Goal: Participate in discussion: Engage in conversation with other users on a specific topic

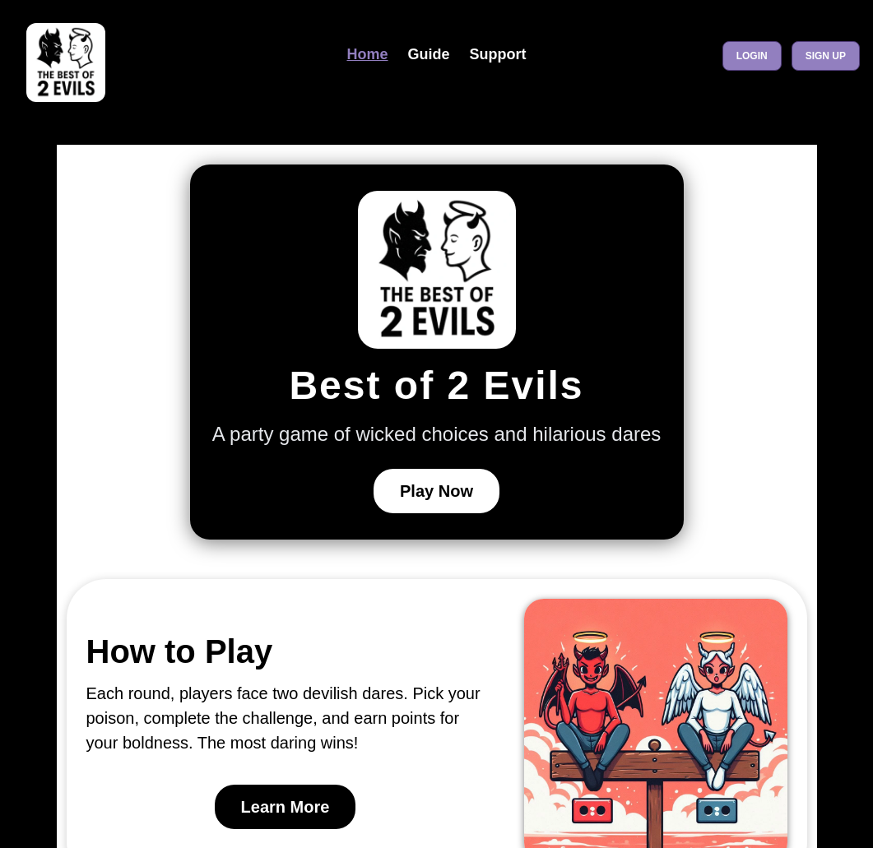
scroll to position [1087, 0]
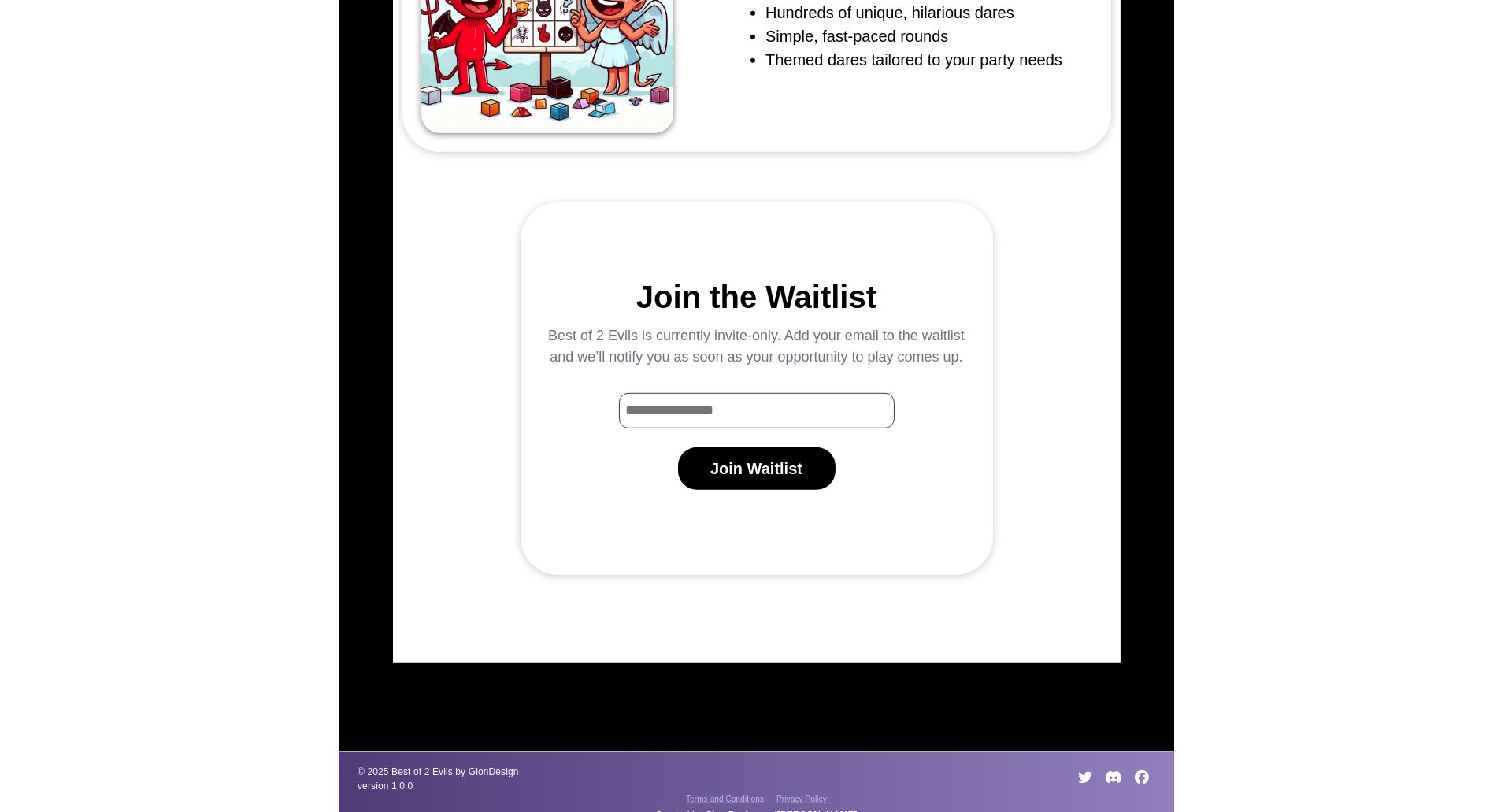
scroll to position [1041, 0]
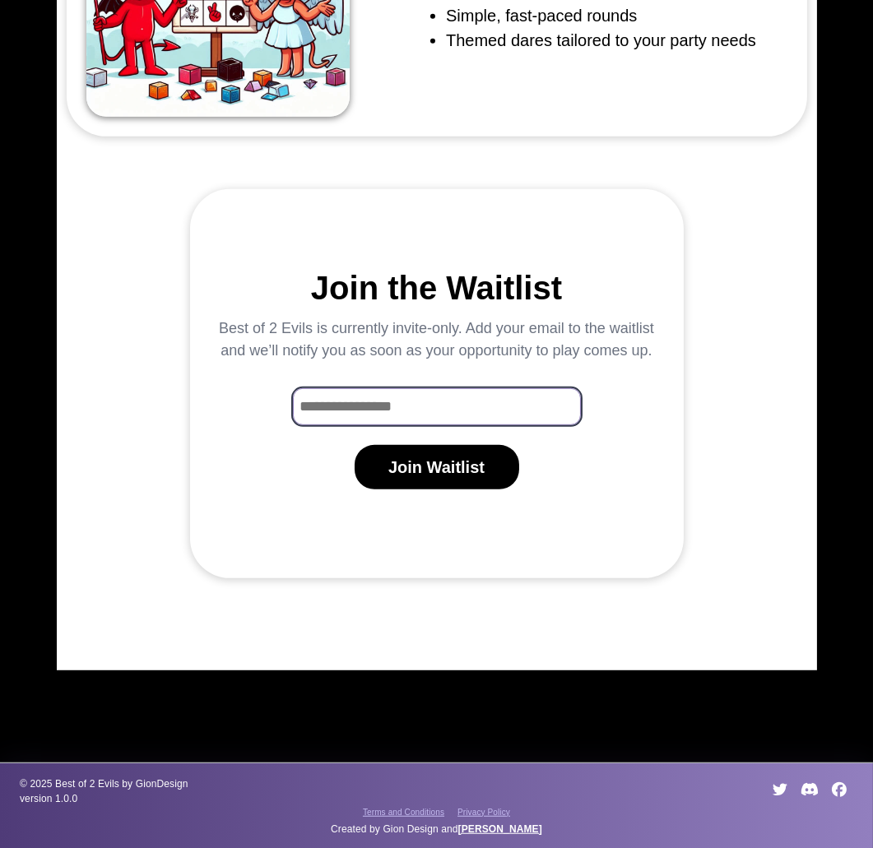
click at [429, 405] on input "Waitlist Email Input" at bounding box center [437, 406] width 288 height 37
type input "*"
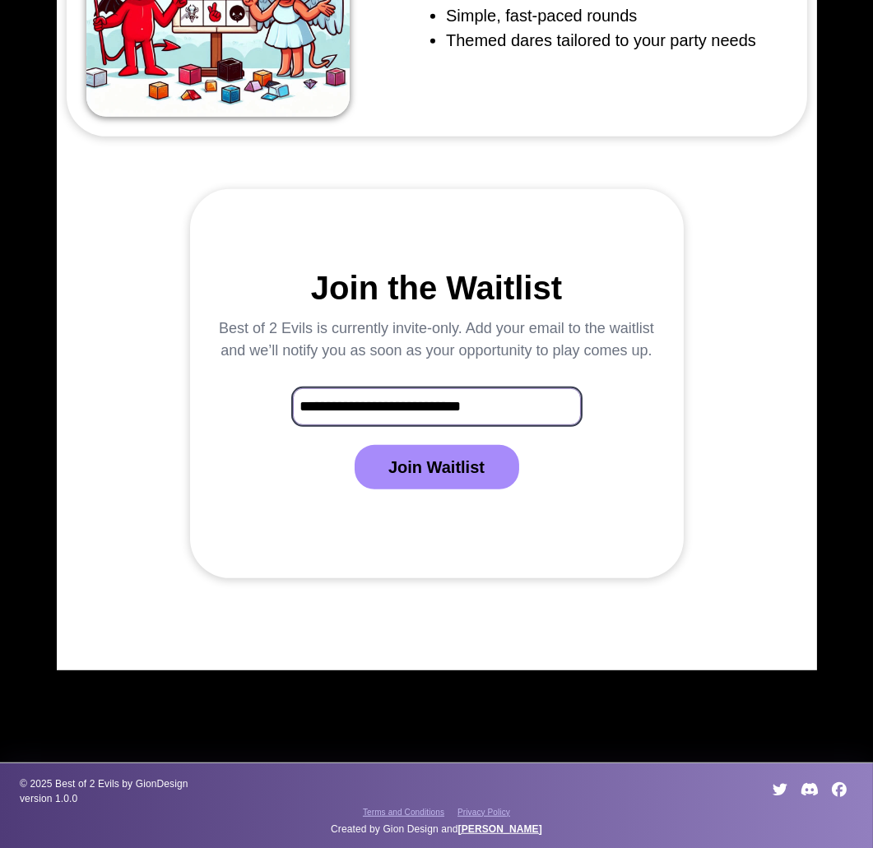
type input "**********"
click at [427, 478] on button "Join Waitlist" at bounding box center [437, 467] width 165 height 44
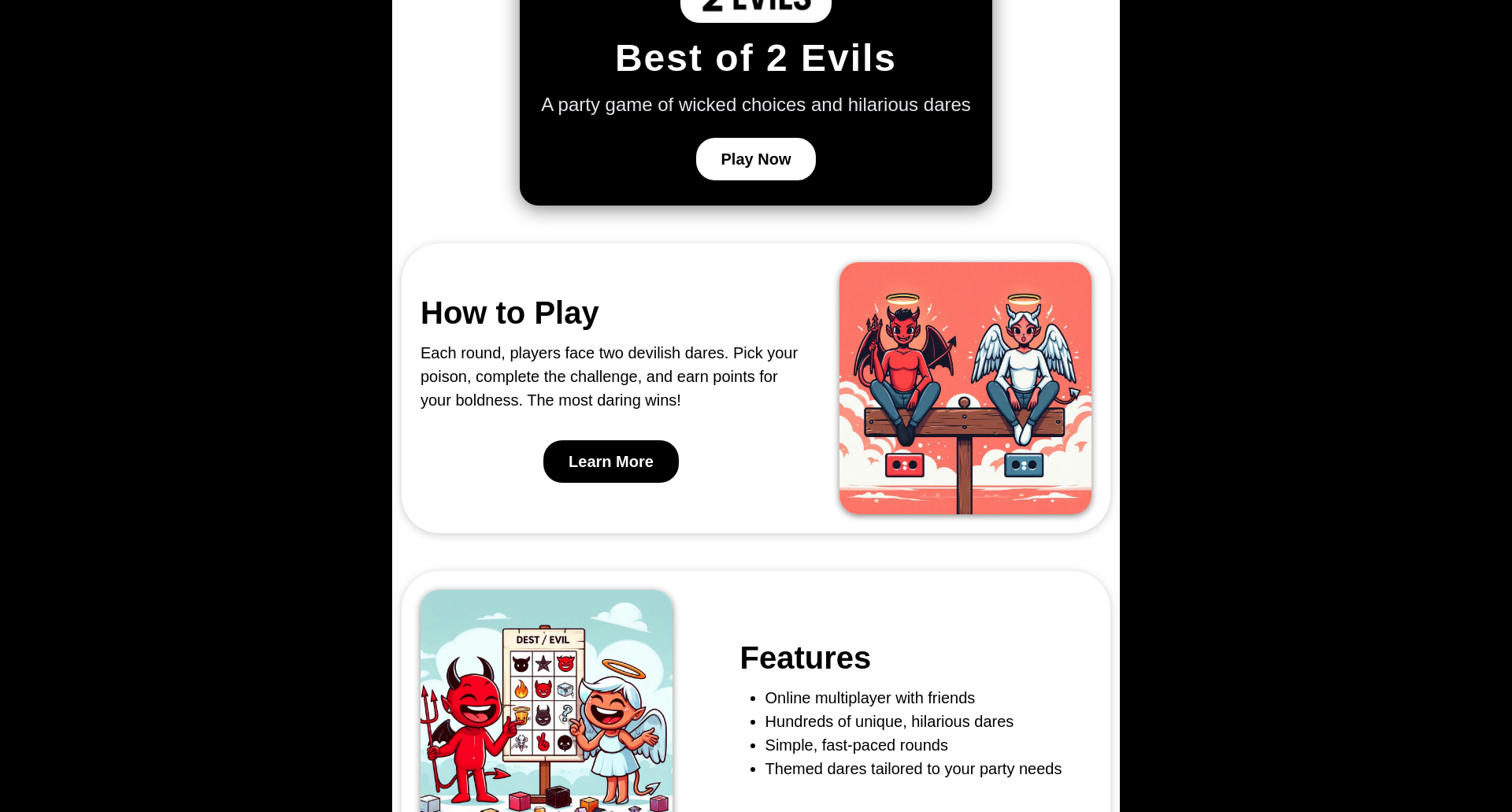
scroll to position [0, 0]
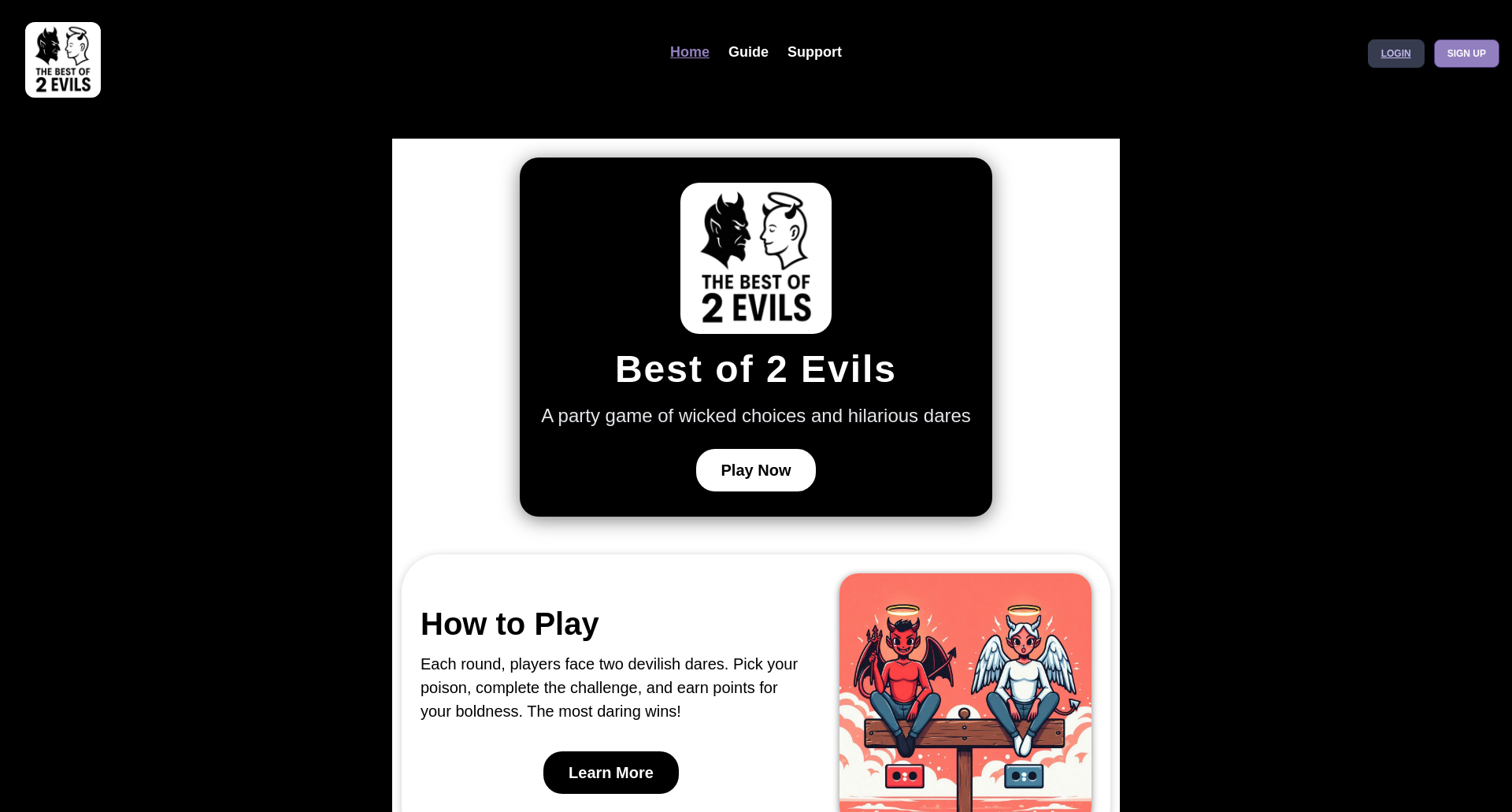
click at [835, 43] on link "Login" at bounding box center [1396, 54] width 56 height 29
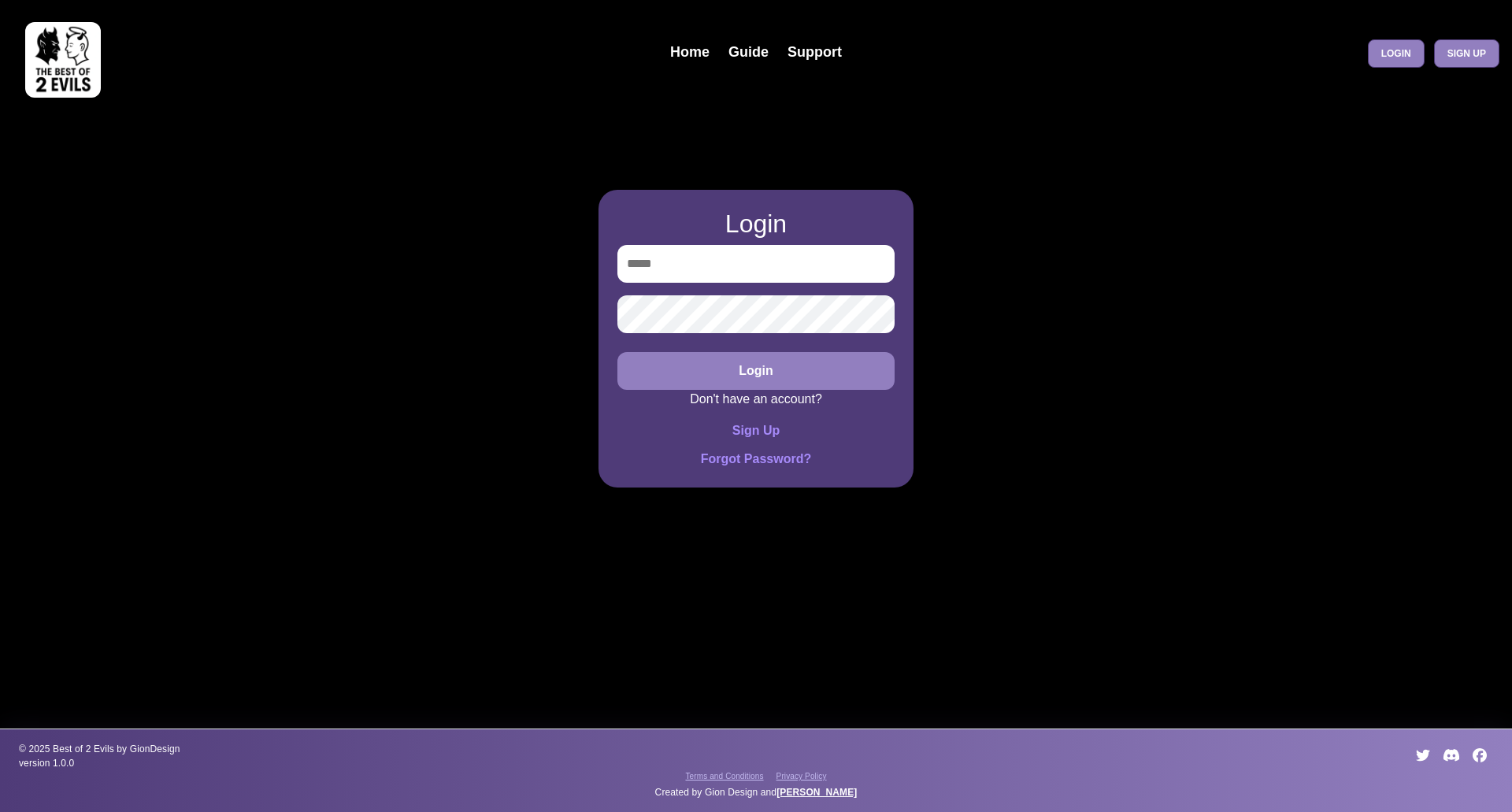
click at [98, 58] on img at bounding box center [62, 59] width 76 height 76
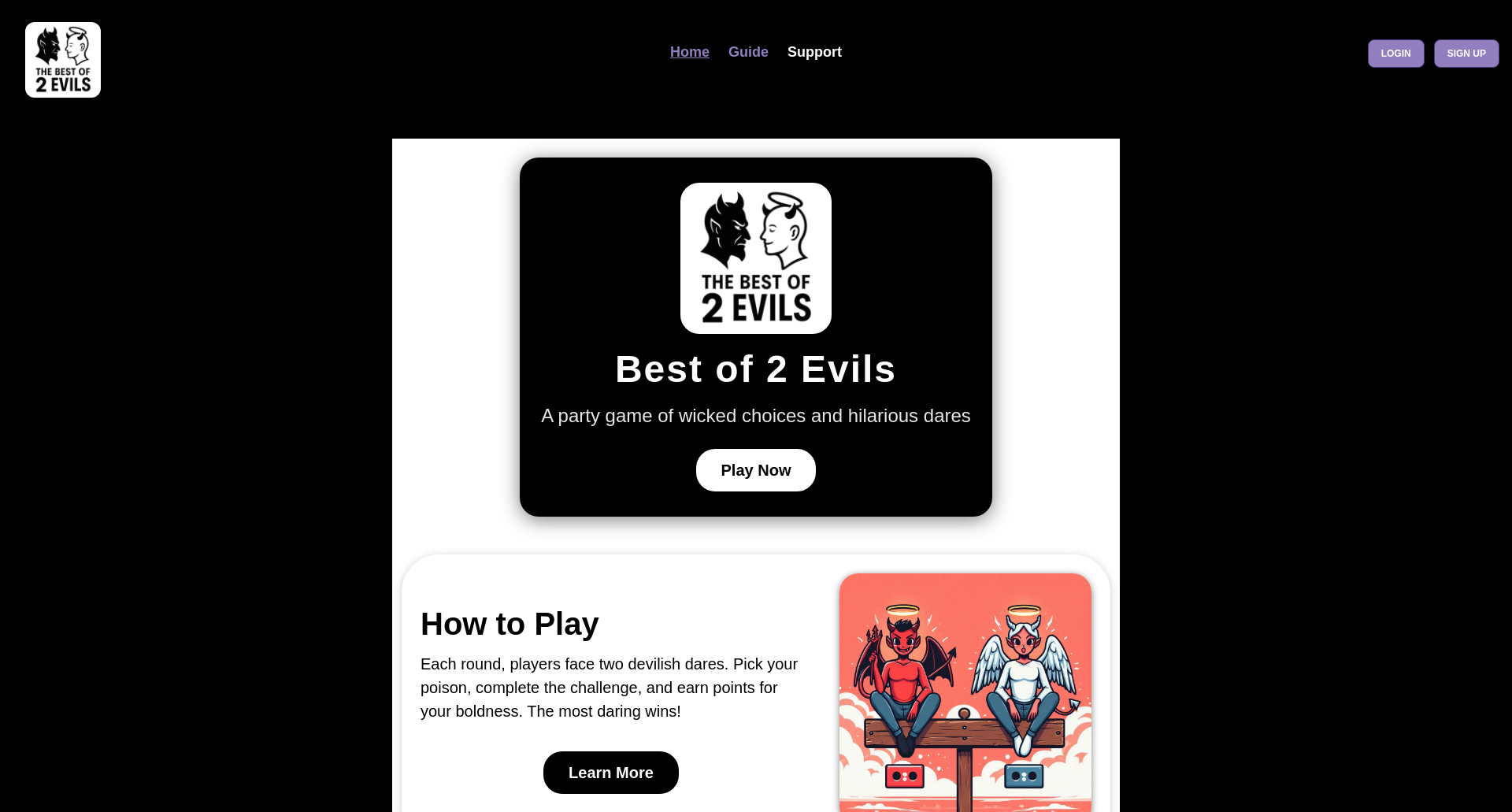
click at [742, 56] on link "Guide" at bounding box center [749, 52] width 59 height 34
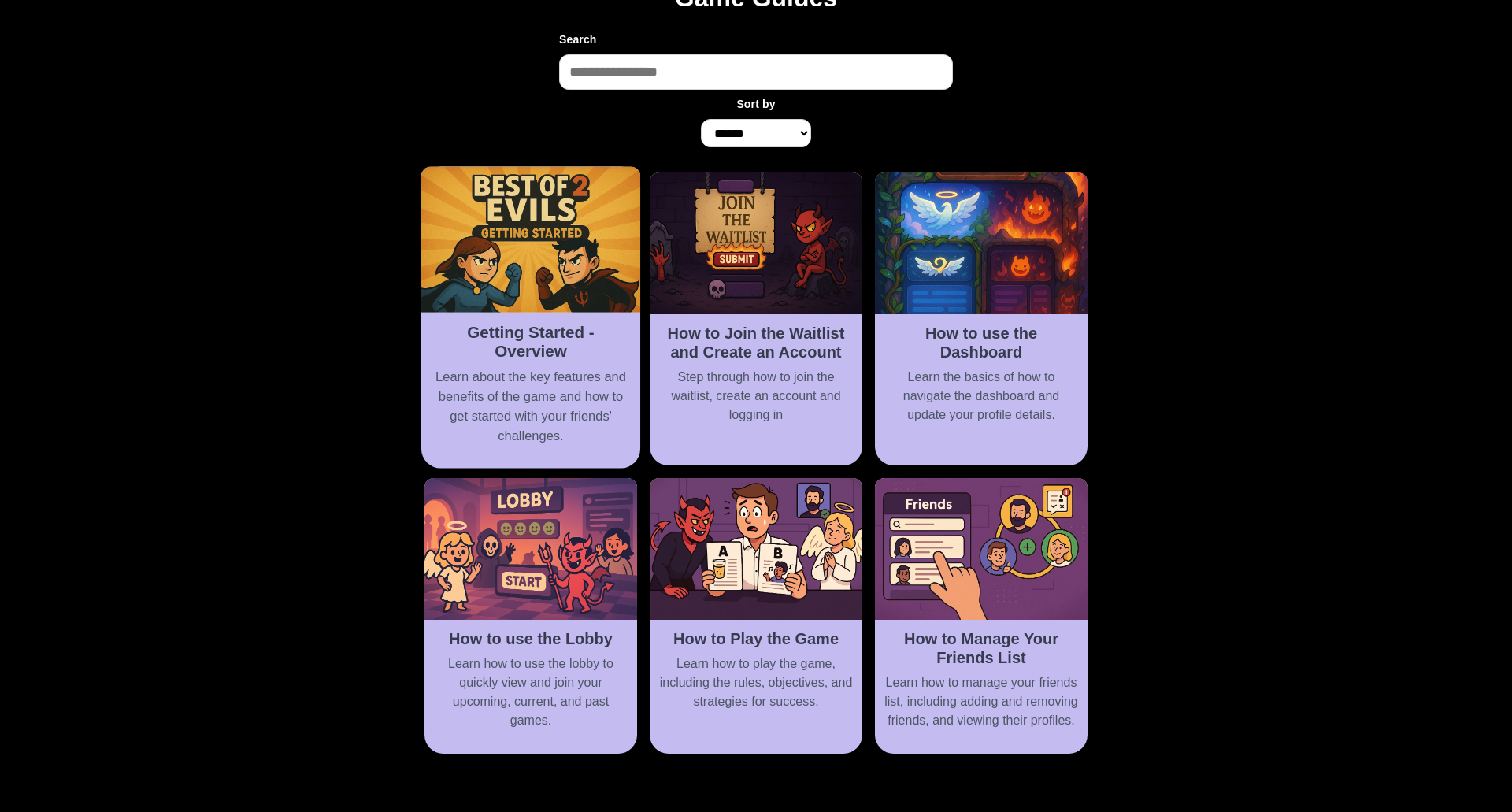
click at [484, 360] on h2 "Getting Started - Overview" at bounding box center [530, 342] width 199 height 38
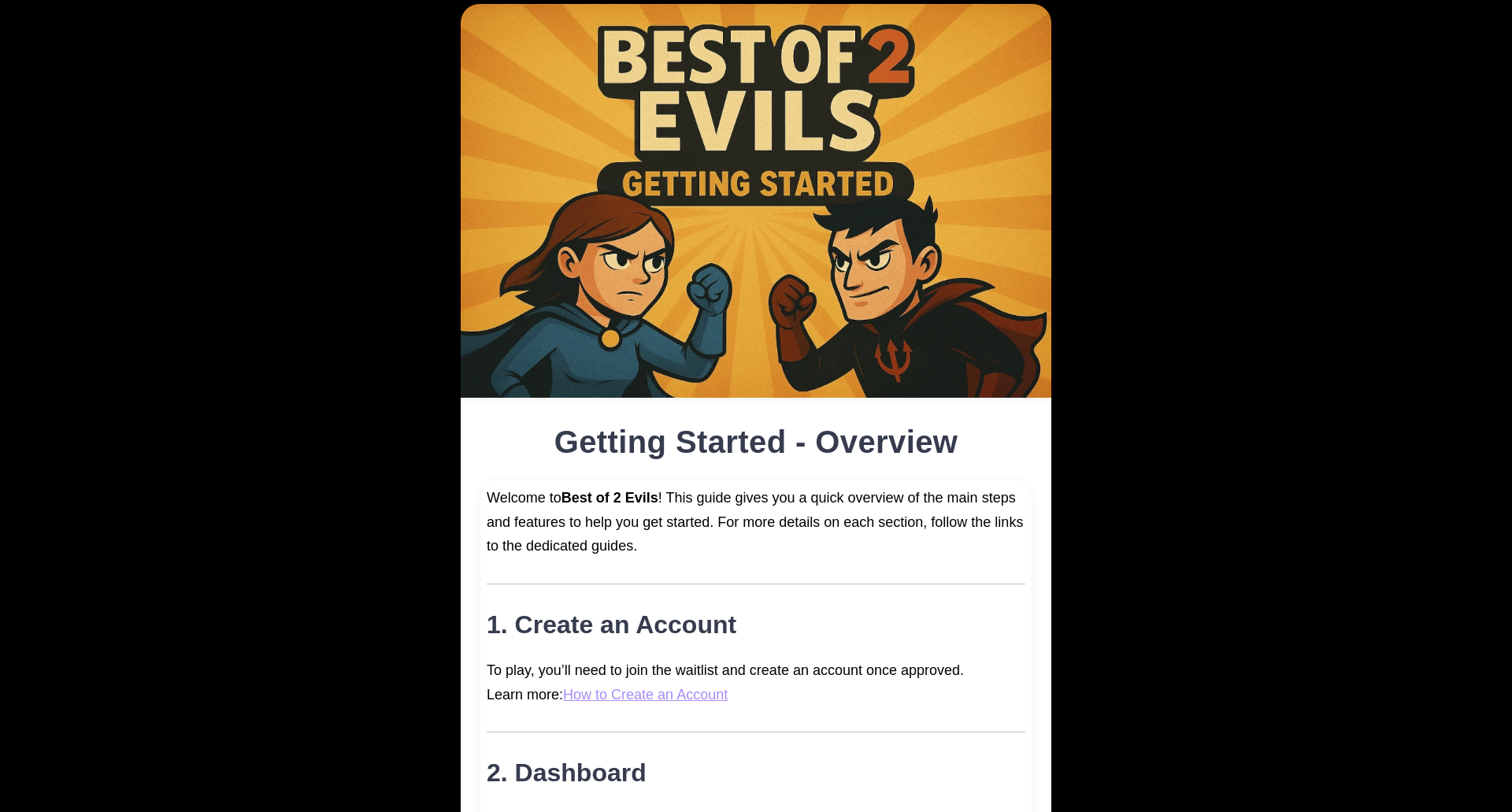
scroll to position [170, 0]
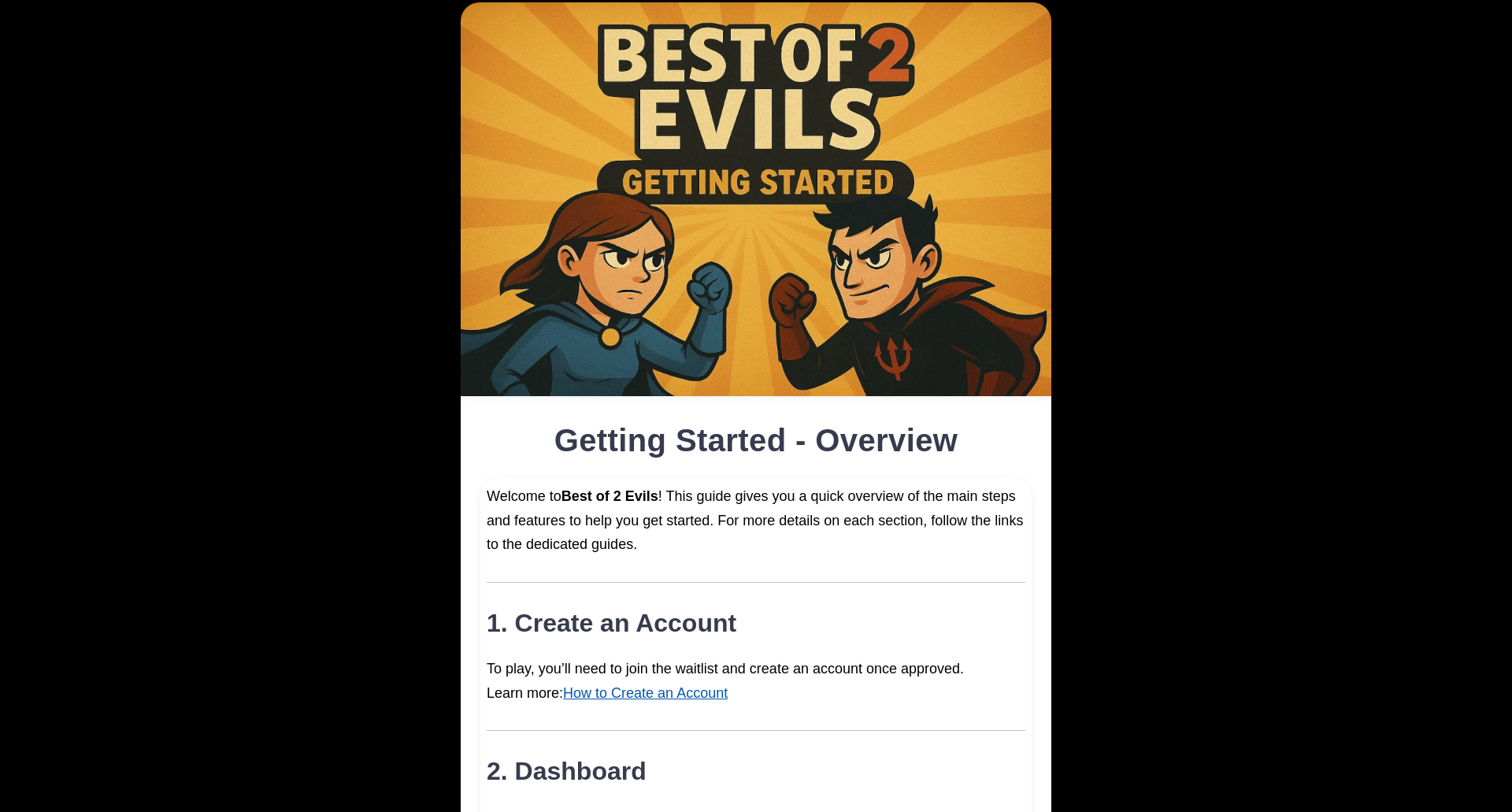
click at [637, 694] on link "How to Create an Account" at bounding box center [645, 693] width 165 height 15
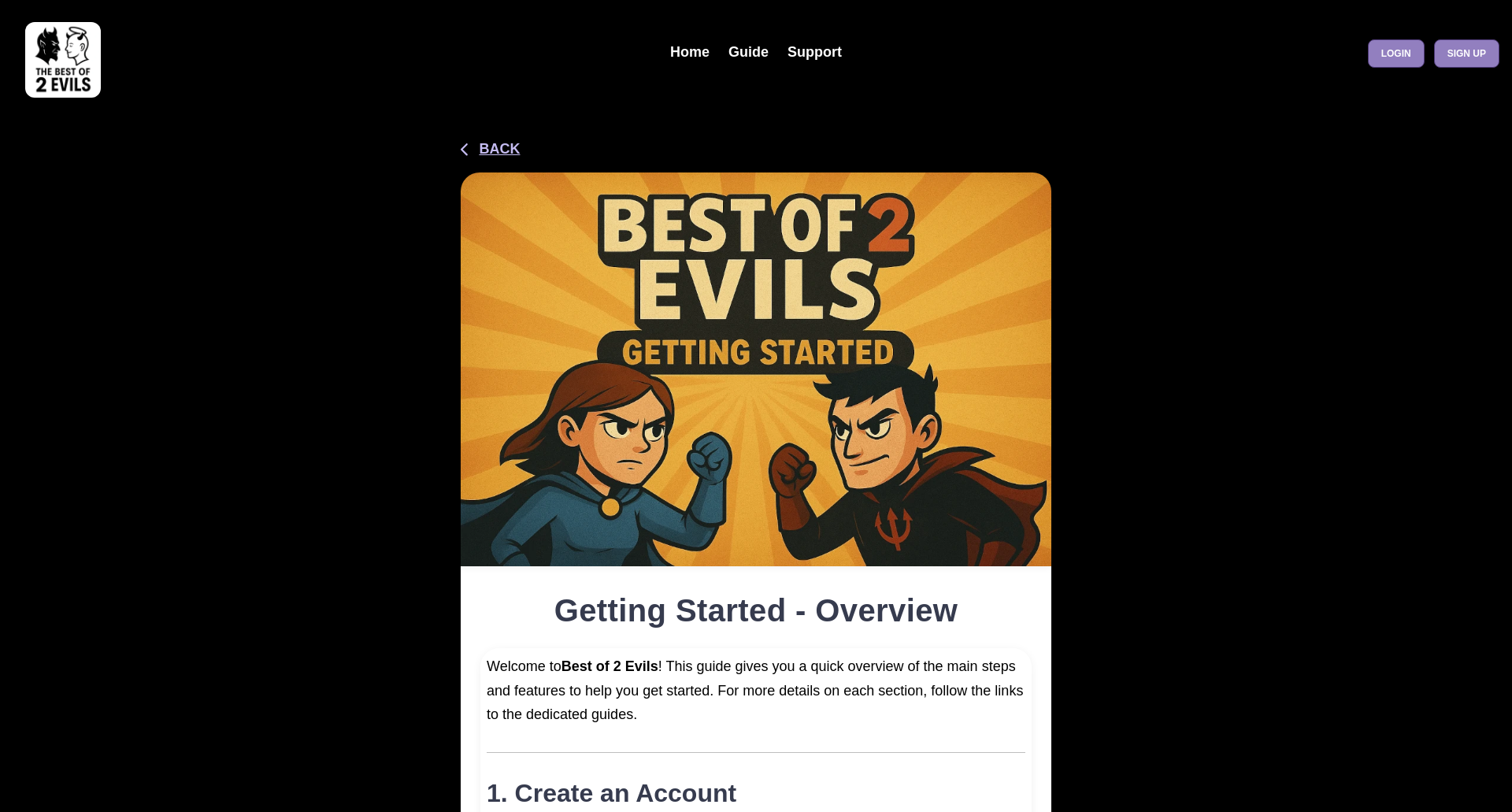
click at [506, 144] on button "Back" at bounding box center [490, 149] width 59 height 21
click at [508, 153] on button "Back" at bounding box center [490, 149] width 59 height 21
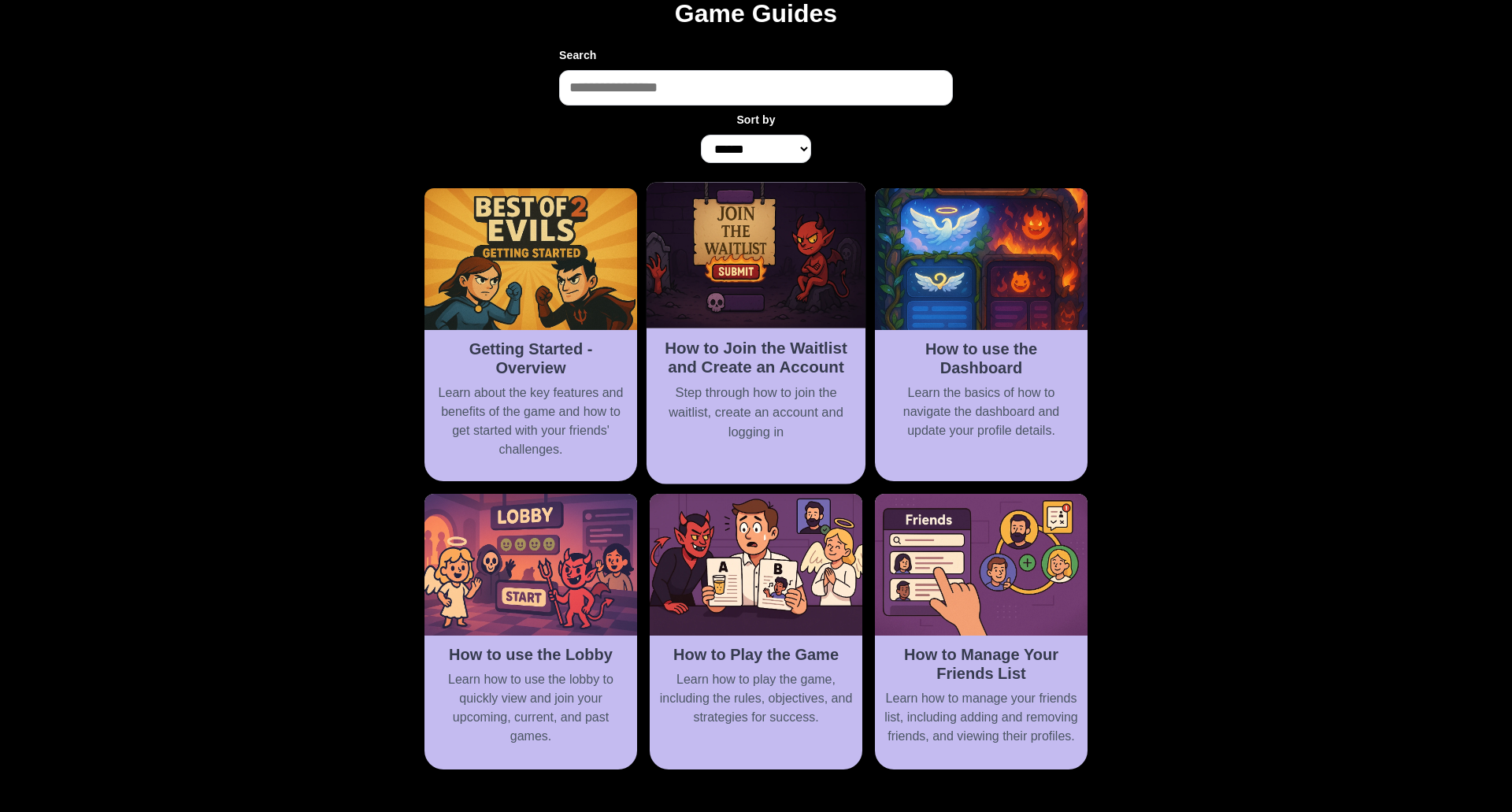
click at [772, 333] on div "How to Join the Waitlist and Create an Account Step through how to join the wai…" at bounding box center [756, 396] width 219 height 136
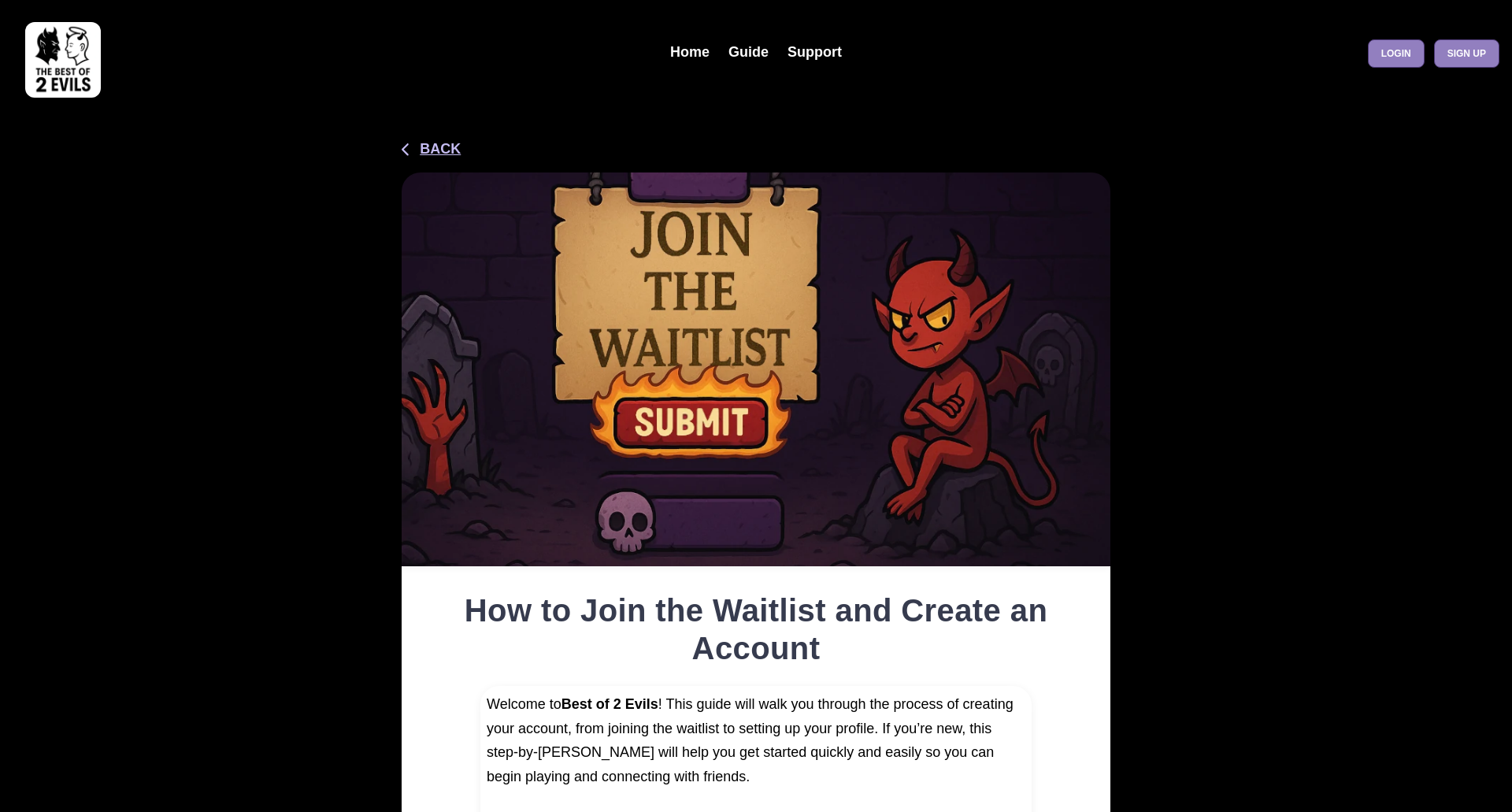
click at [436, 144] on button "Back" at bounding box center [431, 149] width 59 height 21
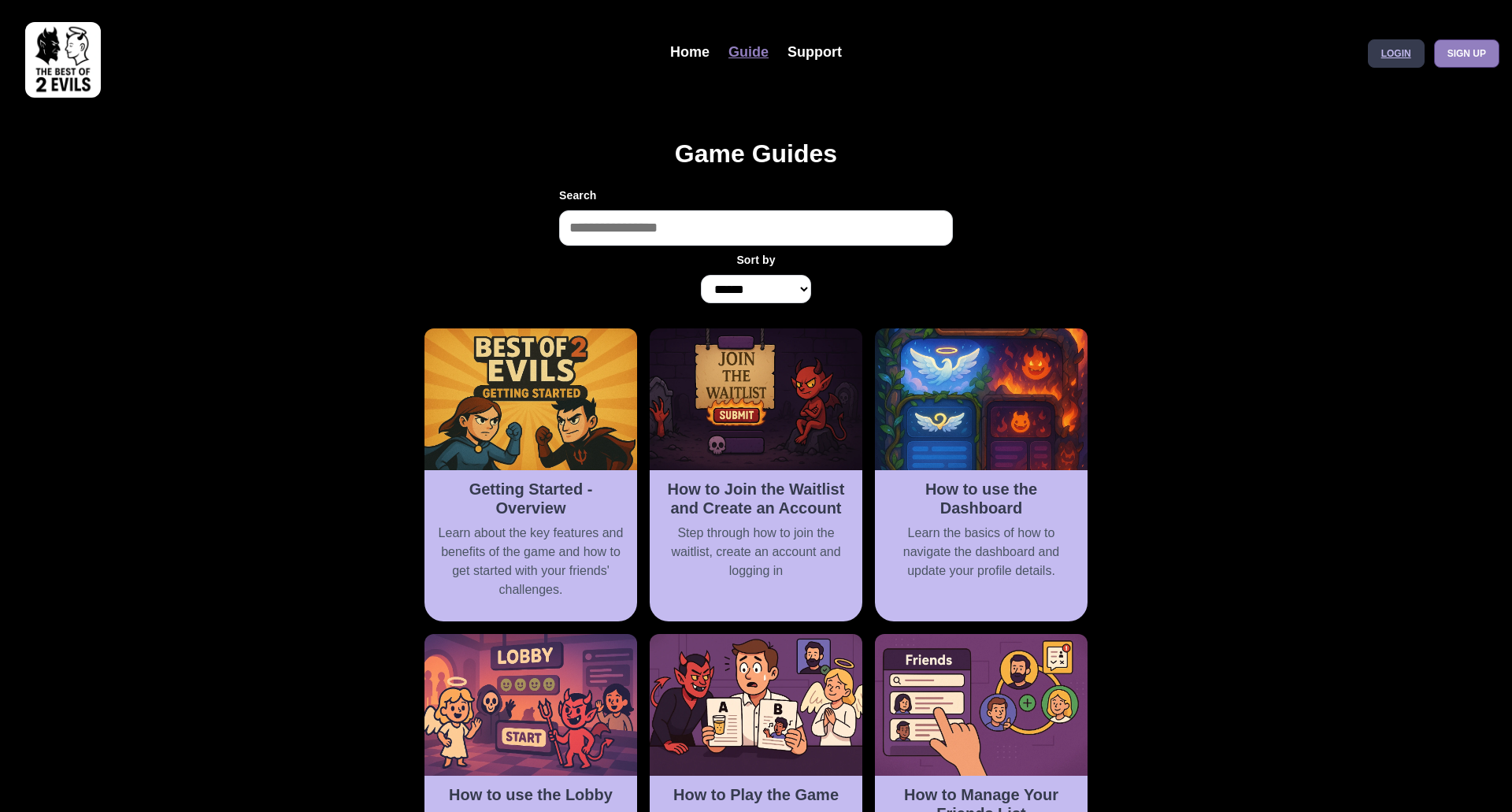
click at [1389, 47] on link "Login" at bounding box center [1396, 54] width 56 height 29
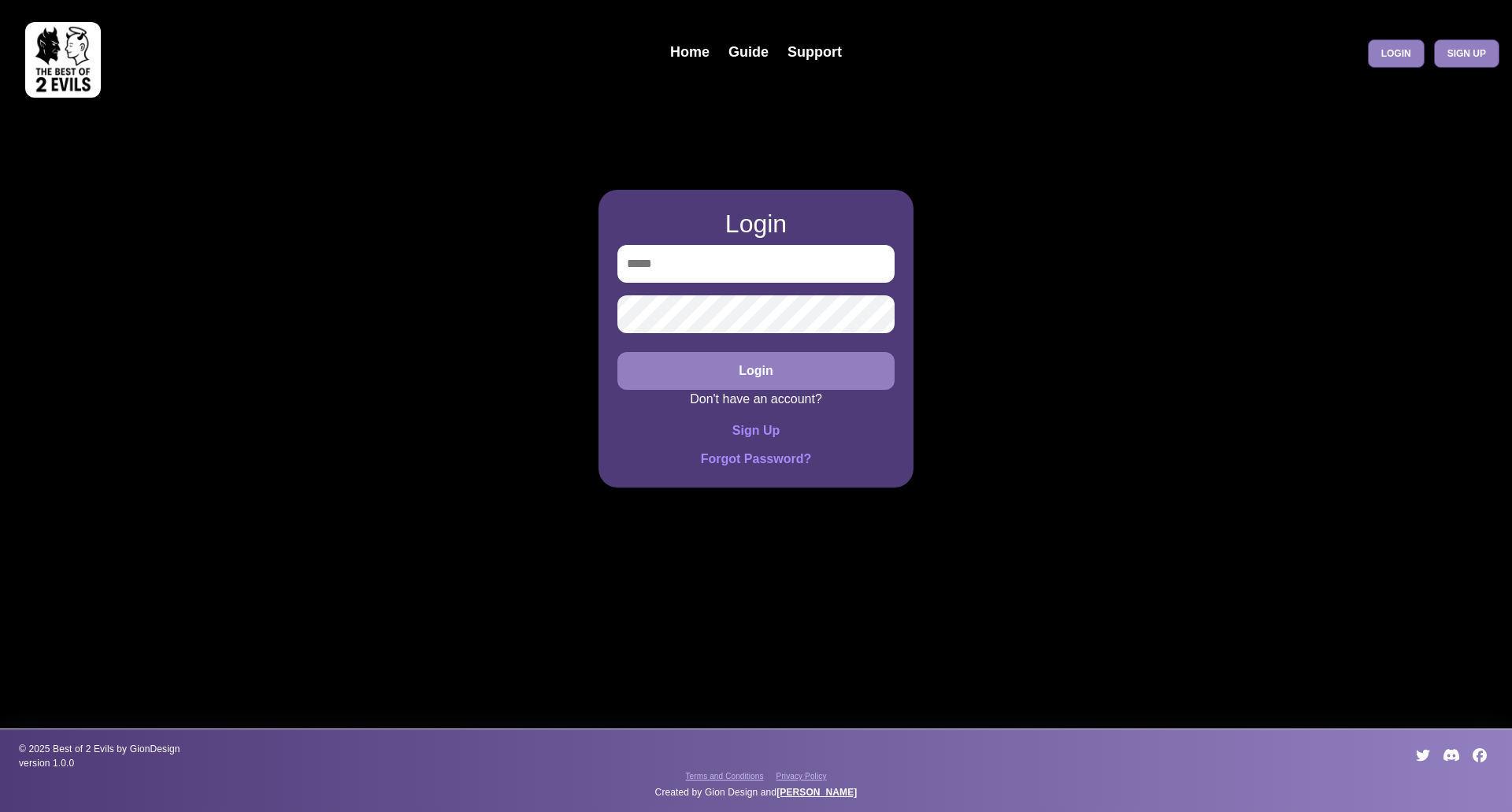
click at [743, 273] on input "email" at bounding box center [756, 263] width 278 height 37
type input "**********"
click at [618, 352] on button "Login" at bounding box center [756, 371] width 278 height 37
click at [507, 332] on div "**********" at bounding box center [756, 406] width 1512 height 812
click at [770, 375] on button "Login" at bounding box center [756, 371] width 278 height 37
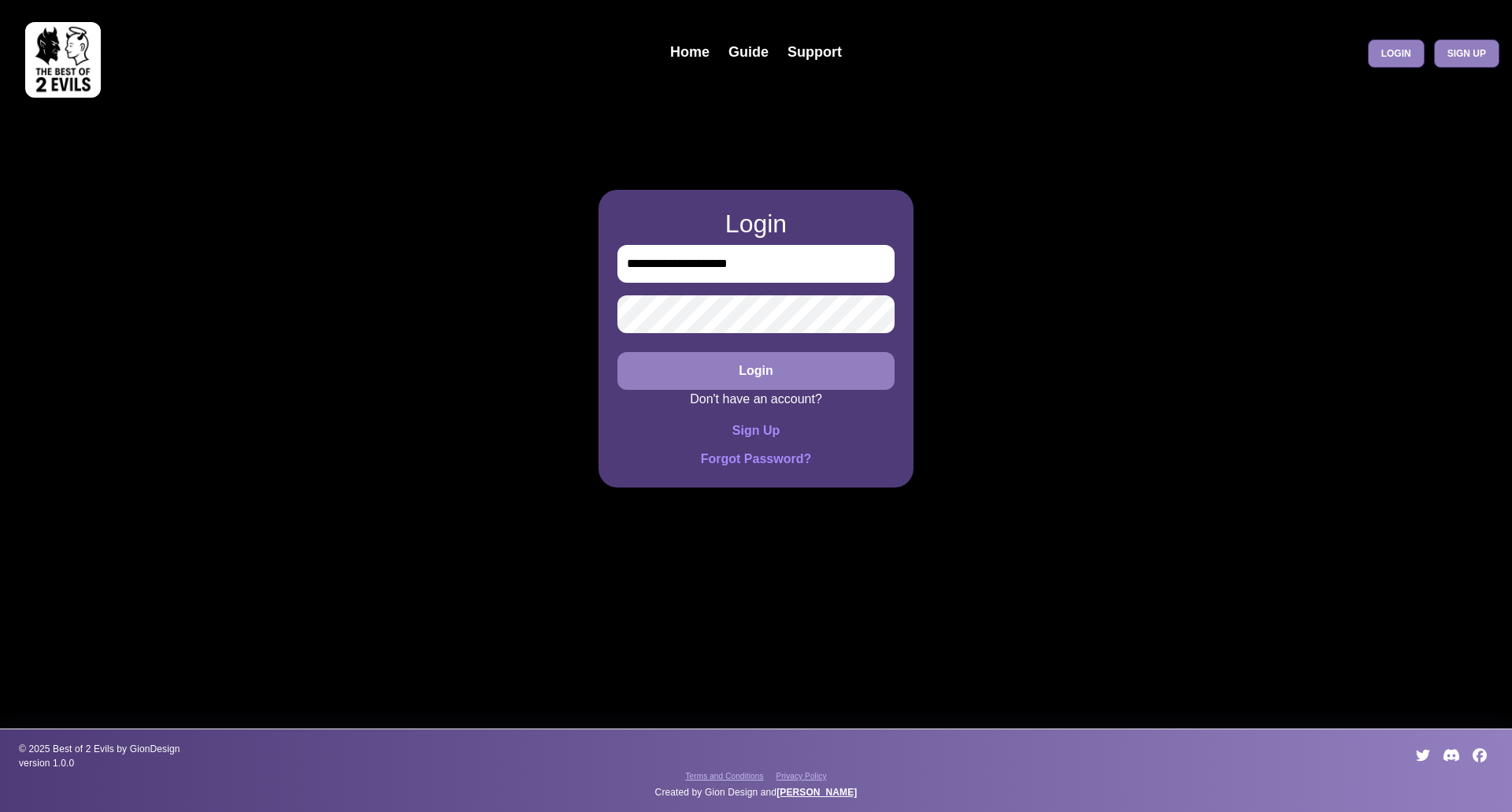
click at [509, 287] on div "**********" at bounding box center [756, 406] width 1512 height 812
click at [763, 382] on button "Login" at bounding box center [756, 371] width 278 height 37
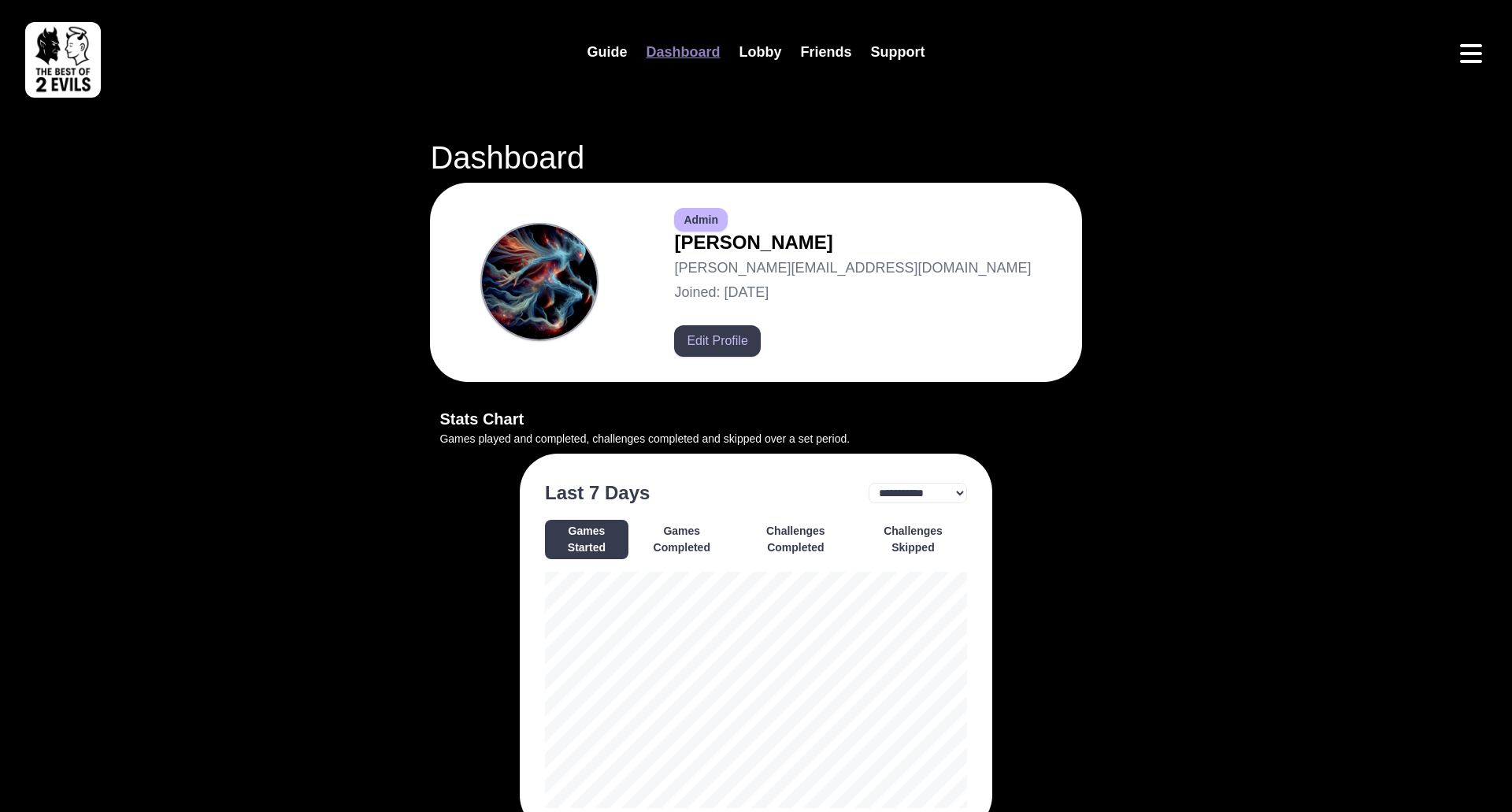
click at [760, 335] on button "Edit Profile" at bounding box center [717, 341] width 86 height 32
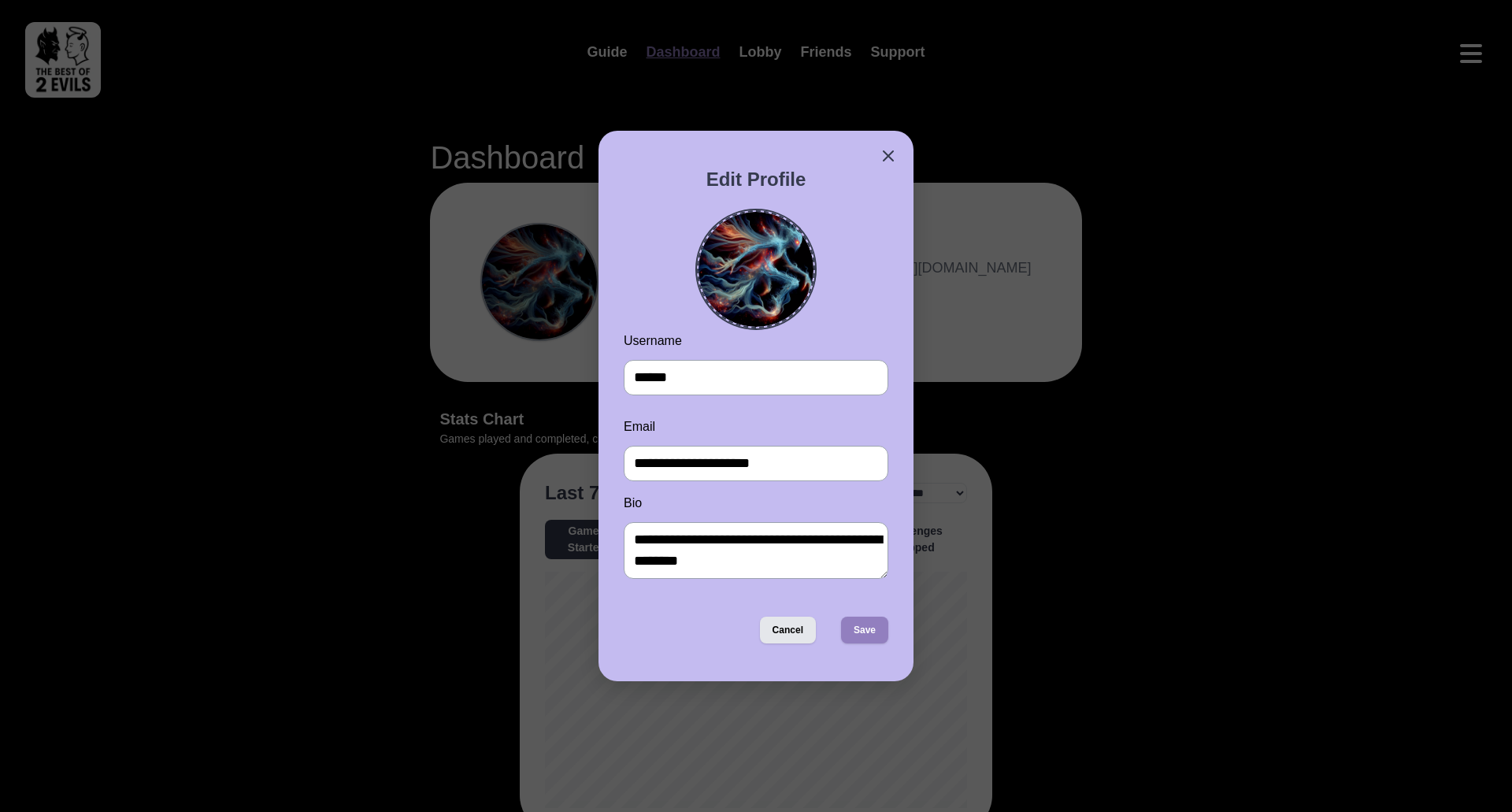
click at [754, 253] on img at bounding box center [756, 269] width 115 height 115
click at [0, 0] on input "file" at bounding box center [0, 0] width 0 height 0
click at [801, 626] on button "Cancel" at bounding box center [788, 630] width 56 height 27
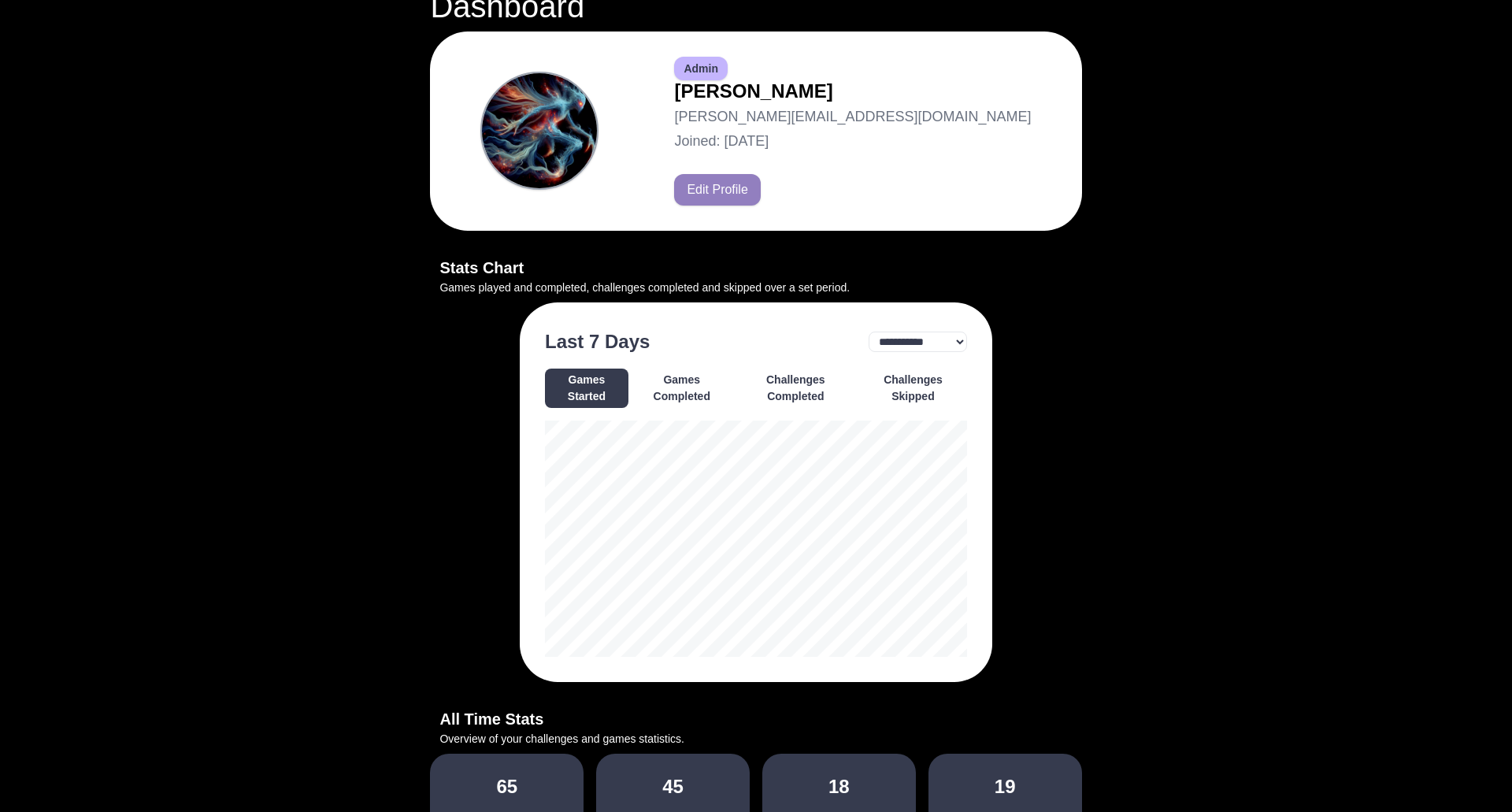
scroll to position [164, 0]
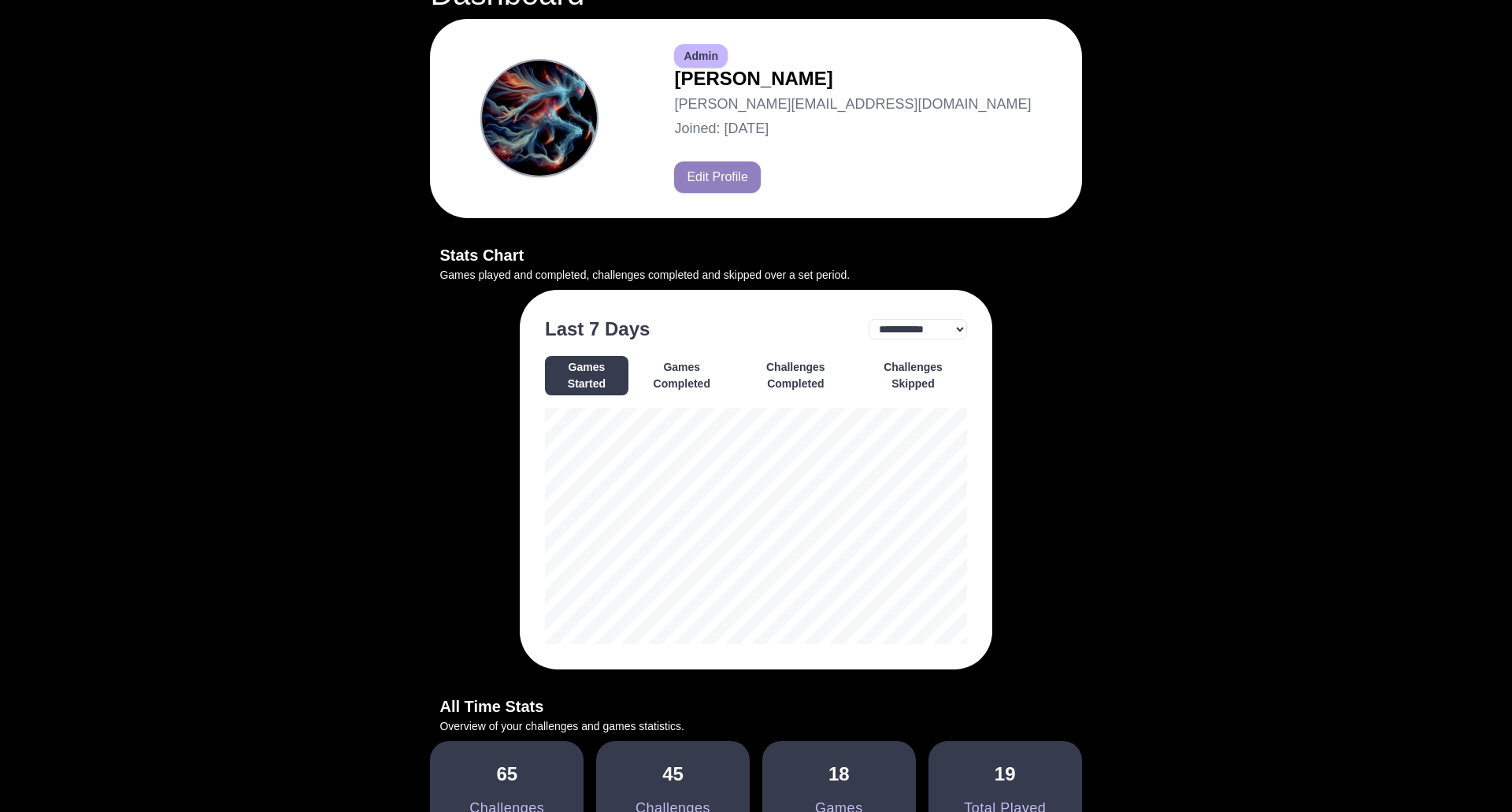
click at [690, 379] on button "Games Completed" at bounding box center [682, 375] width 101 height 39
click at [780, 366] on button "Challenges Completed" at bounding box center [796, 375] width 121 height 39
click at [913, 379] on button "Challenges Skipped" at bounding box center [913, 375] width 108 height 39
click at [942, 326] on select "**********" at bounding box center [917, 328] width 99 height 20
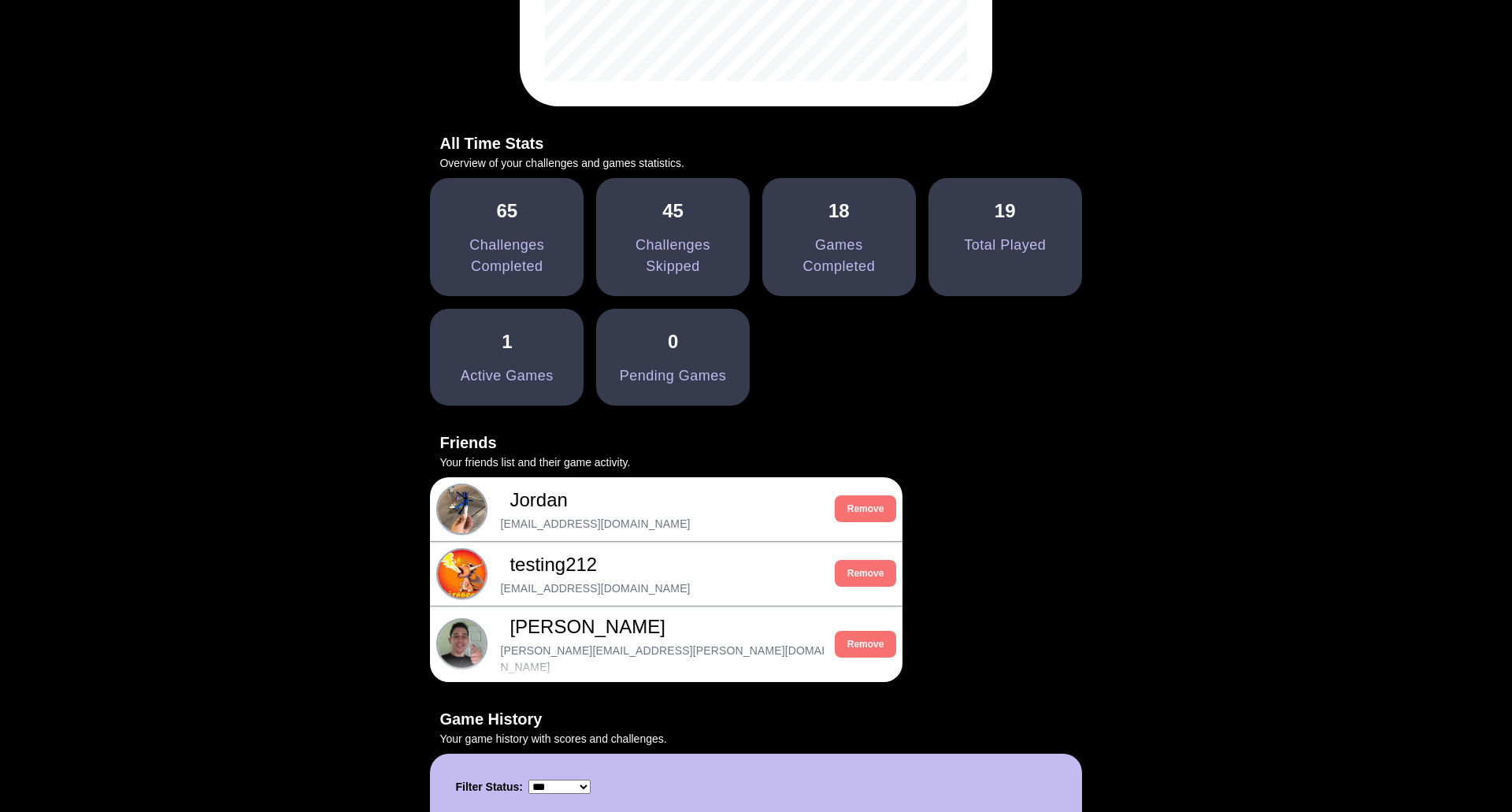
scroll to position [721, 0]
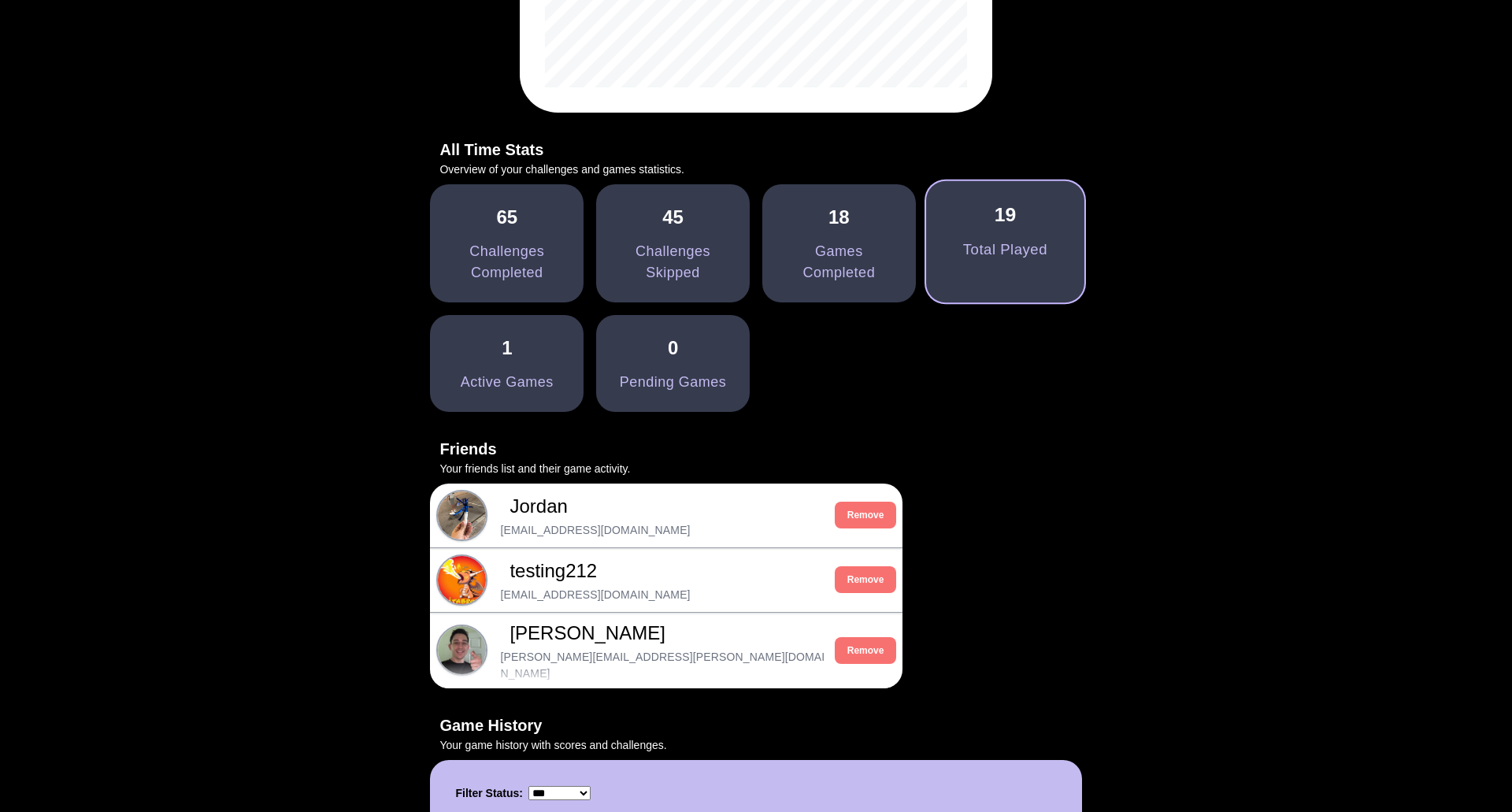
click at [963, 261] on div "Total Played" at bounding box center [1005, 250] width 84 height 22
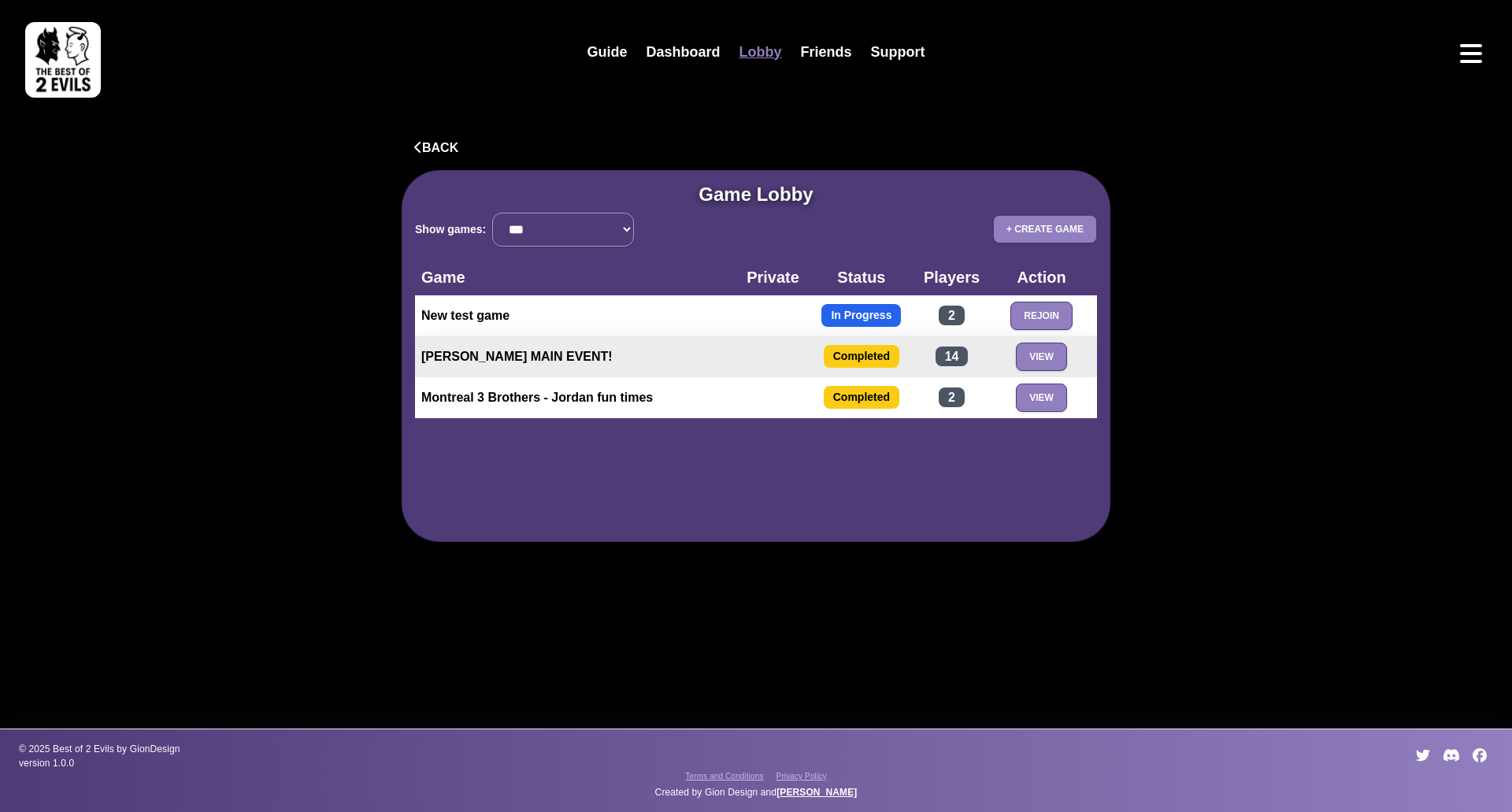
click at [575, 356] on td "[PERSON_NAME] MAIN EVENT!" at bounding box center [577, 356] width 326 height 41
click at [1055, 350] on button "View" at bounding box center [1041, 357] width 51 height 29
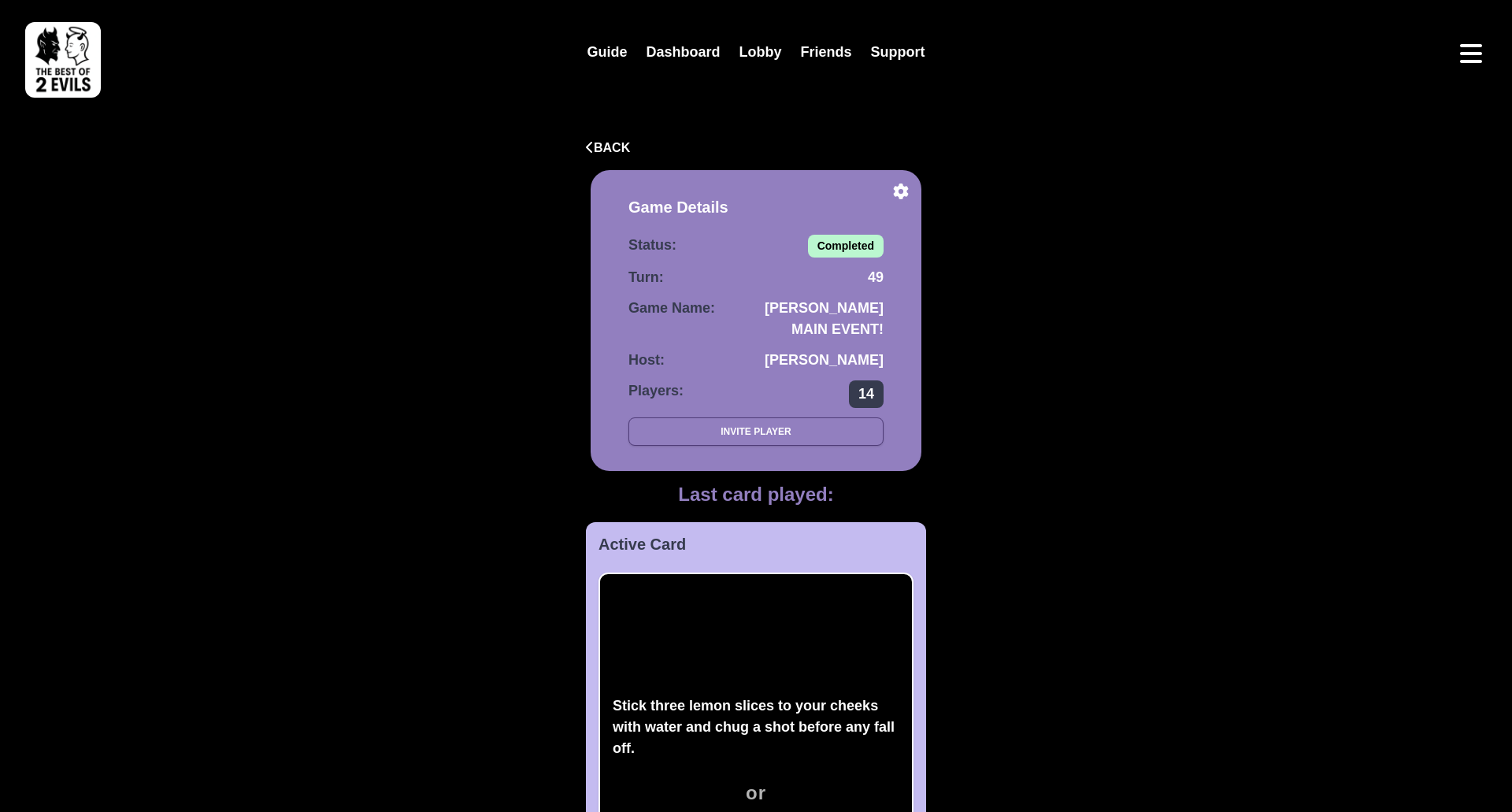
click at [872, 390] on span "14" at bounding box center [867, 394] width 34 height 28
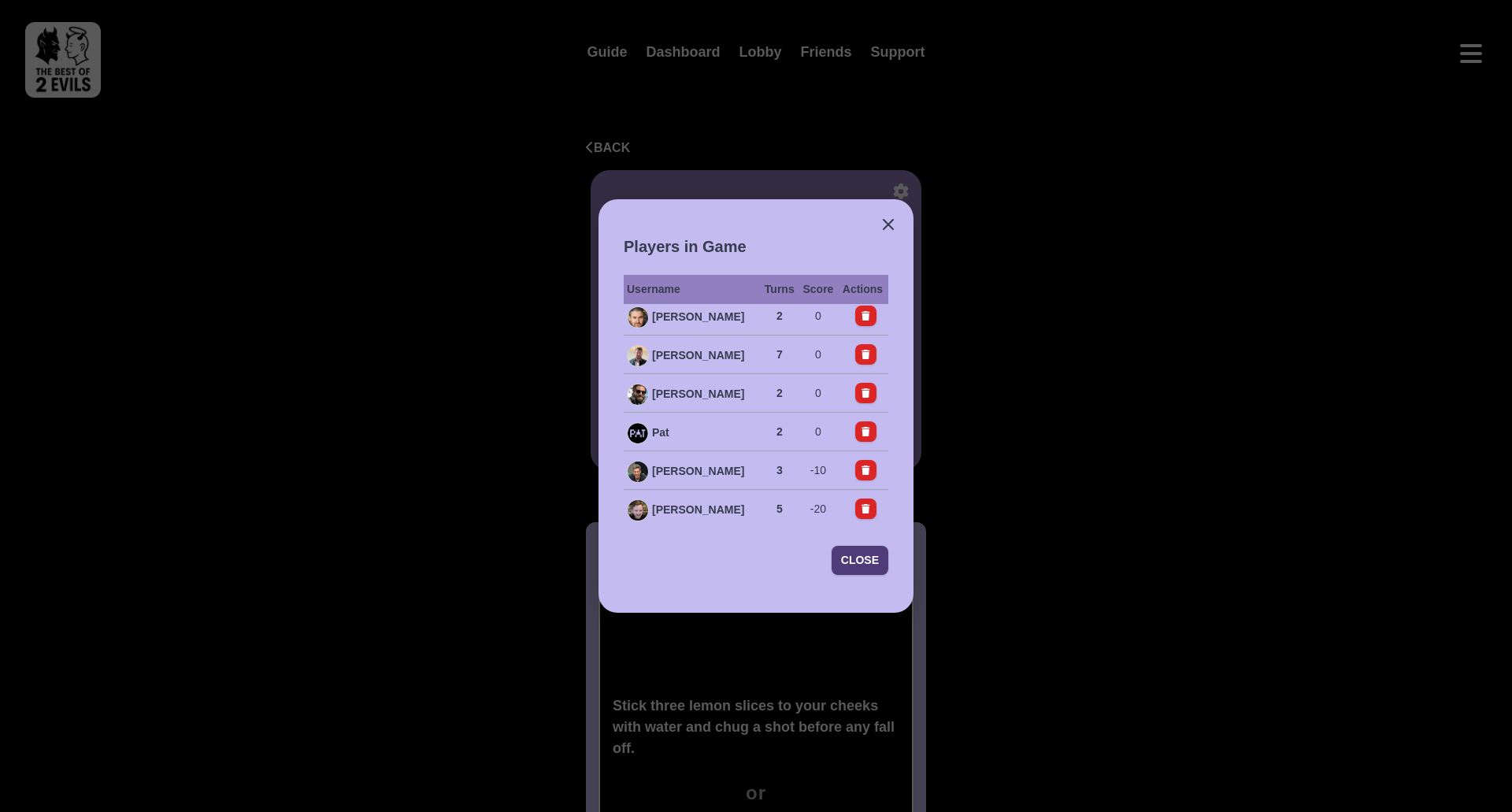
scroll to position [345, 0]
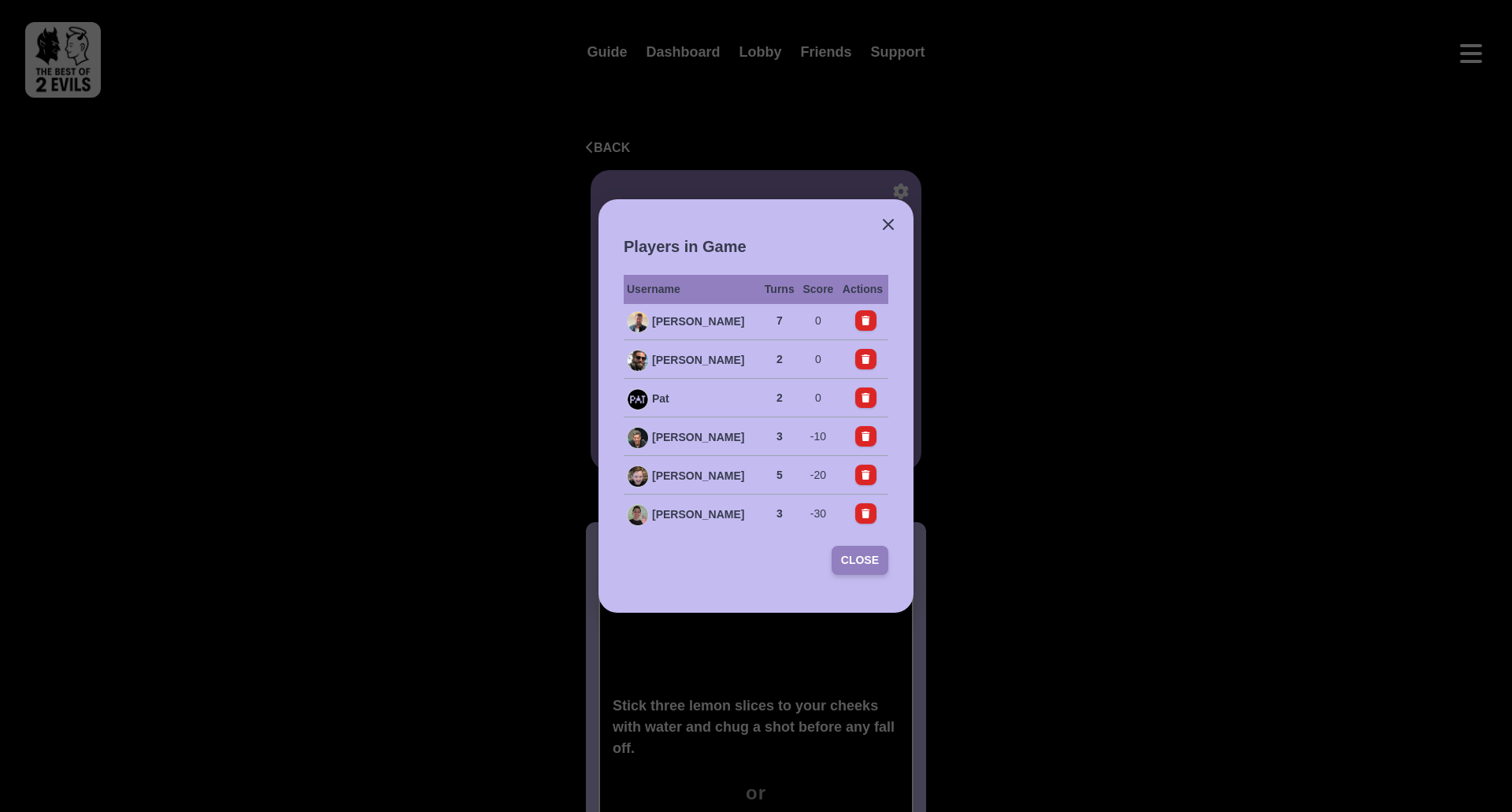
click at [859, 557] on button "Close" at bounding box center [860, 560] width 56 height 29
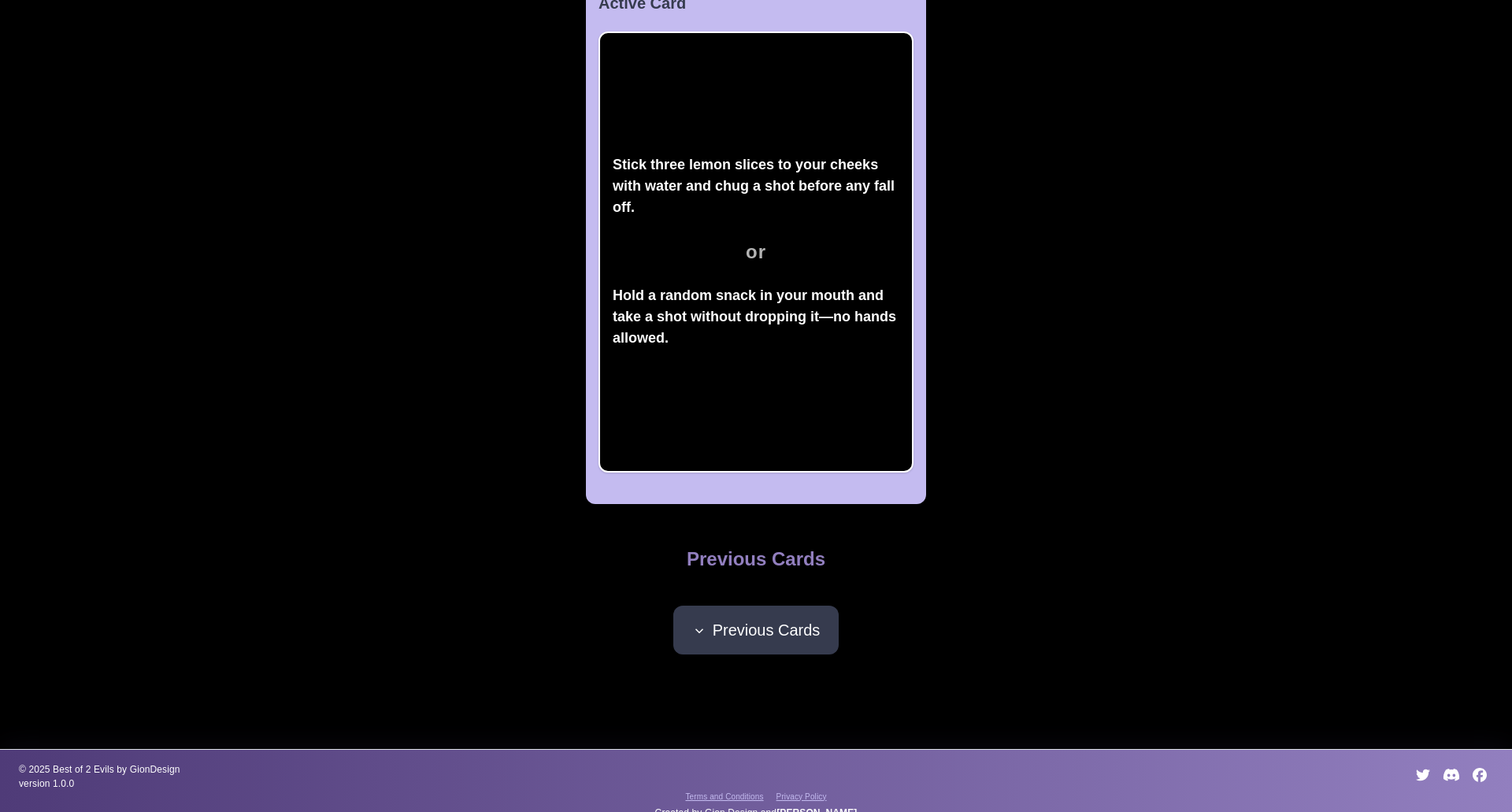
scroll to position [546, 0]
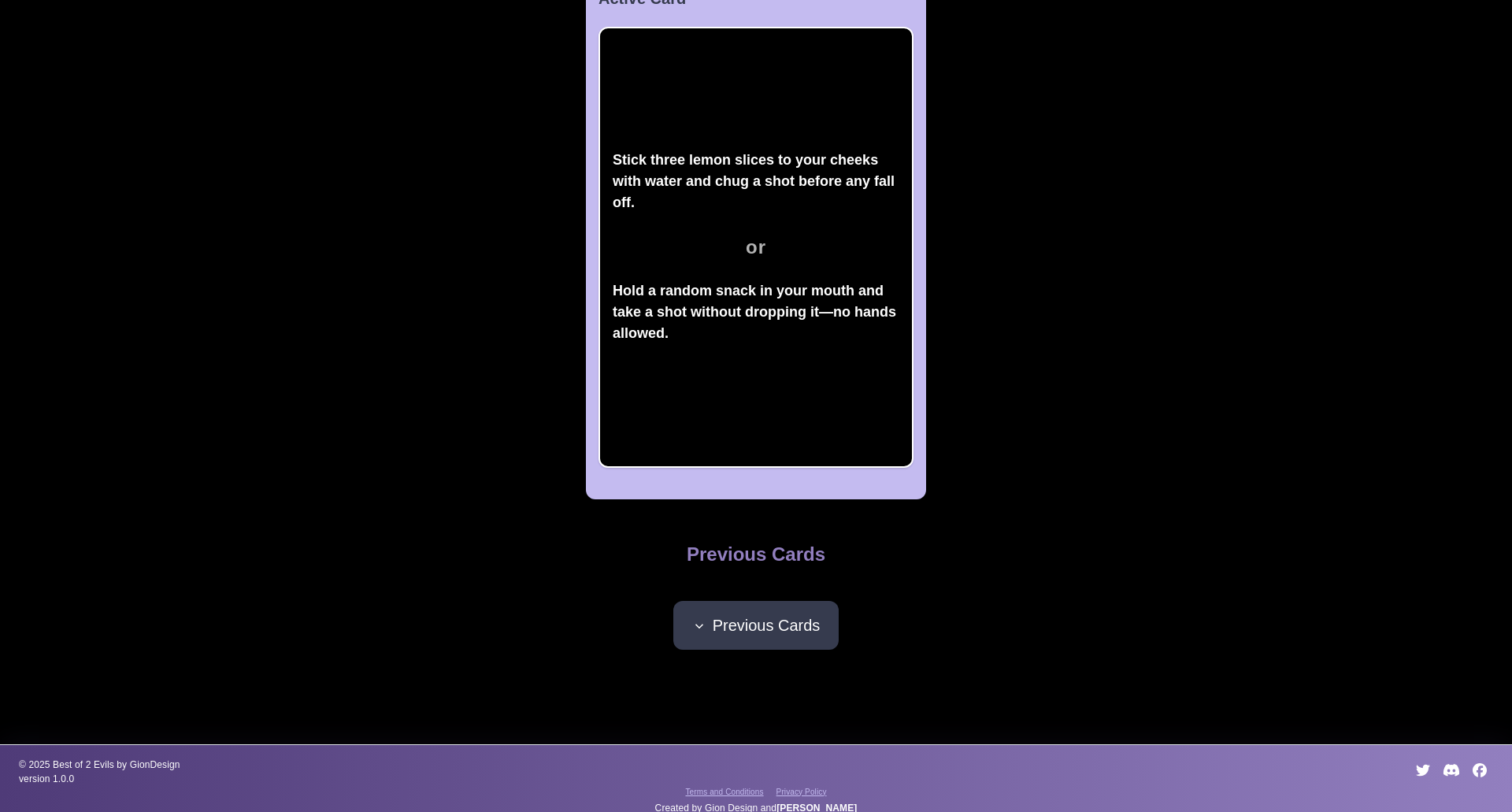
click at [715, 637] on button "Previous Cards" at bounding box center [756, 625] width 167 height 49
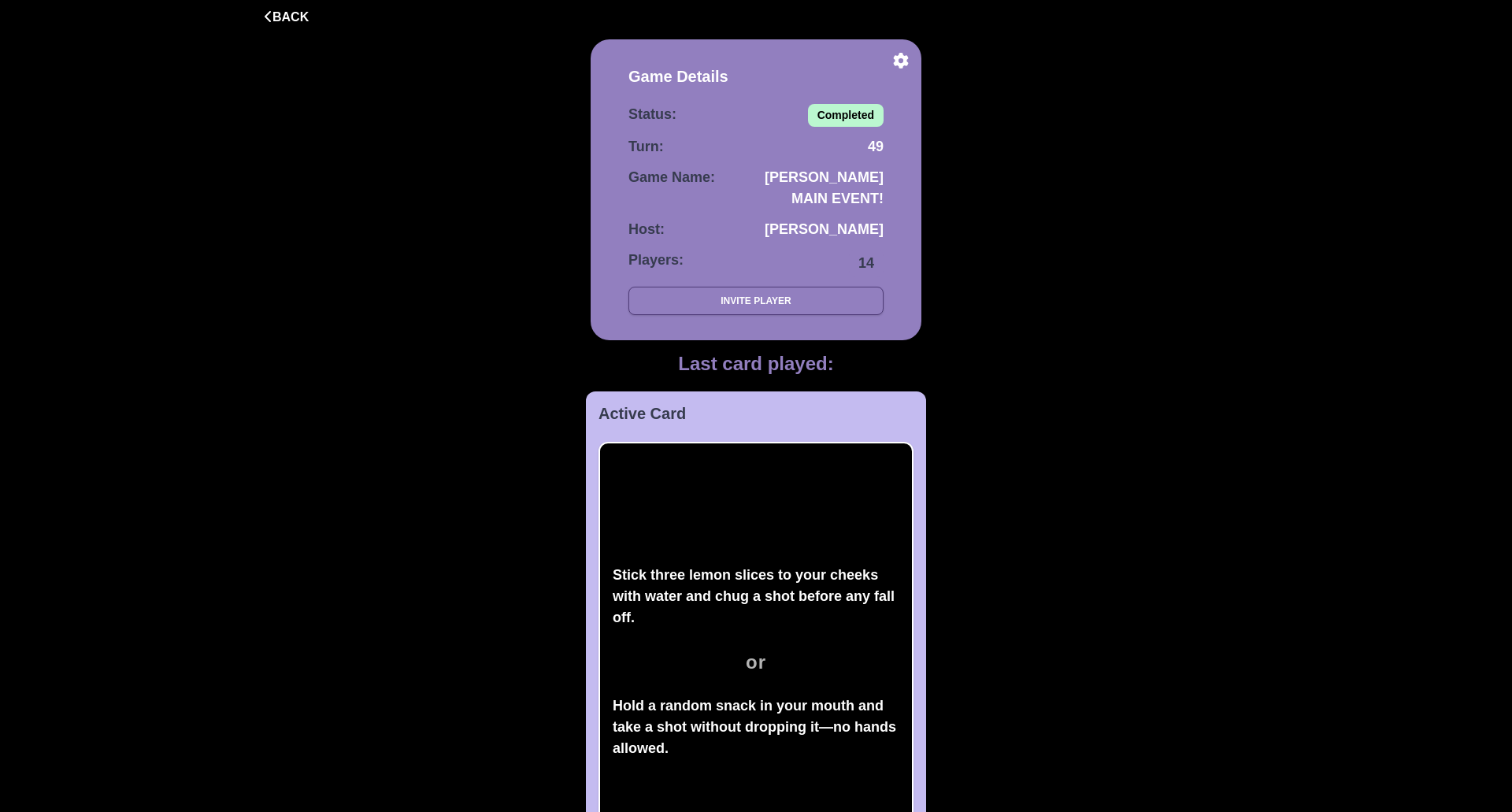
scroll to position [0, 0]
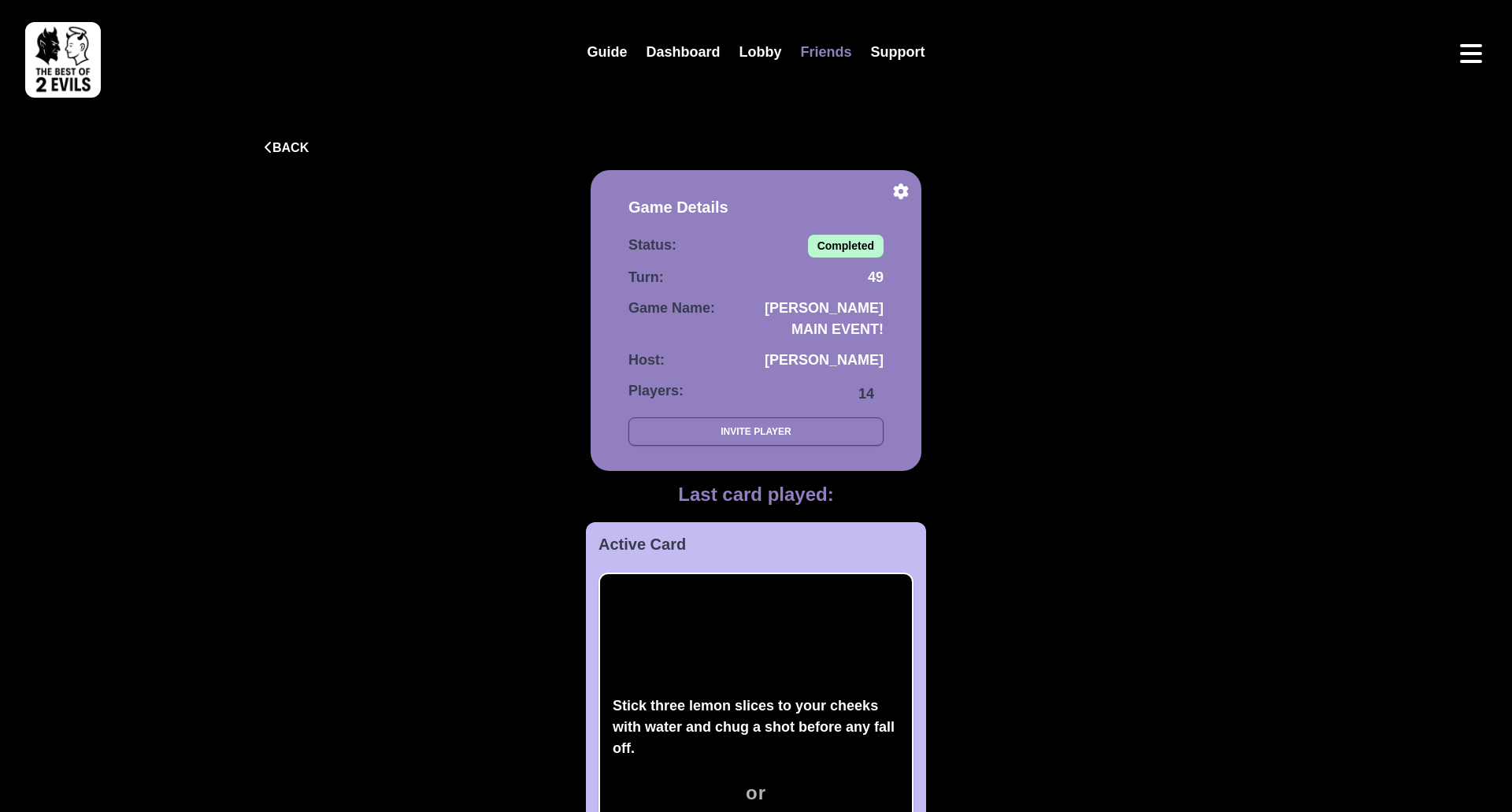
click at [829, 52] on link "Friends" at bounding box center [826, 52] width 70 height 34
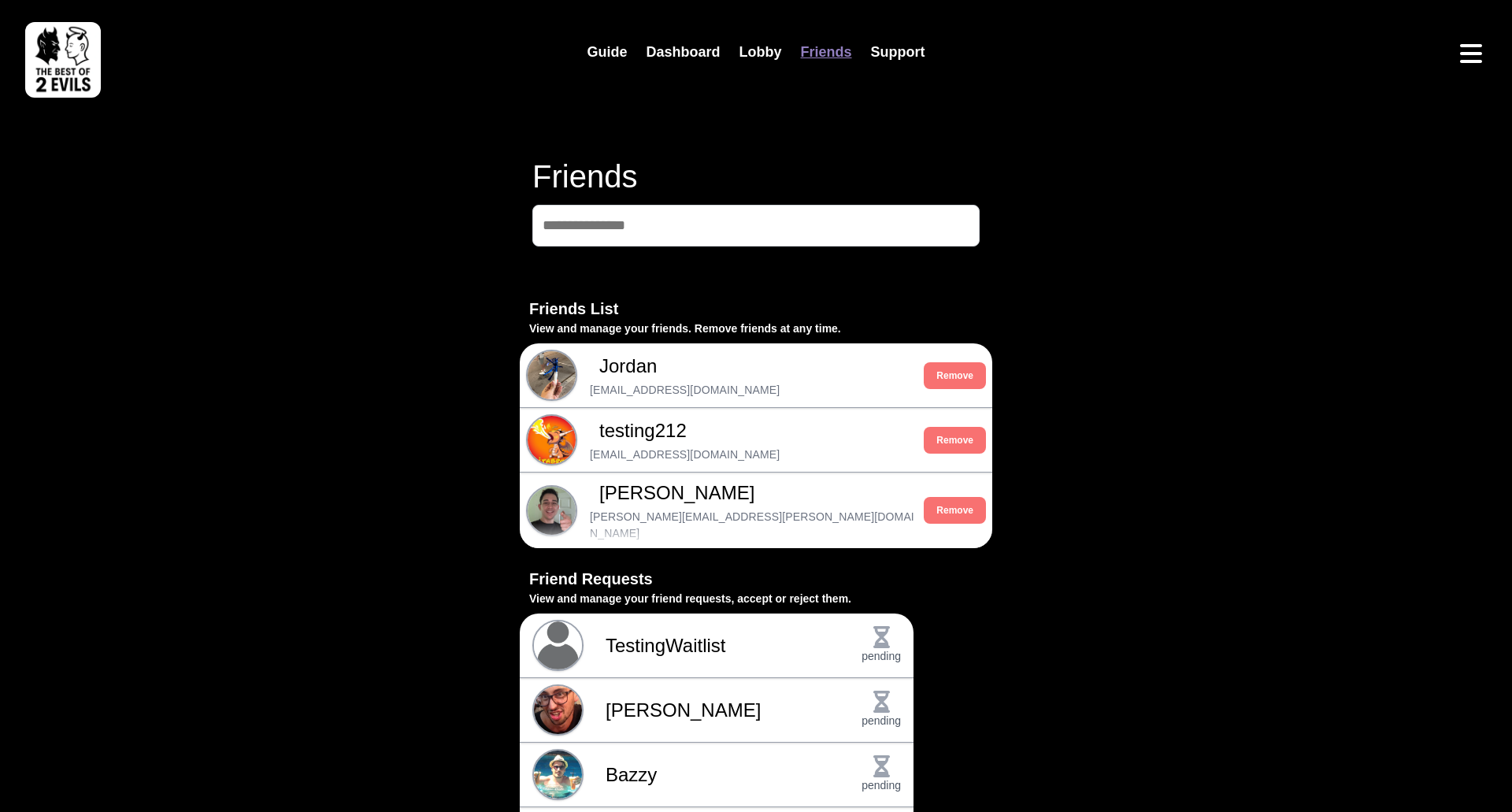
click at [617, 237] on input at bounding box center [756, 226] width 447 height 42
type input "*"
click at [687, 64] on link "Dashboard" at bounding box center [683, 52] width 93 height 34
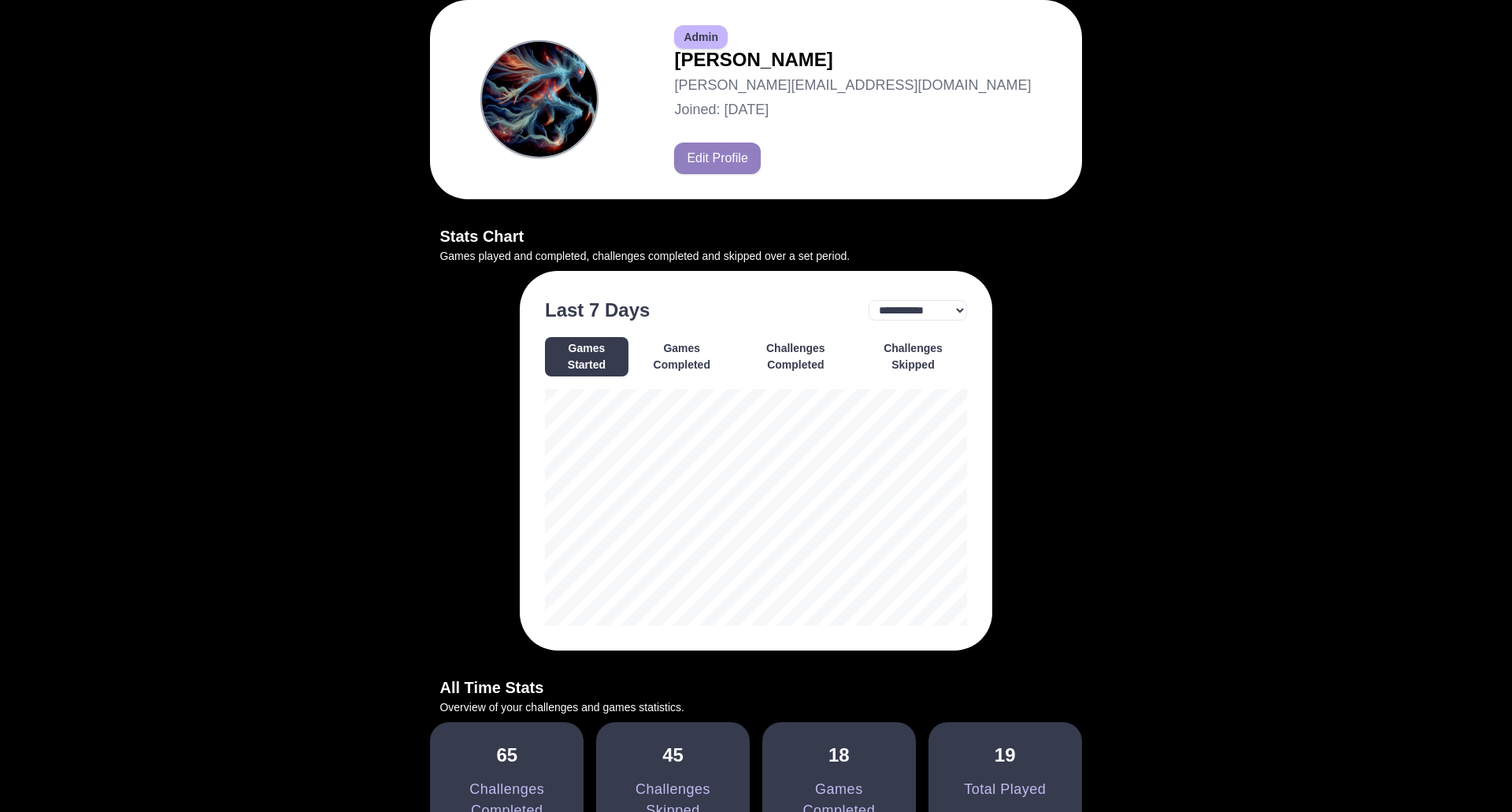
scroll to position [193, 0]
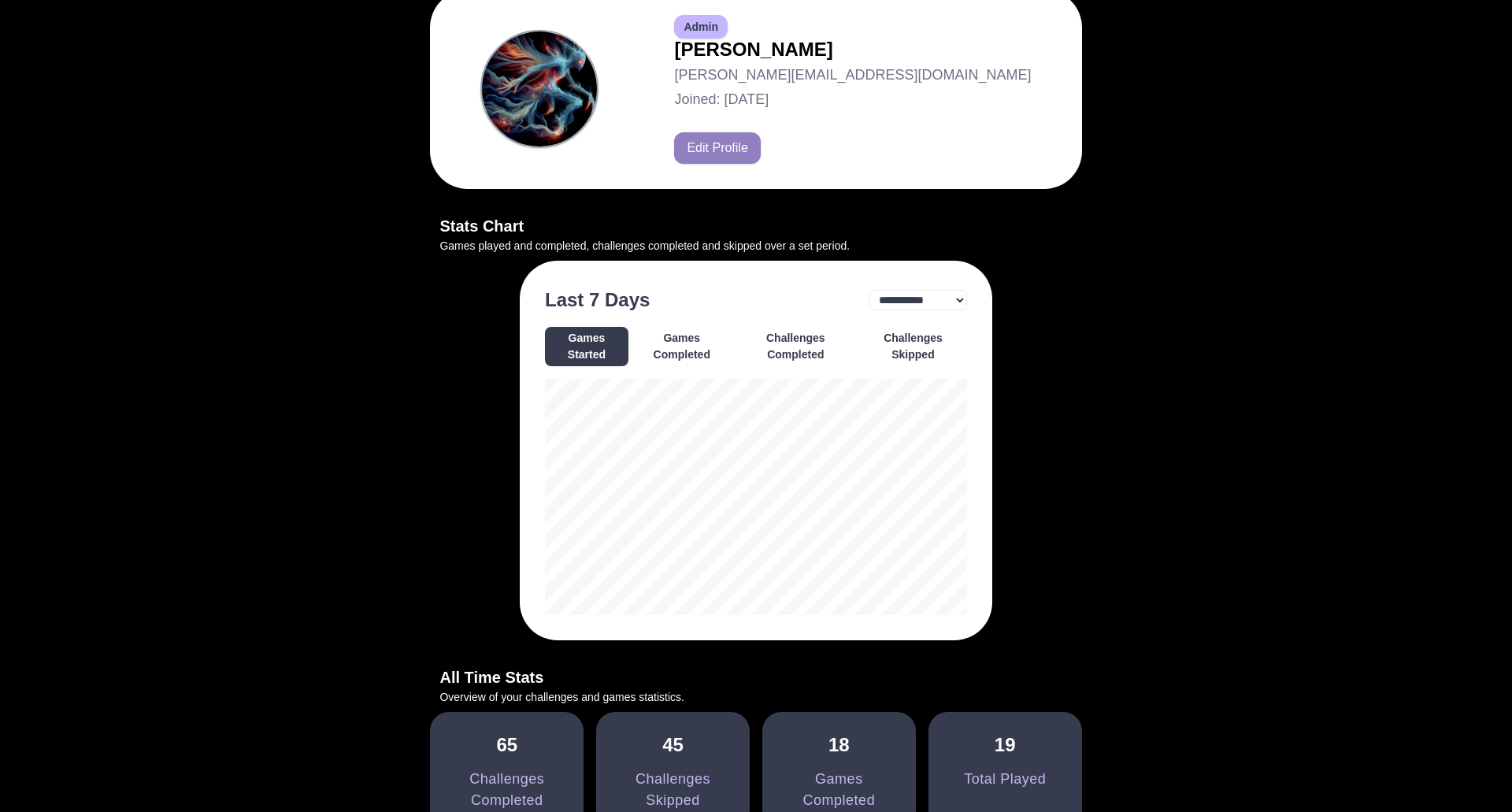
click at [673, 360] on button "Games Completed" at bounding box center [682, 346] width 101 height 39
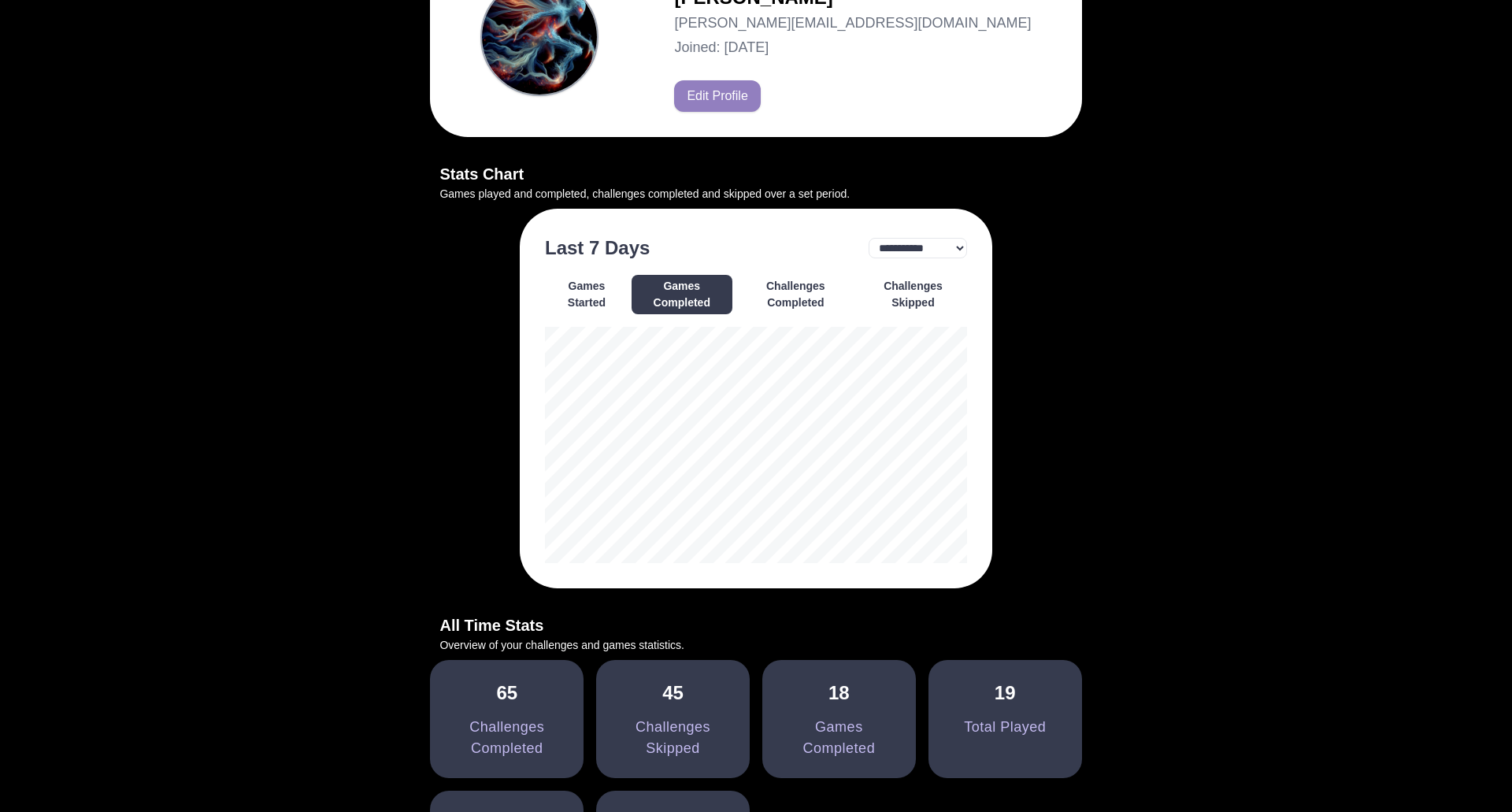
scroll to position [0, 0]
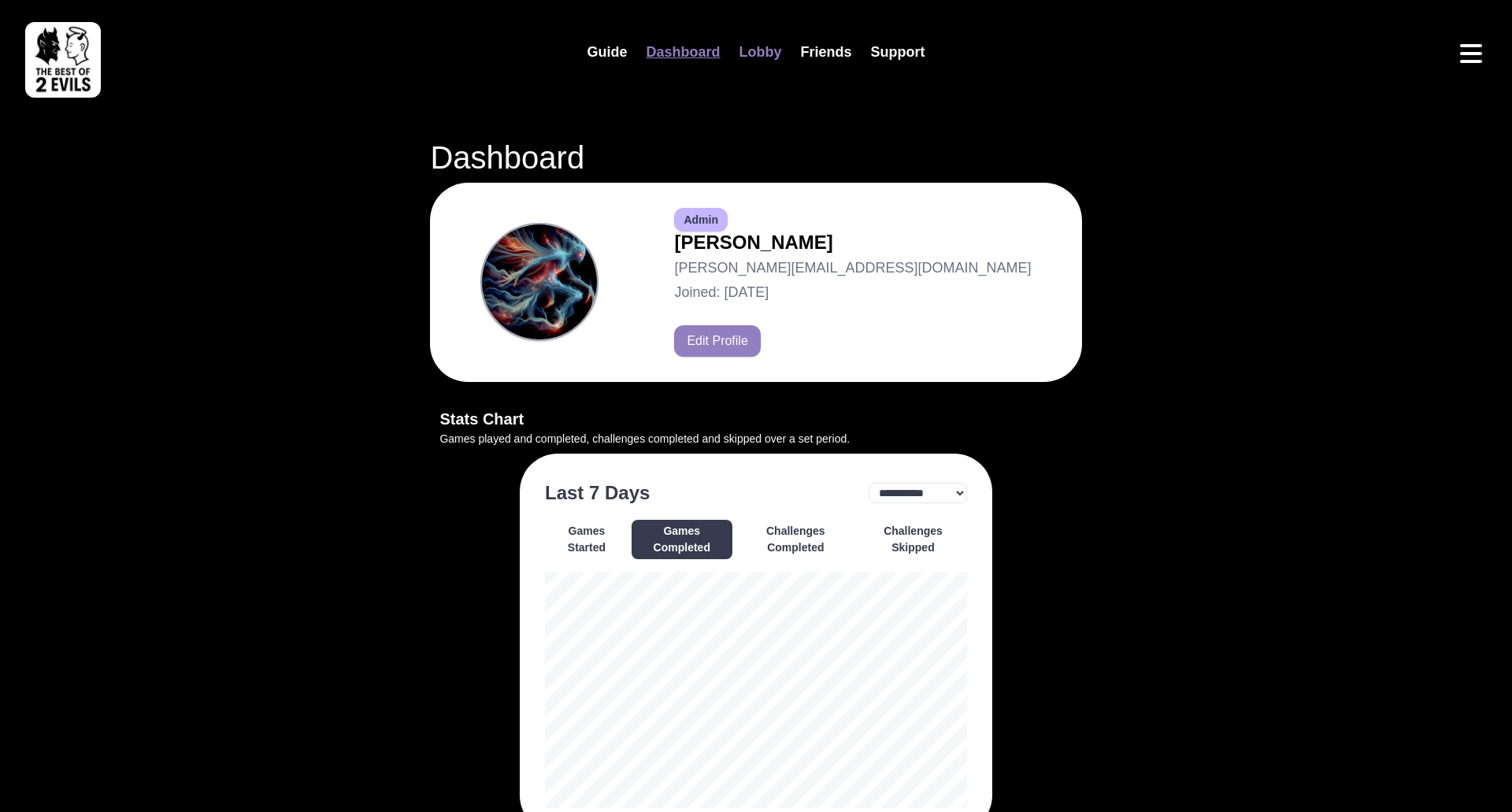
click at [761, 46] on link "Lobby" at bounding box center [760, 52] width 61 height 34
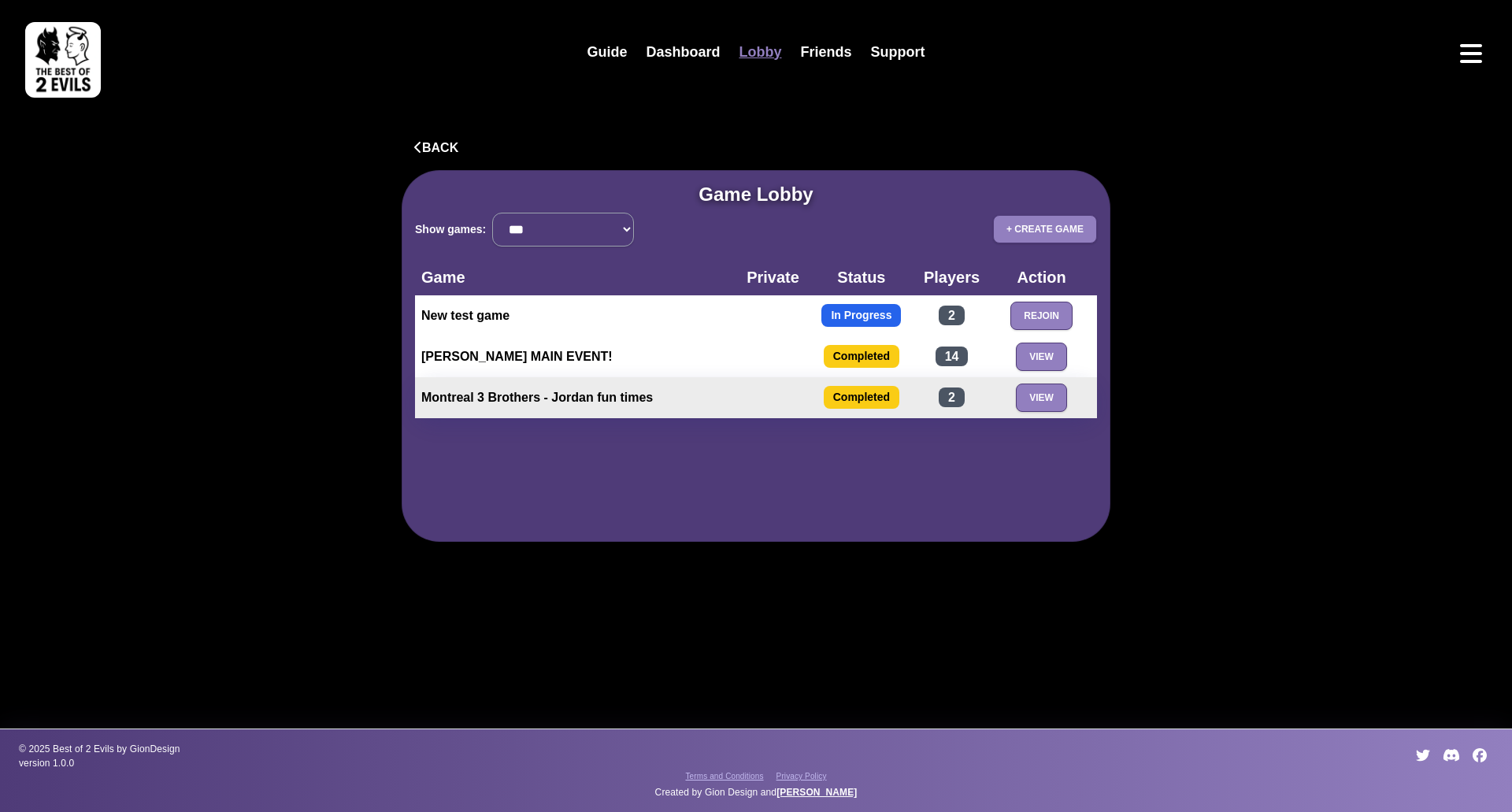
click at [574, 397] on td "Montreal 3 Brothers - Jordan fun times" at bounding box center [577, 397] width 326 height 41
click at [1032, 387] on button "View" at bounding box center [1041, 398] width 51 height 29
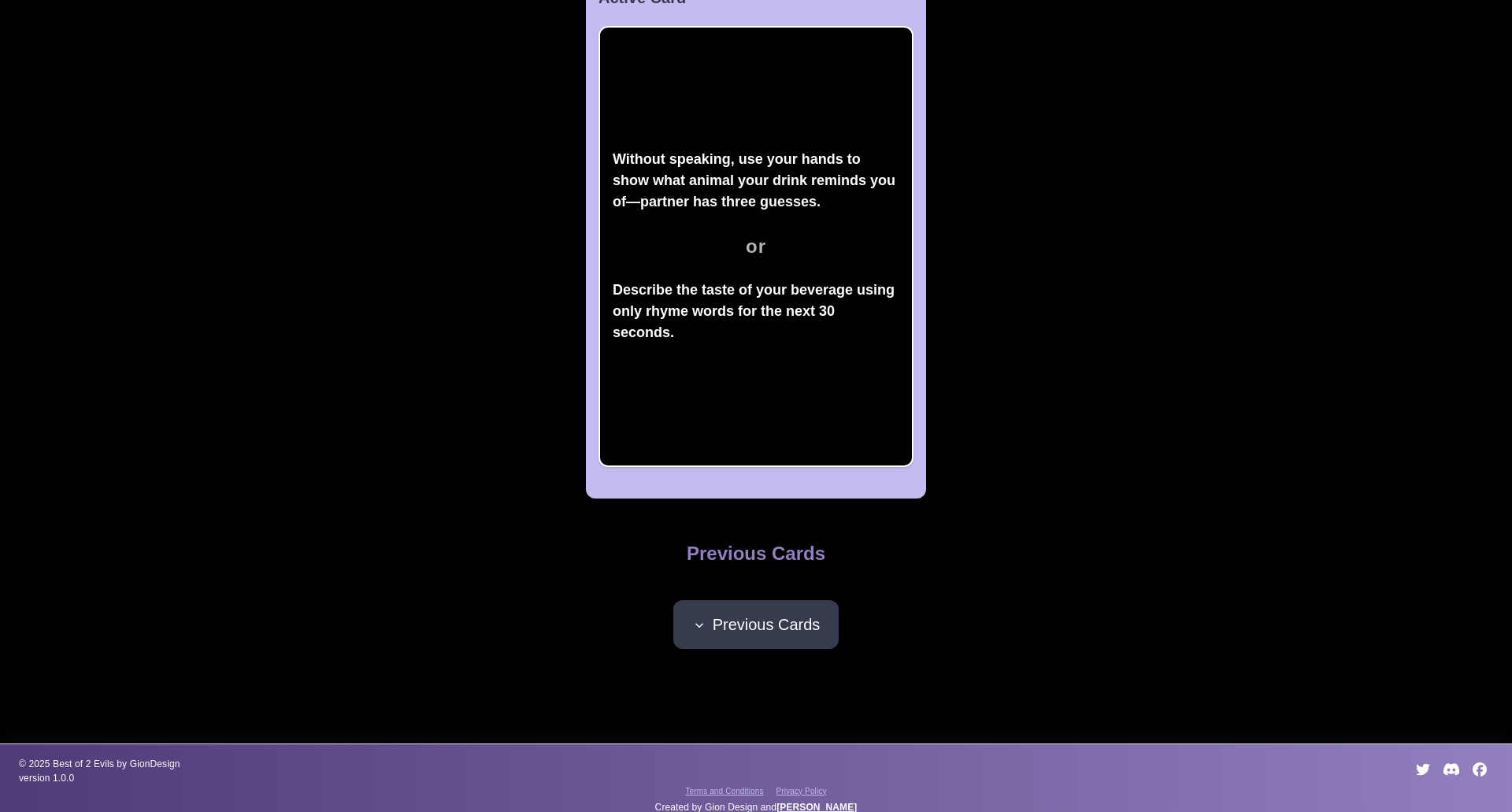
click at [716, 625] on span "Previous Cards" at bounding box center [756, 624] width 128 height 24
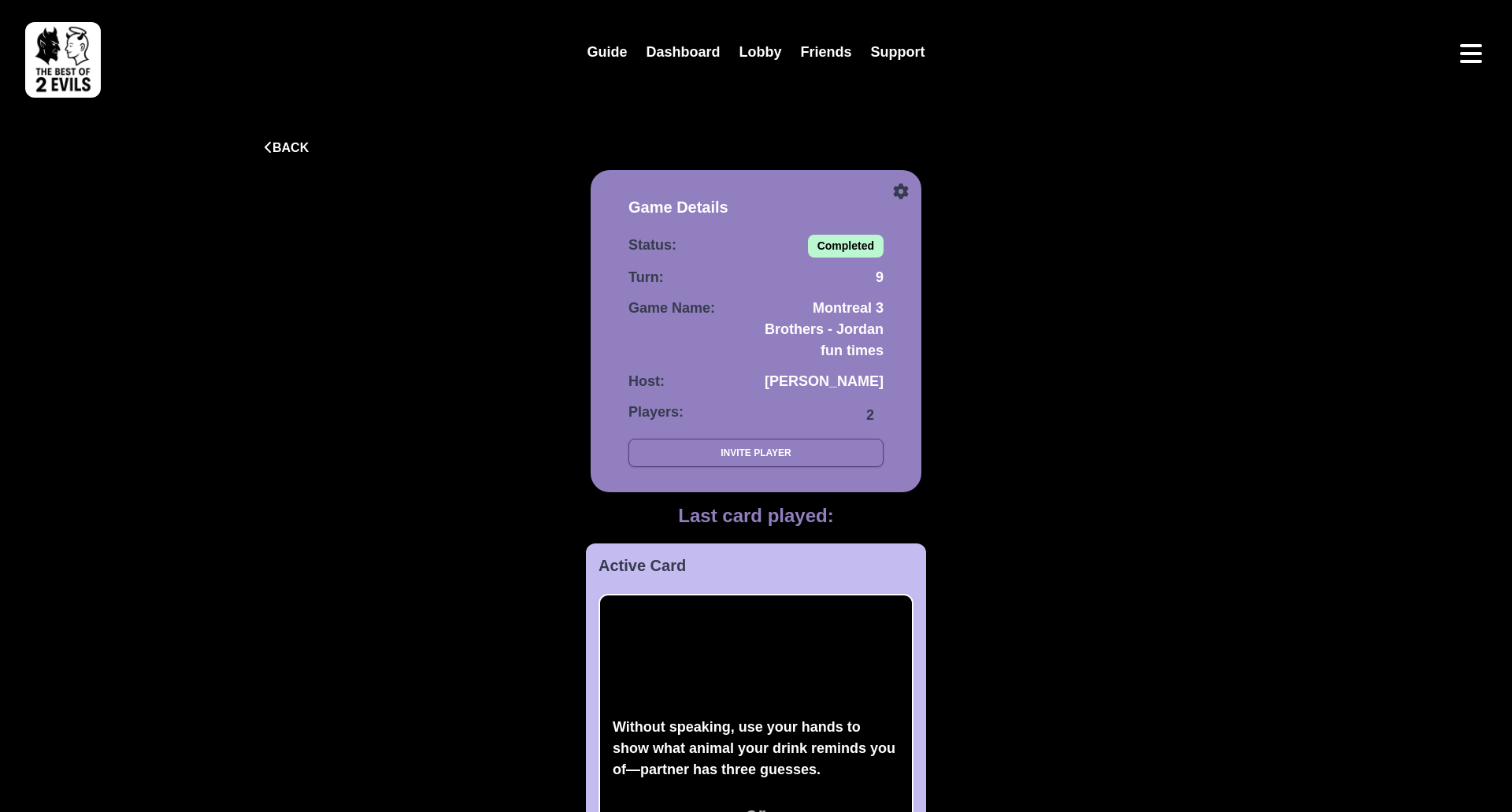
click at [899, 181] on button at bounding box center [901, 192] width 15 height 24
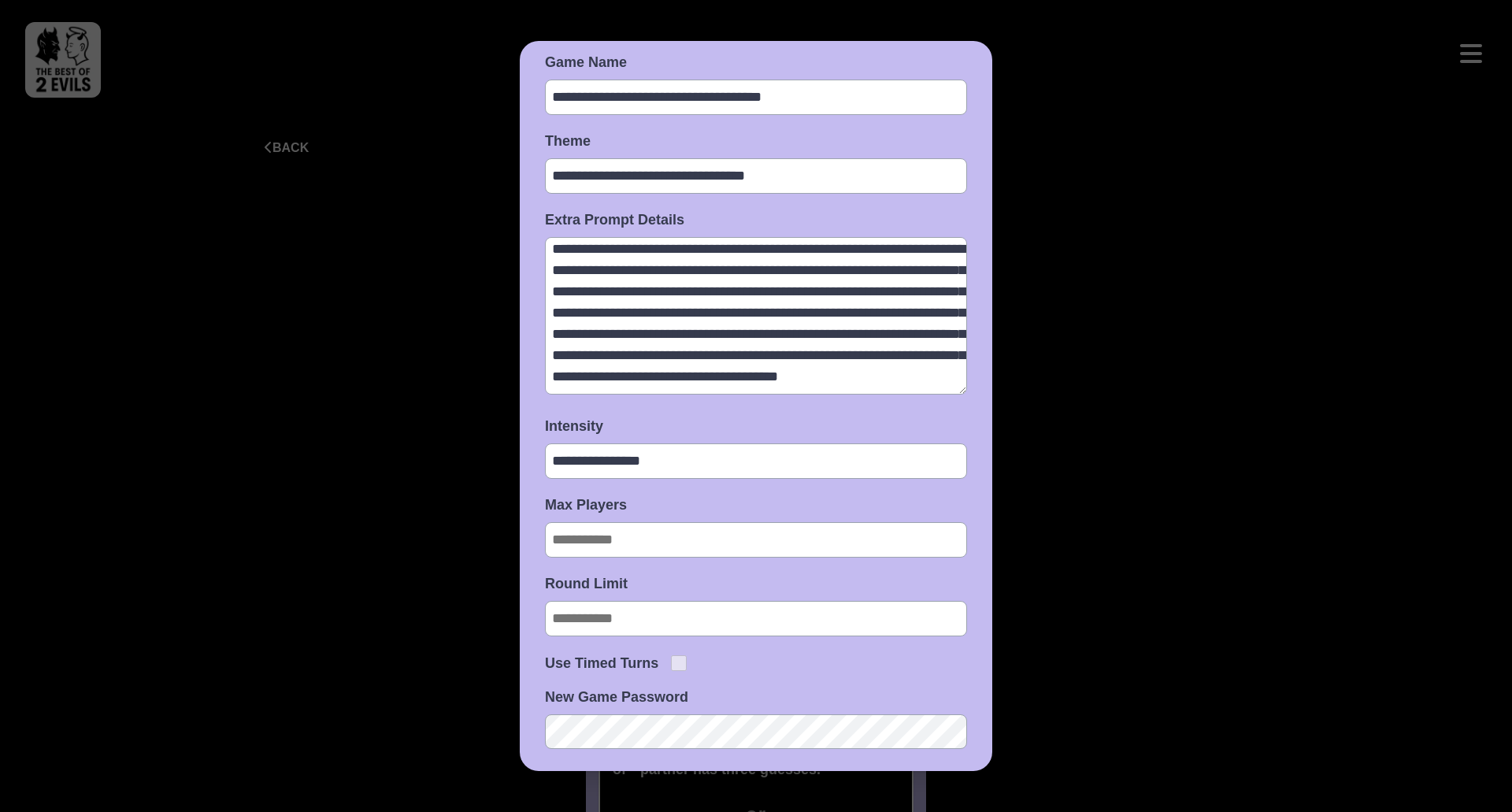
scroll to position [234, 0]
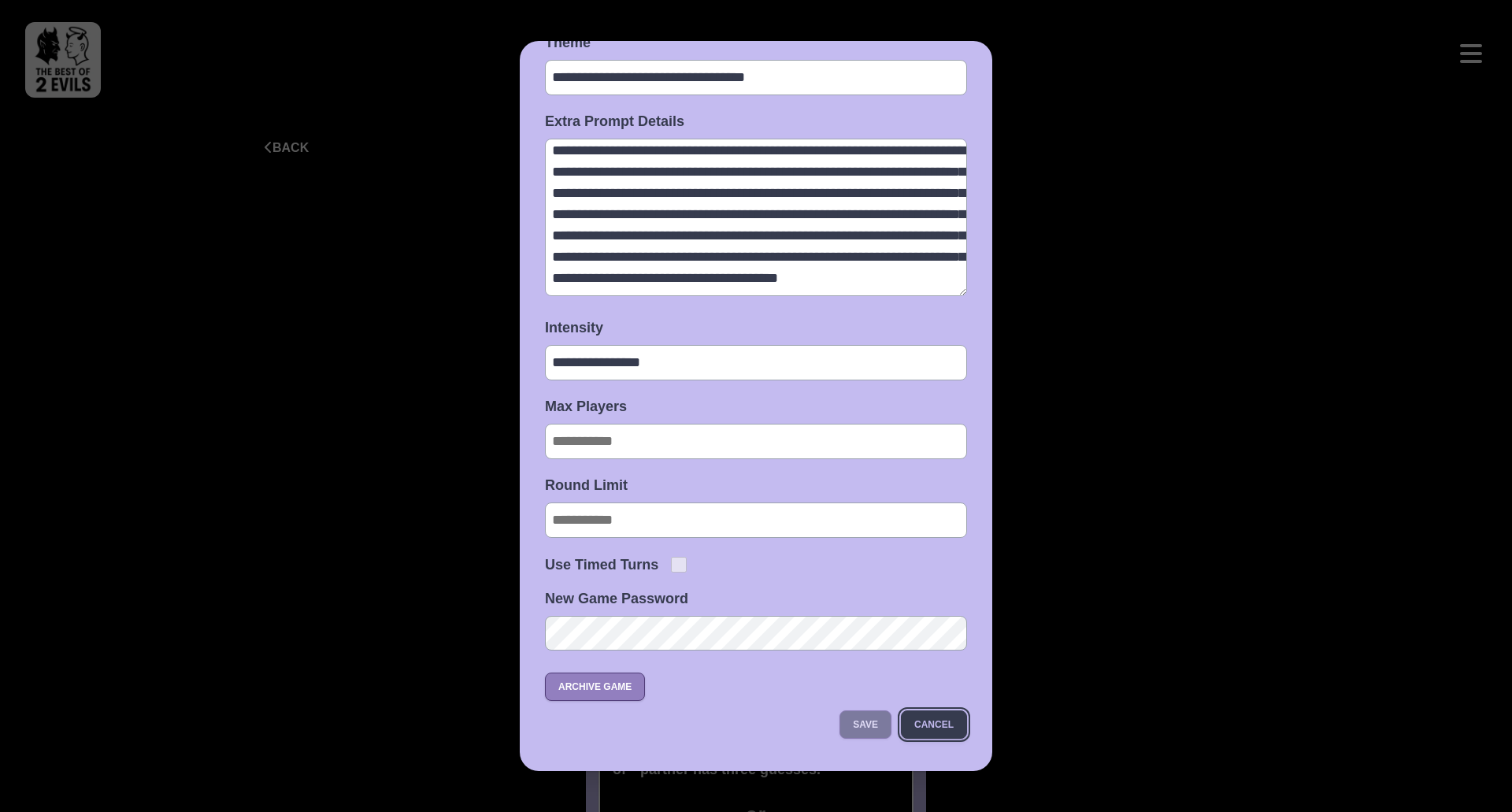
click at [942, 710] on button "Cancel" at bounding box center [934, 725] width 66 height 29
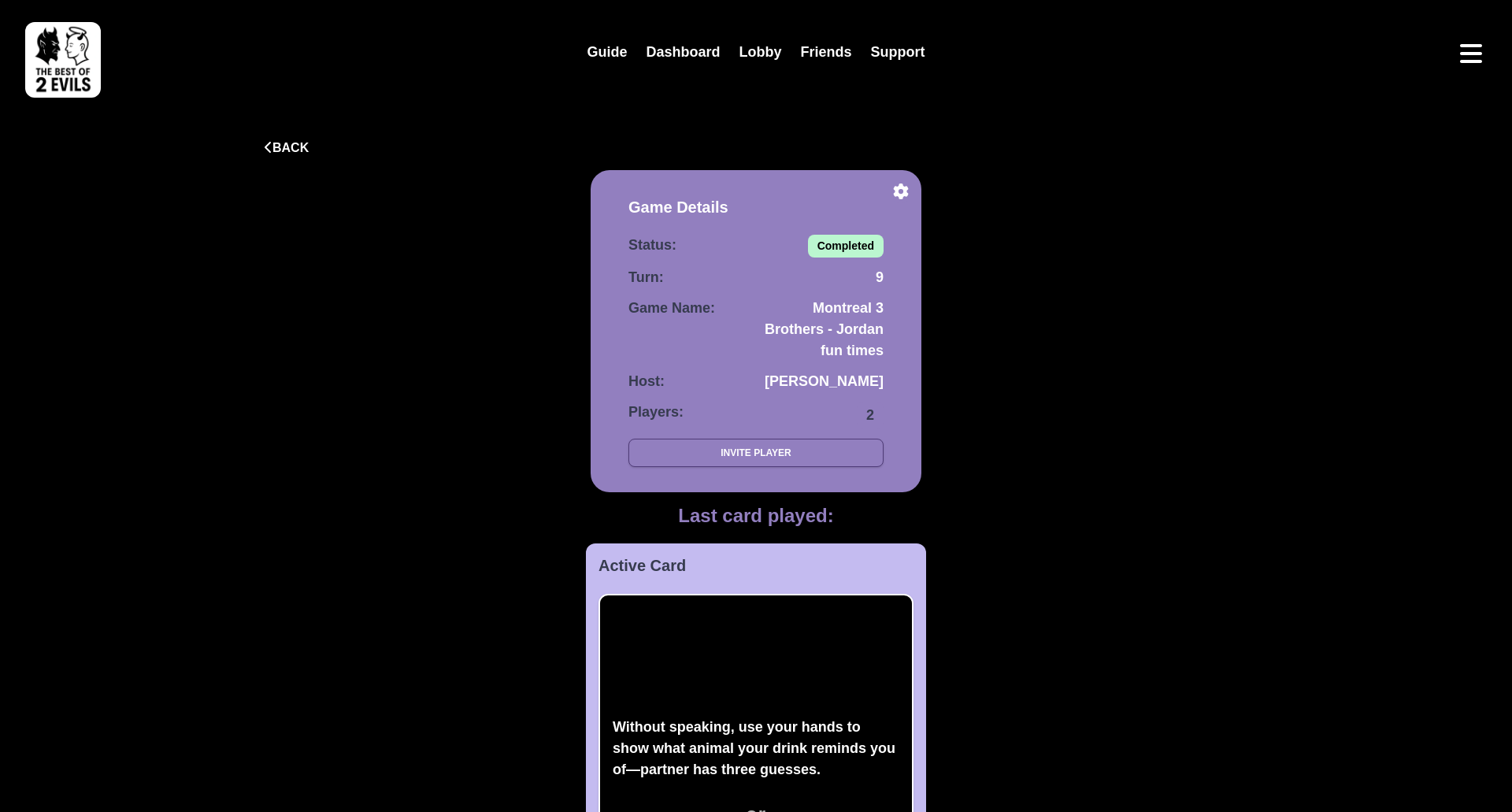
click at [1487, 43] on header "Guide Dashboard Lobby Friends Support" at bounding box center [756, 52] width 1487 height 98
click at [1480, 43] on icon "Open menu" at bounding box center [1471, 54] width 25 height 25
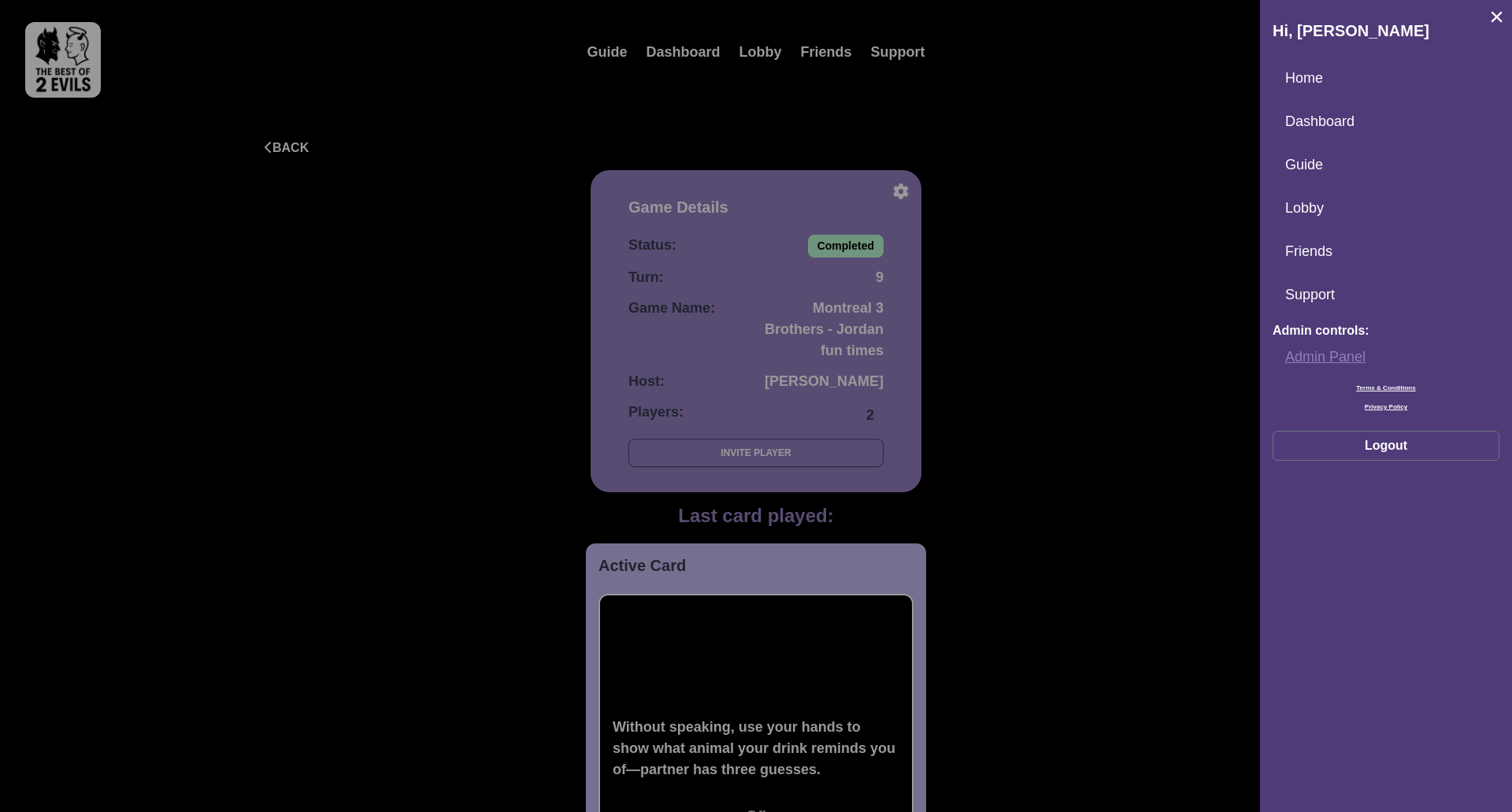
click at [1329, 362] on link "Admin Panel" at bounding box center [1386, 356] width 227 height 34
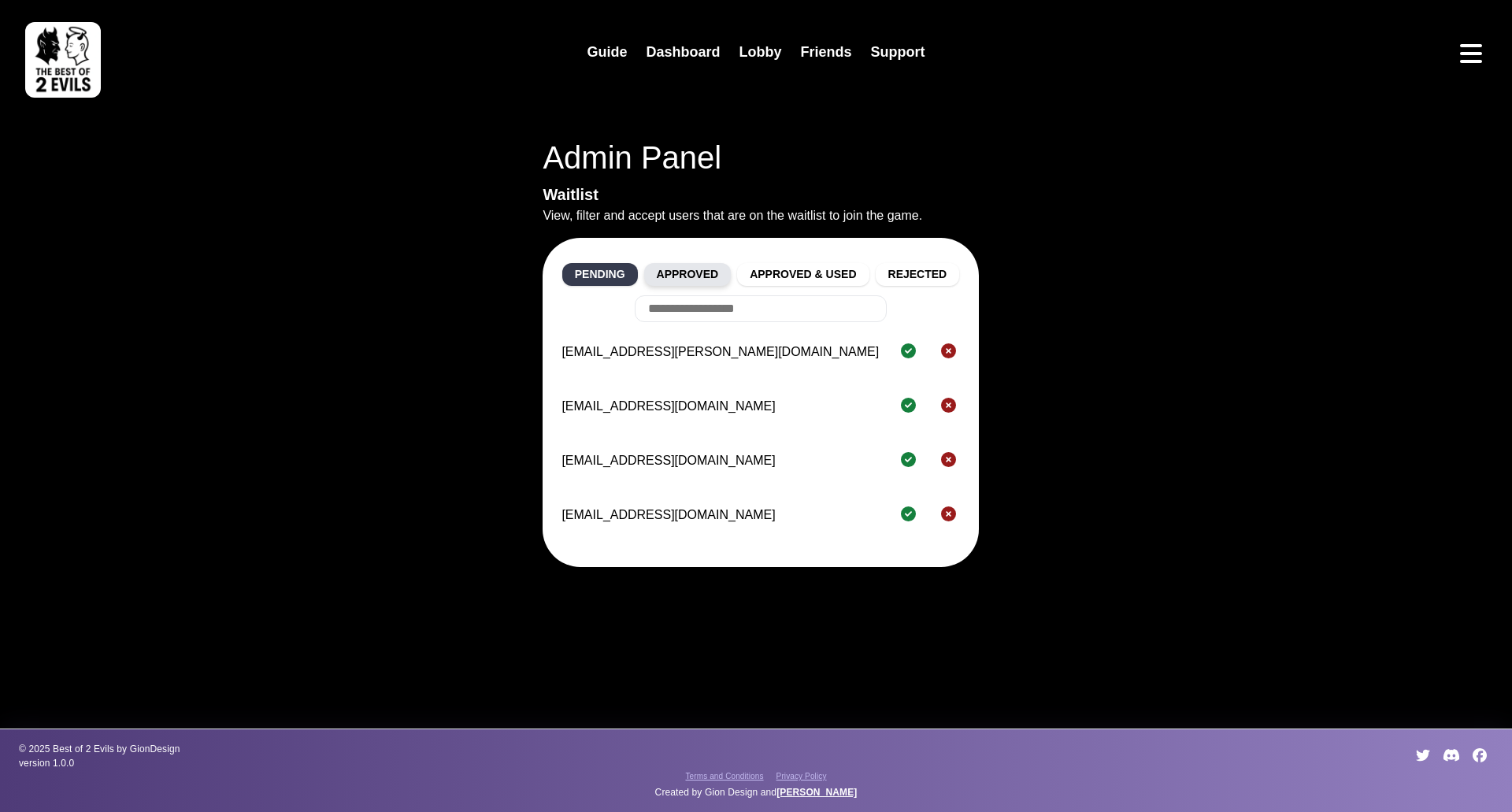
click at [707, 277] on button "Approved" at bounding box center [688, 275] width 87 height 23
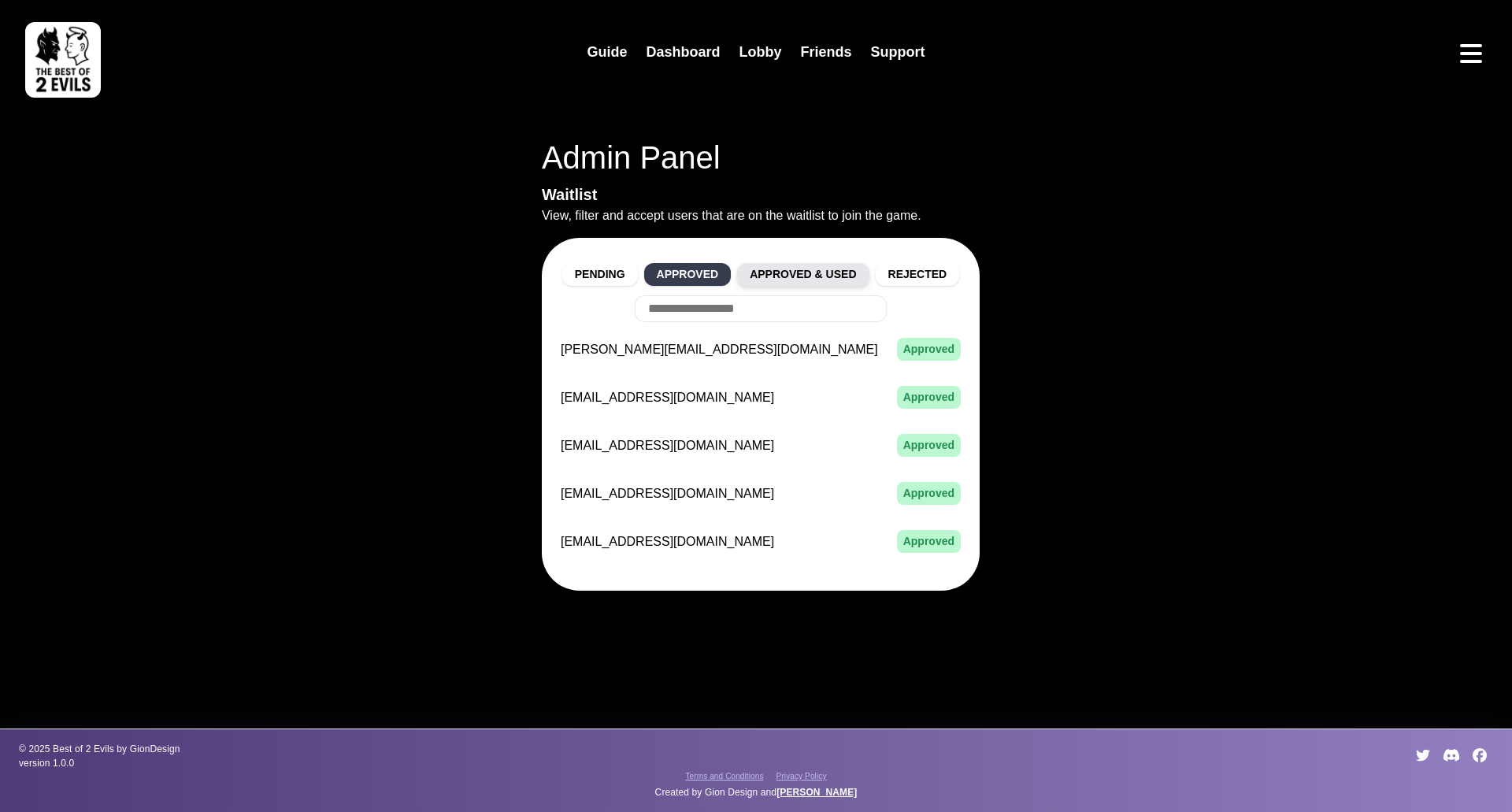
click at [800, 265] on button "Approved & Used" at bounding box center [802, 275] width 131 height 23
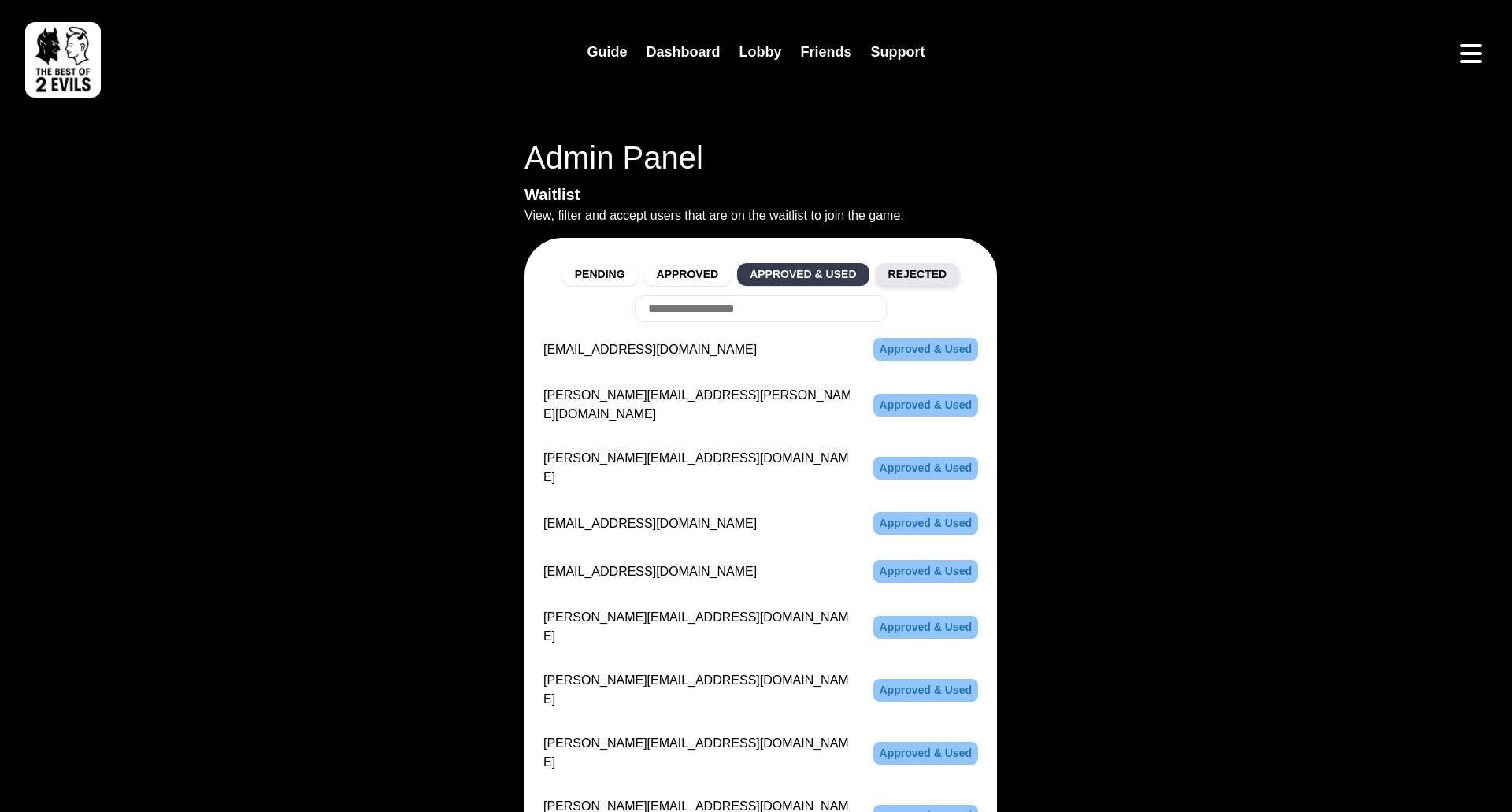
click at [930, 273] on button "Rejected" at bounding box center [918, 275] width 84 height 23
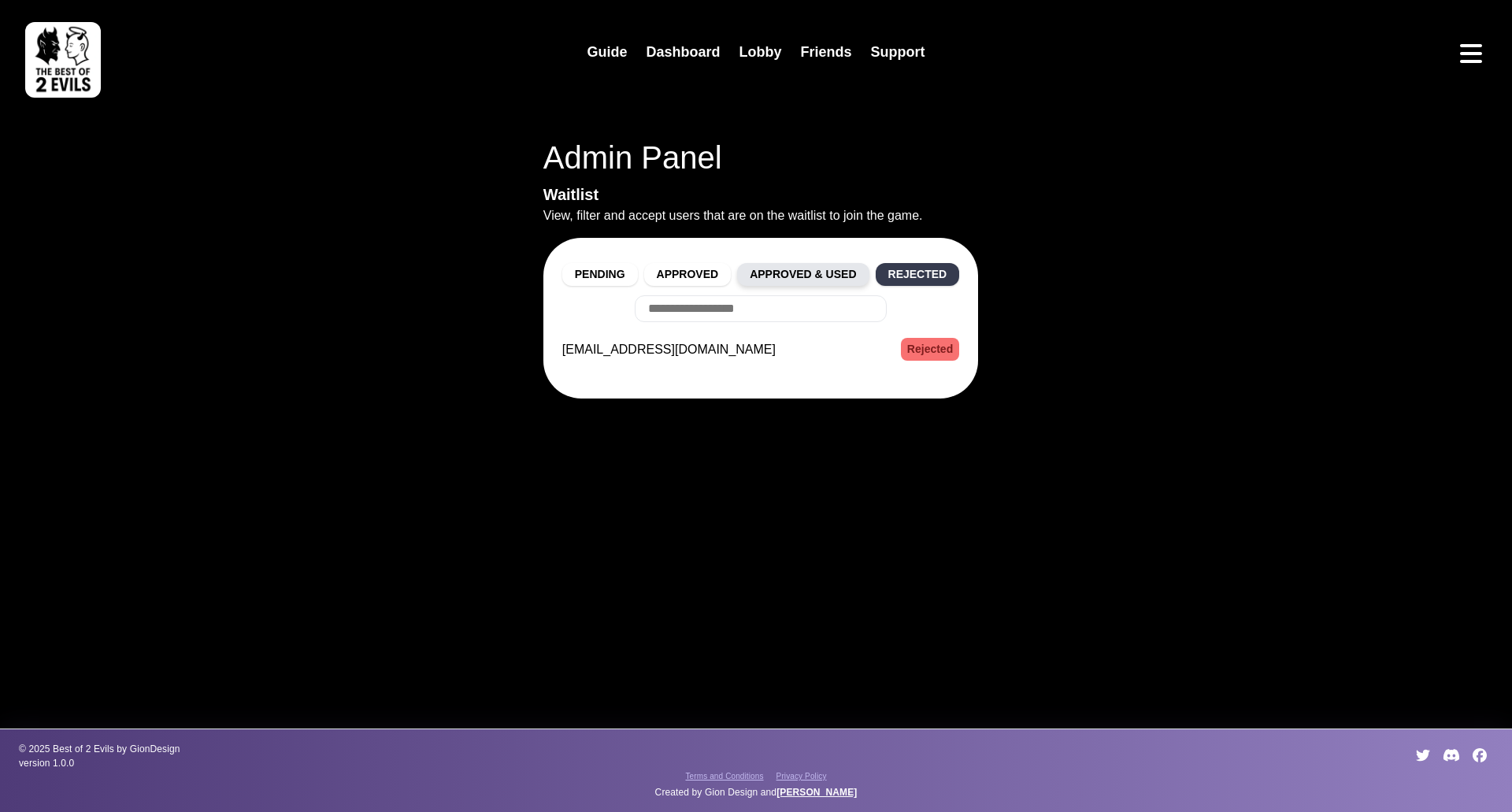
click at [799, 271] on button "Approved & Used" at bounding box center [802, 275] width 131 height 23
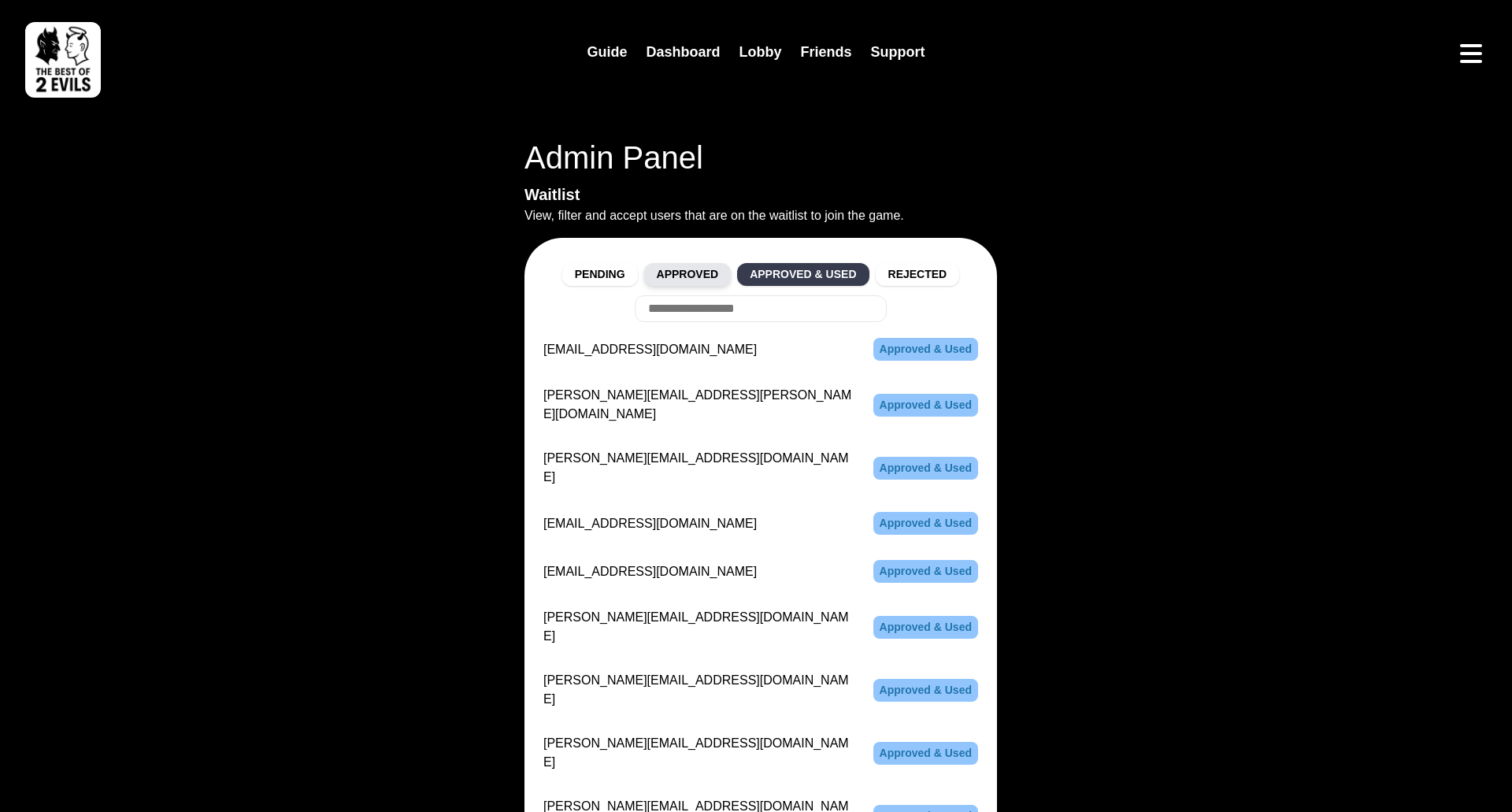
click at [688, 281] on button "Approved" at bounding box center [688, 275] width 87 height 23
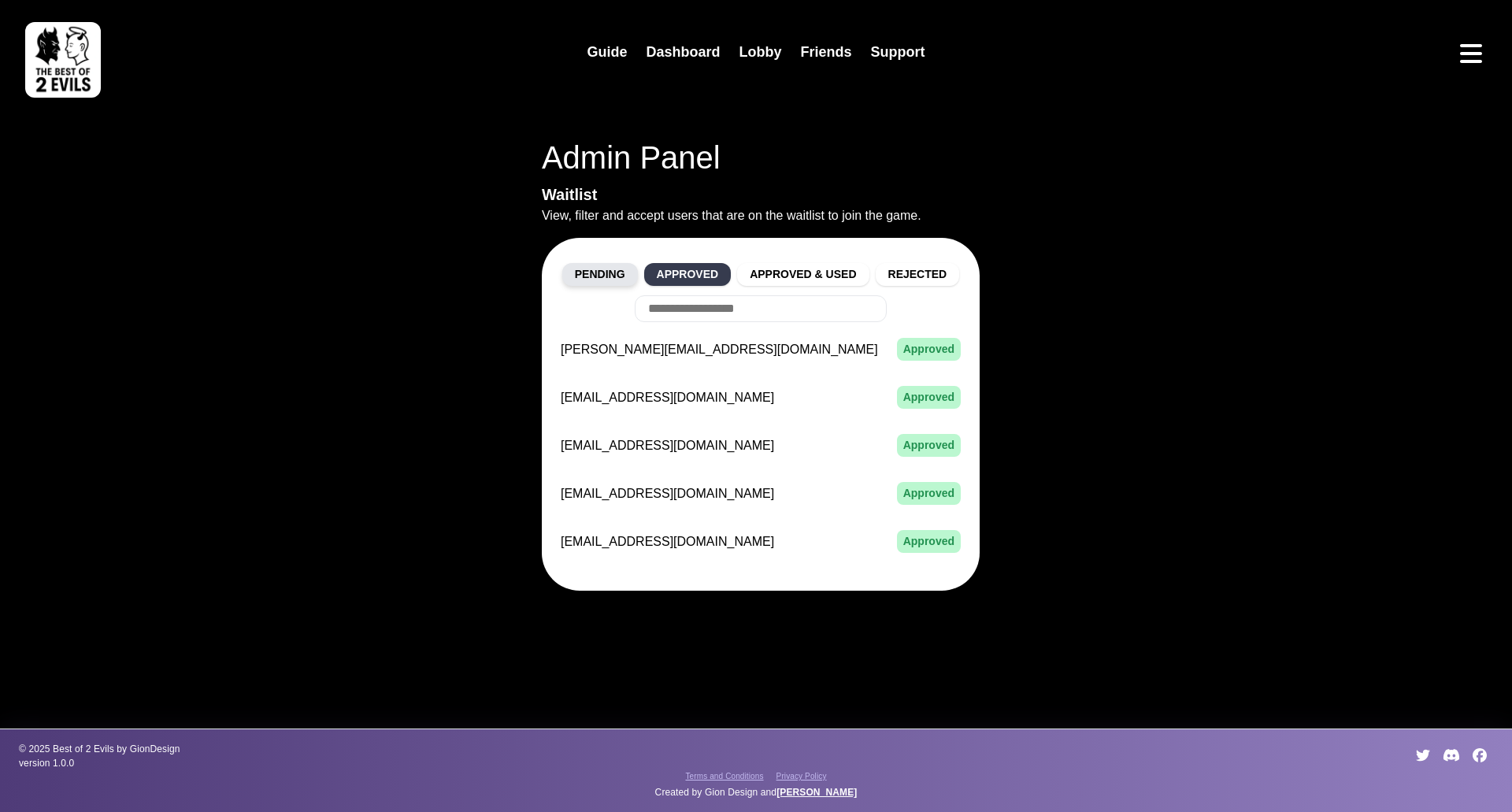
click at [602, 276] on button "Pending" at bounding box center [599, 275] width 76 height 23
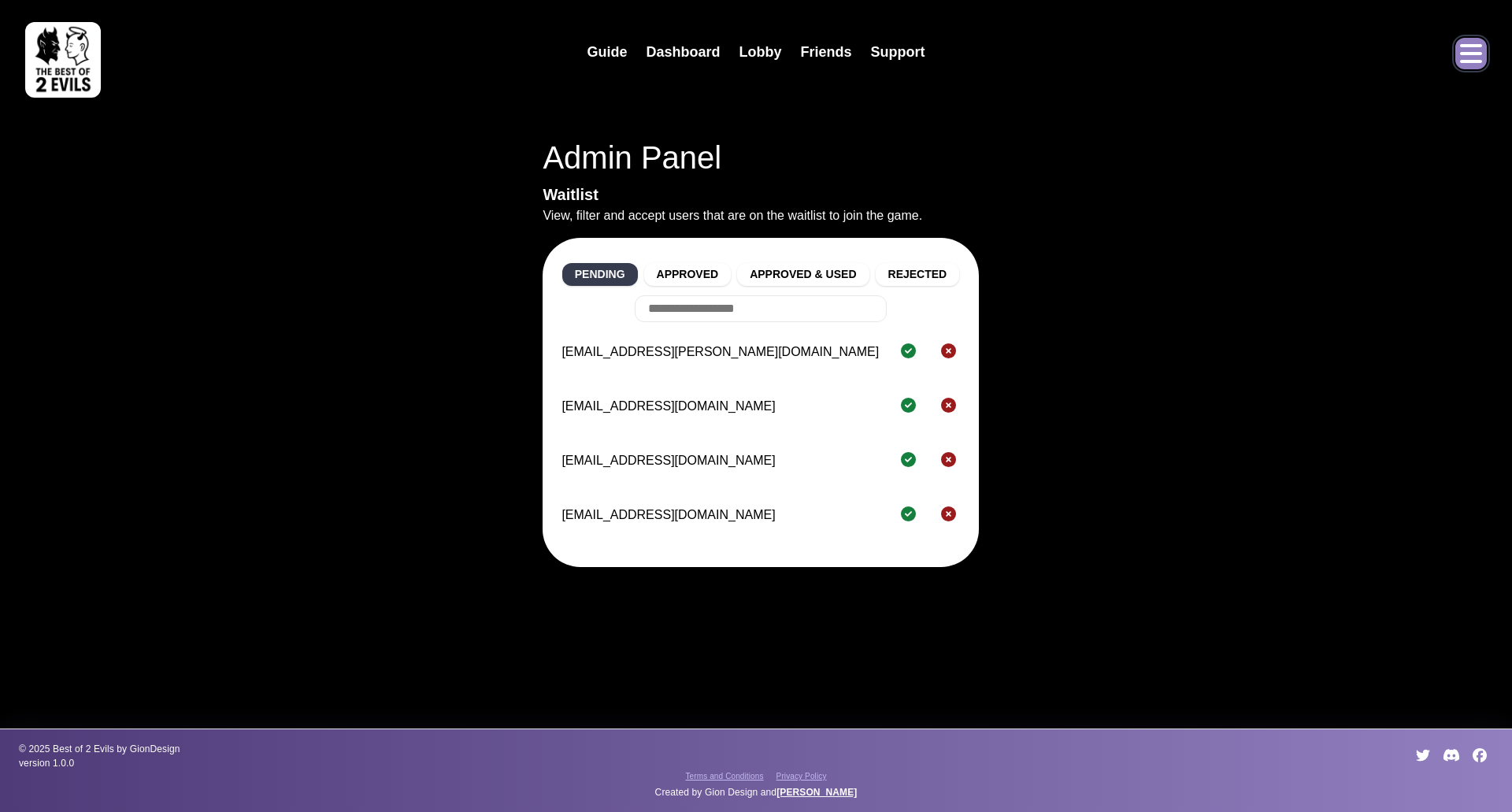
click at [1467, 64] on icon "Open menu" at bounding box center [1471, 54] width 25 height 25
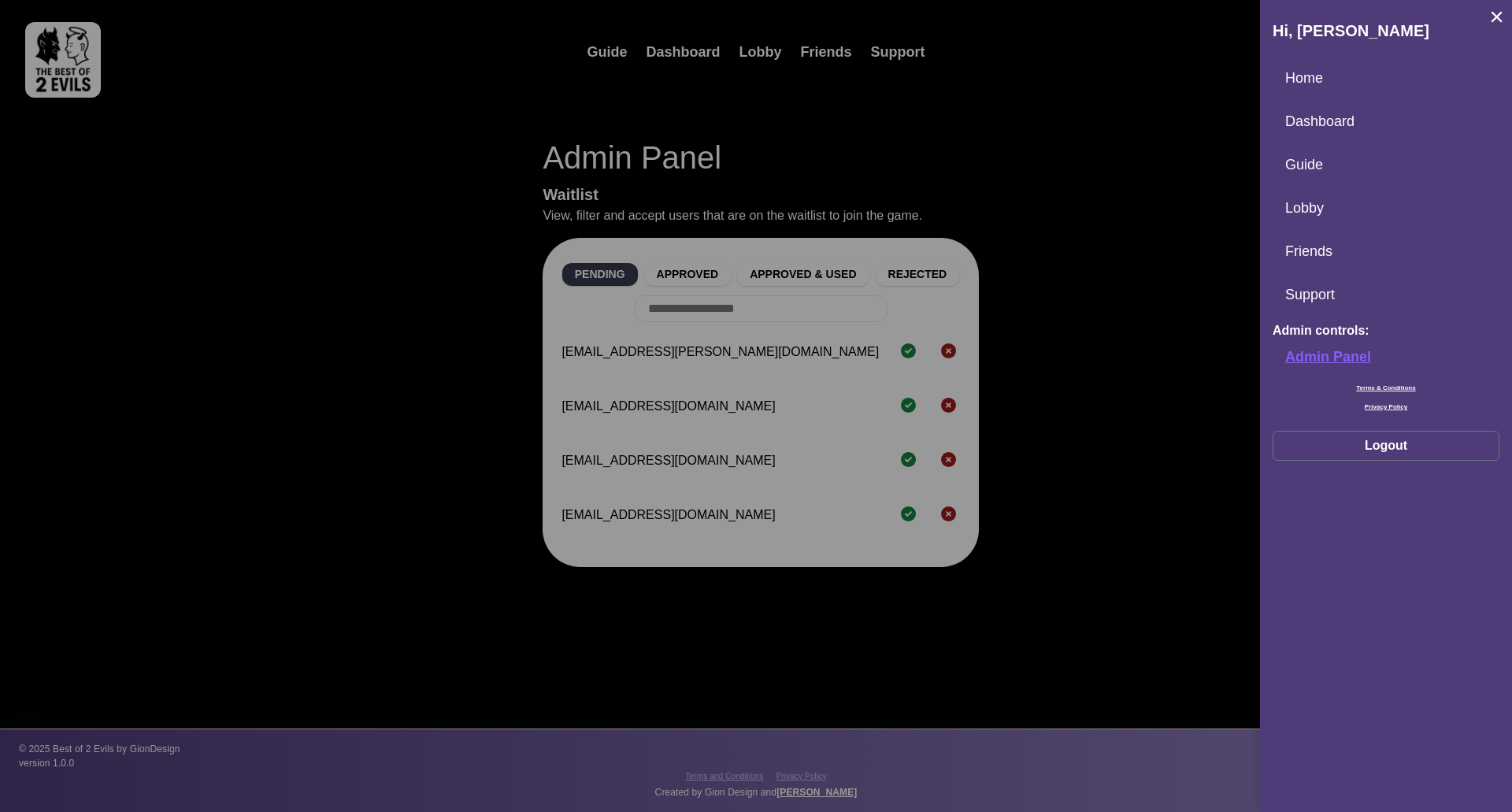
click at [1227, 87] on div at bounding box center [756, 406] width 1512 height 812
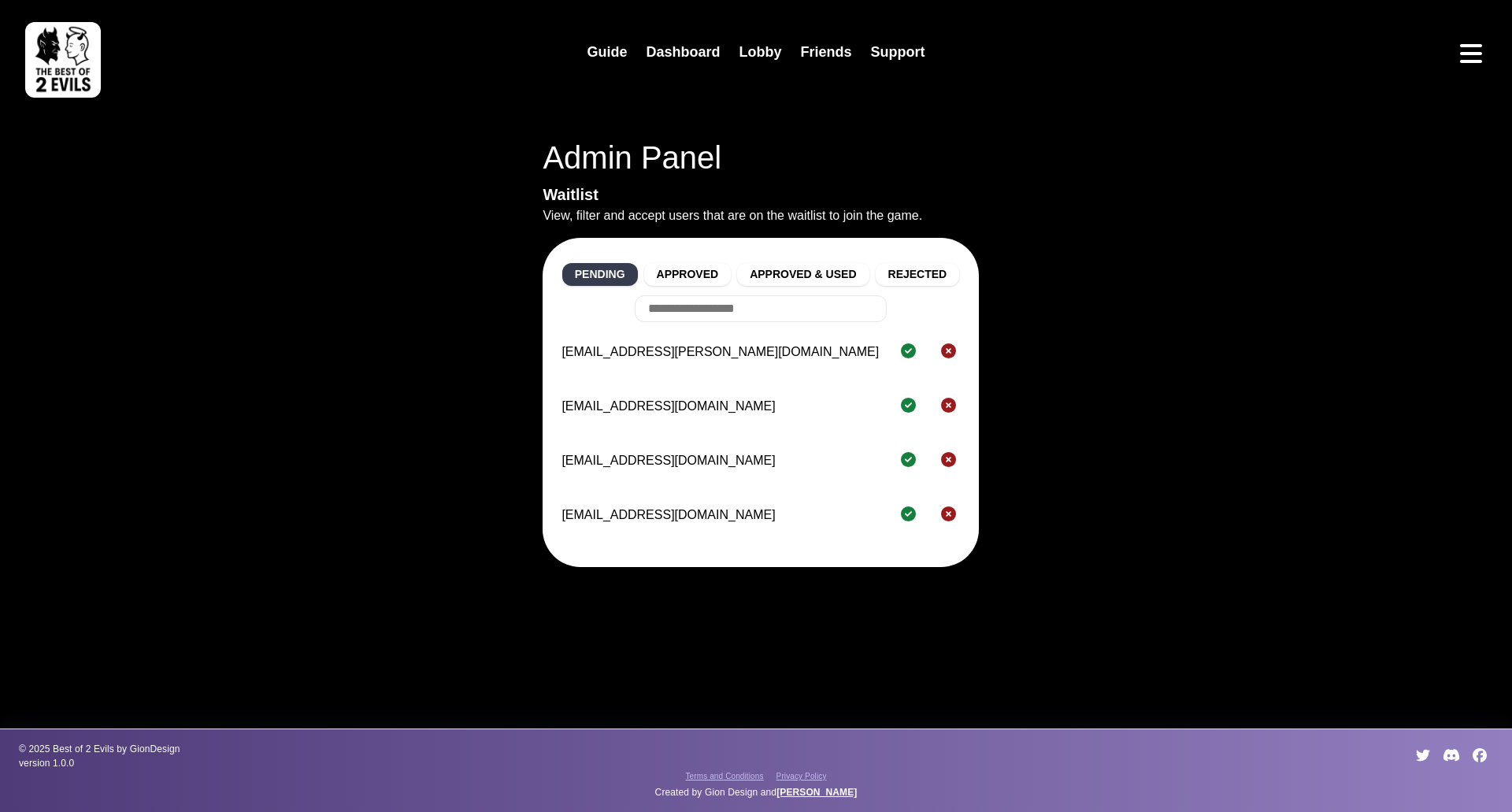
click at [1456, 757] on icon at bounding box center [1451, 755] width 16 height 12
click at [1461, 65] on icon "Open menu" at bounding box center [1471, 54] width 25 height 25
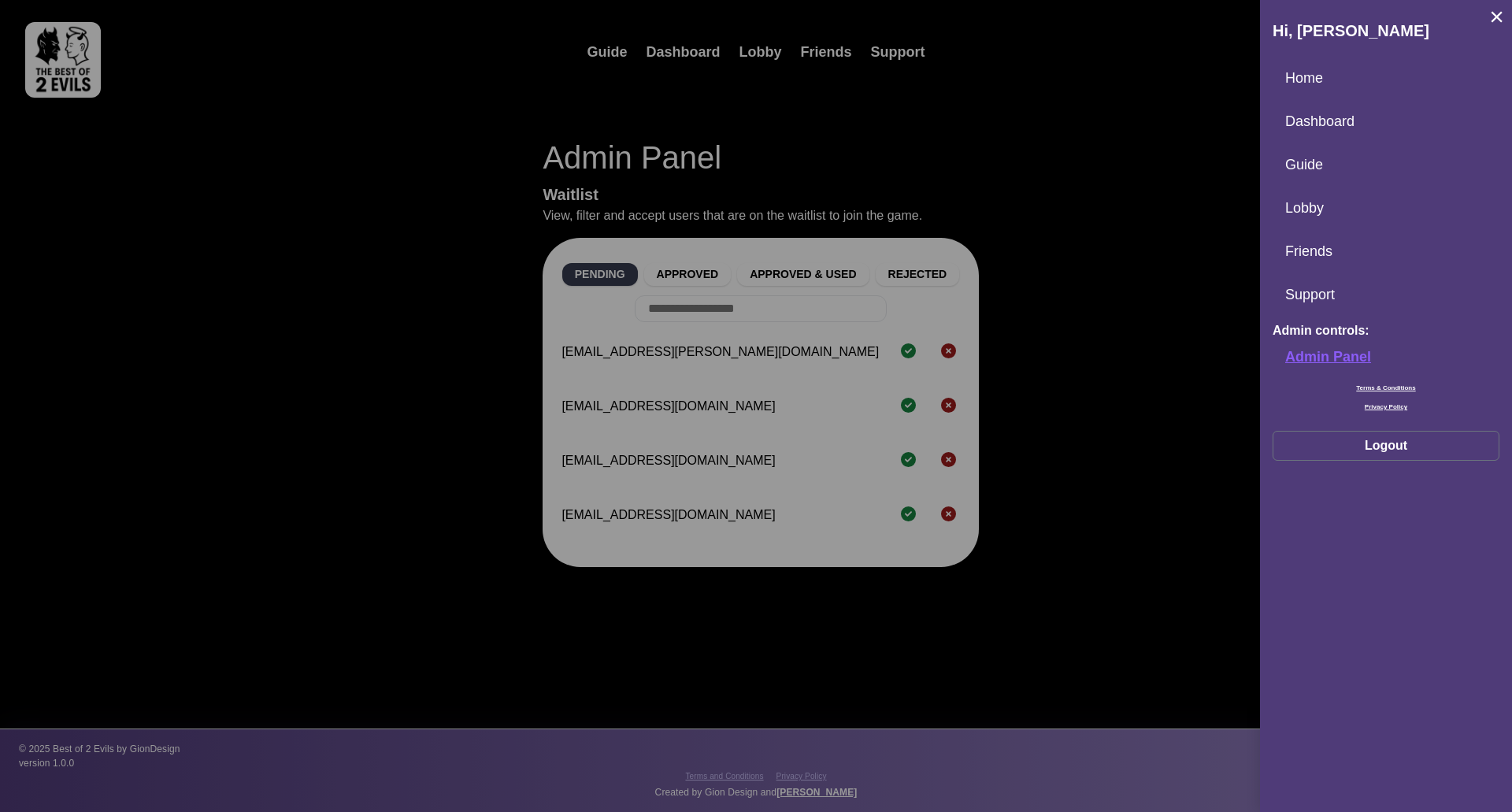
click at [1159, 332] on div at bounding box center [756, 406] width 1512 height 812
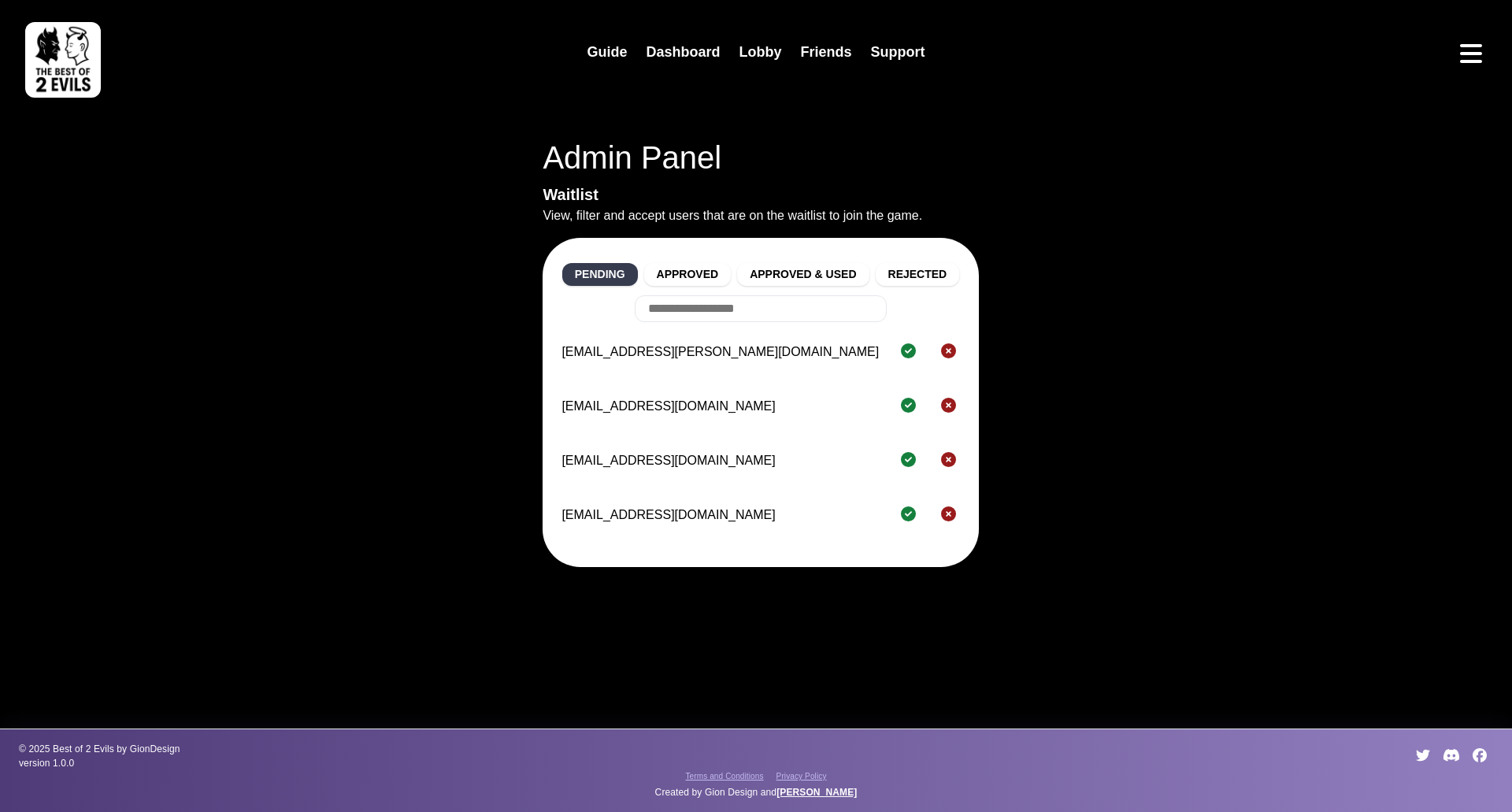
click at [67, 51] on img at bounding box center [62, 59] width 76 height 76
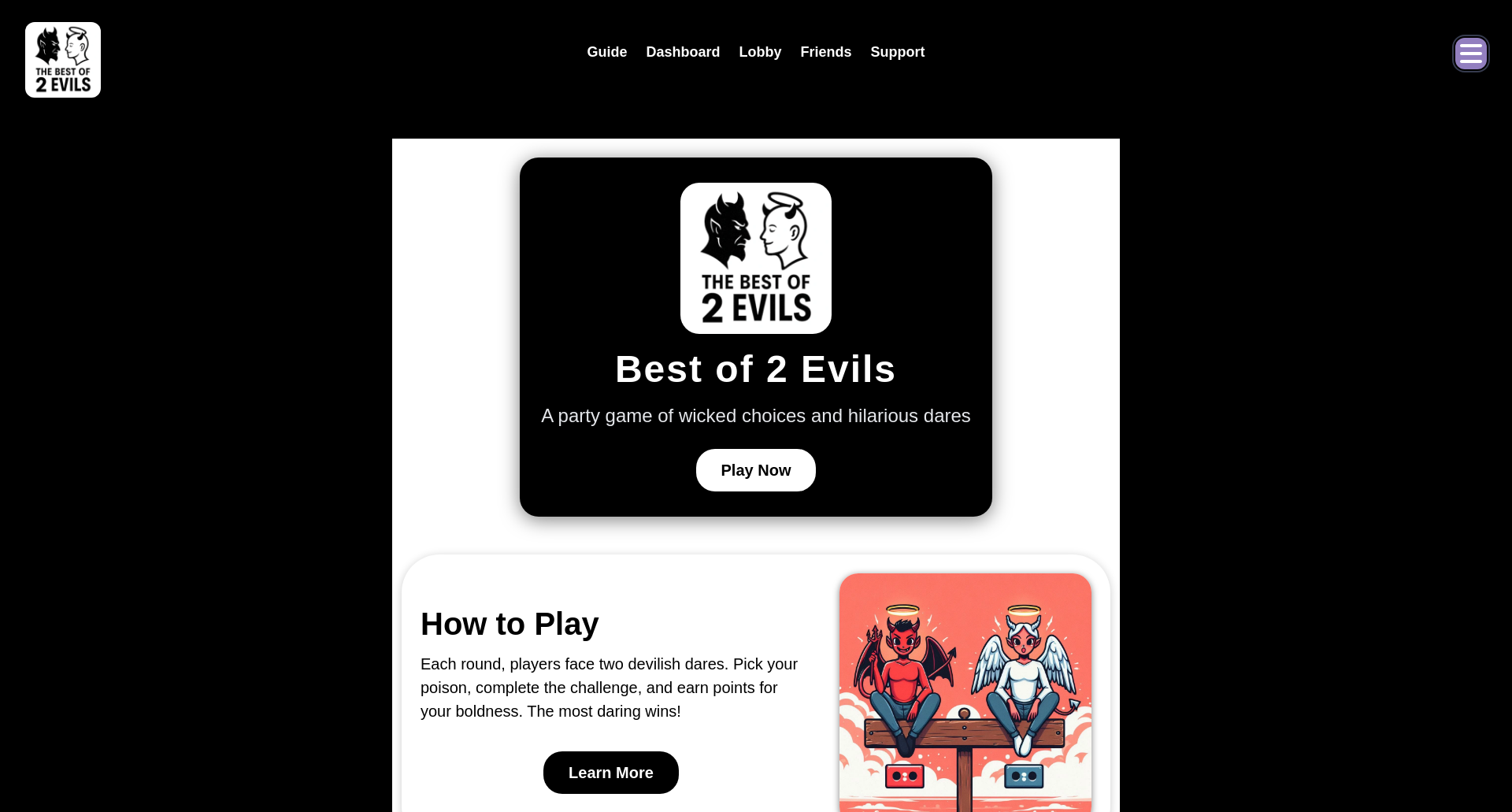
click at [1470, 47] on icon "Open menu" at bounding box center [1471, 54] width 22 height 19
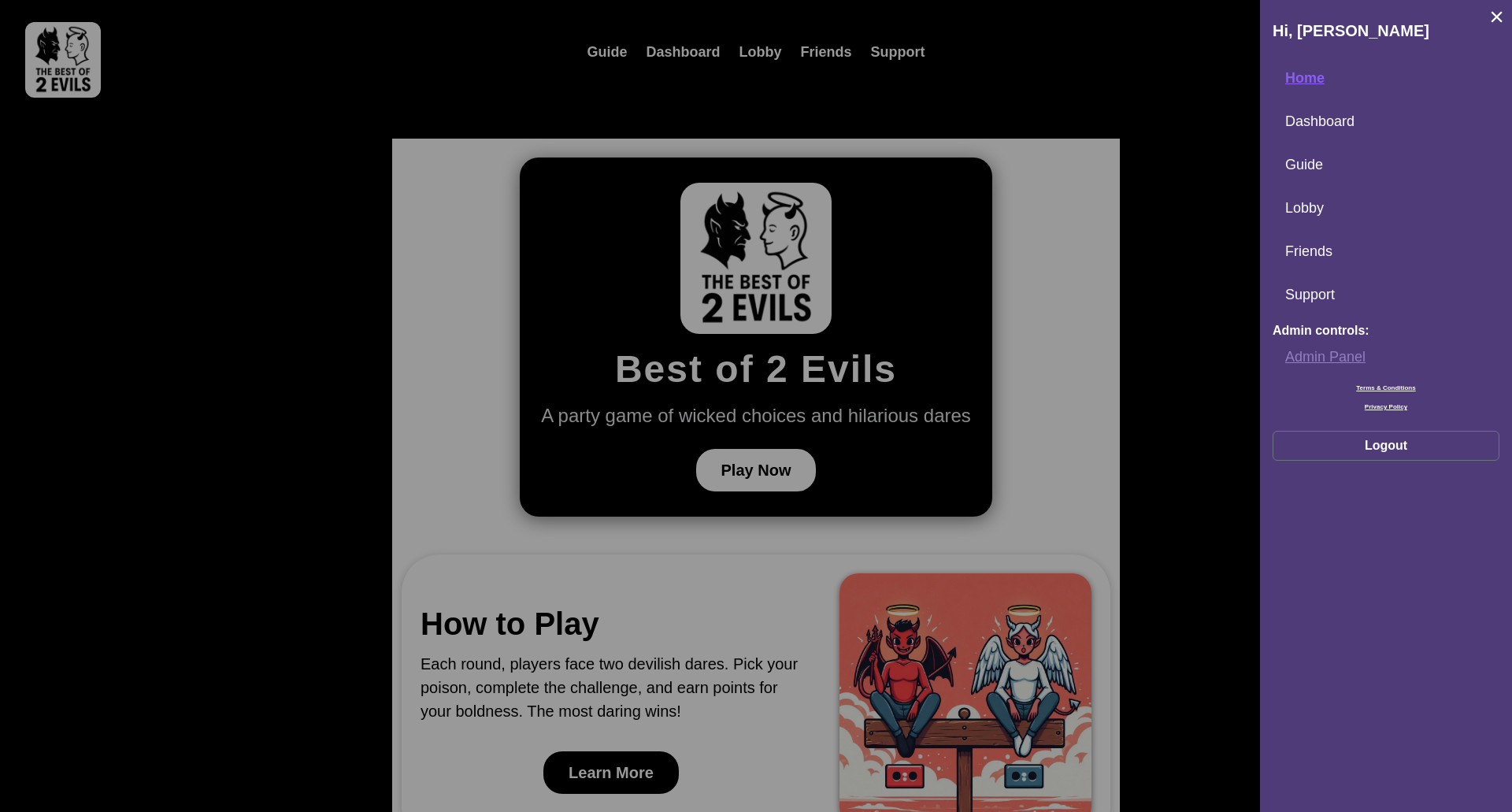
click at [1338, 358] on link "Admin Panel" at bounding box center [1386, 356] width 227 height 34
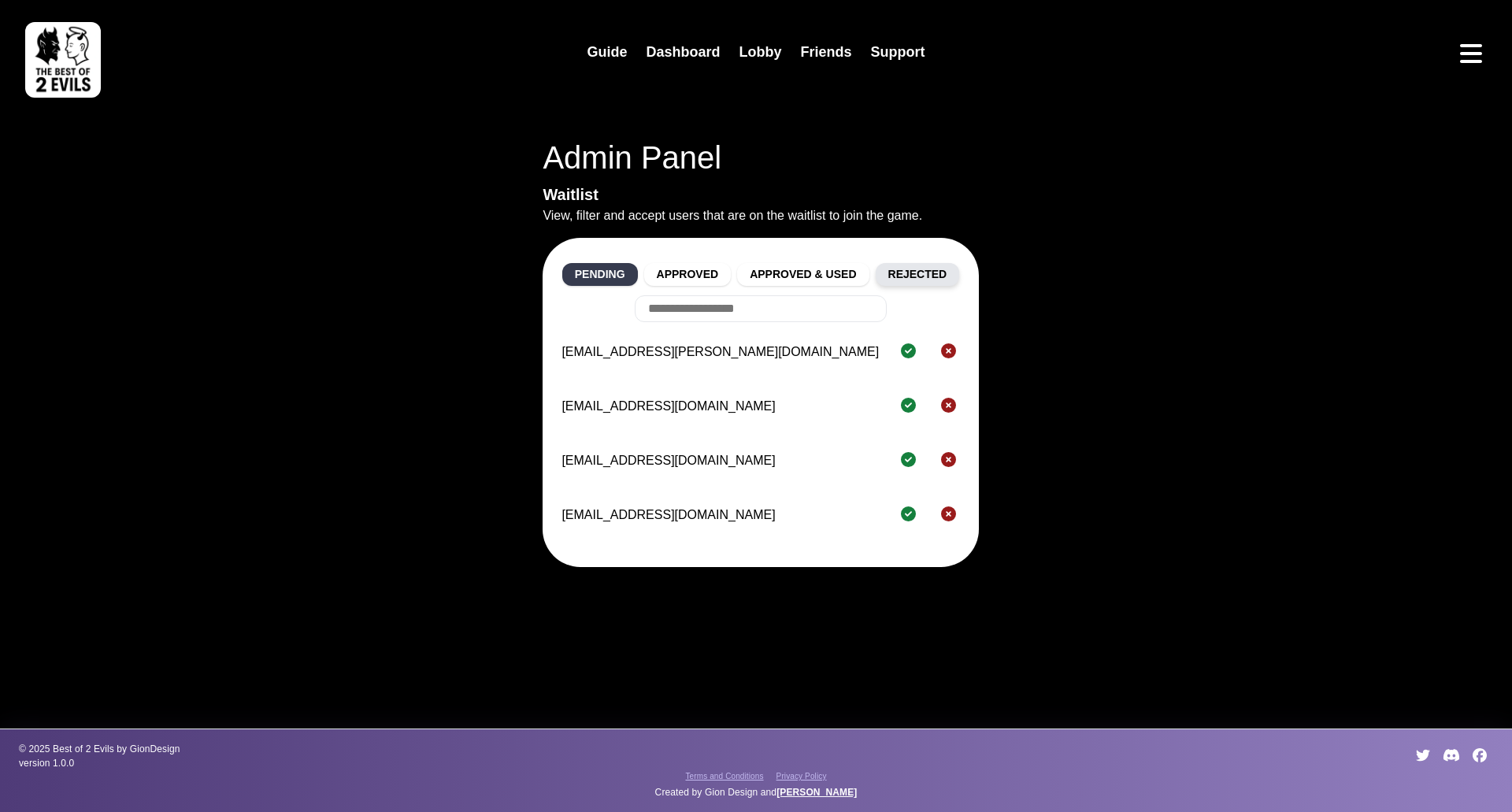
click at [913, 273] on button "Rejected" at bounding box center [918, 275] width 84 height 23
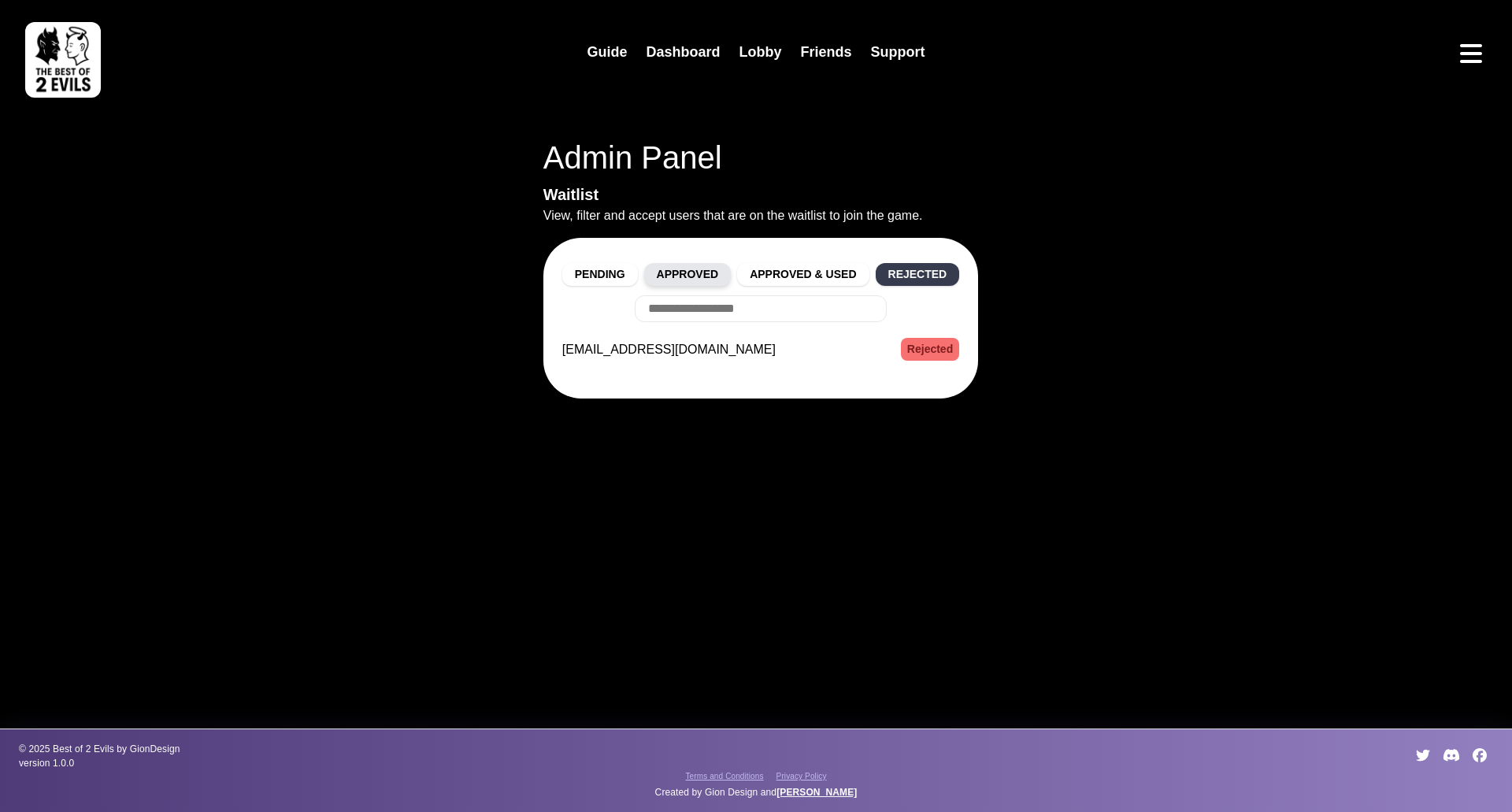
click at [700, 283] on button "Approved" at bounding box center [688, 275] width 87 height 23
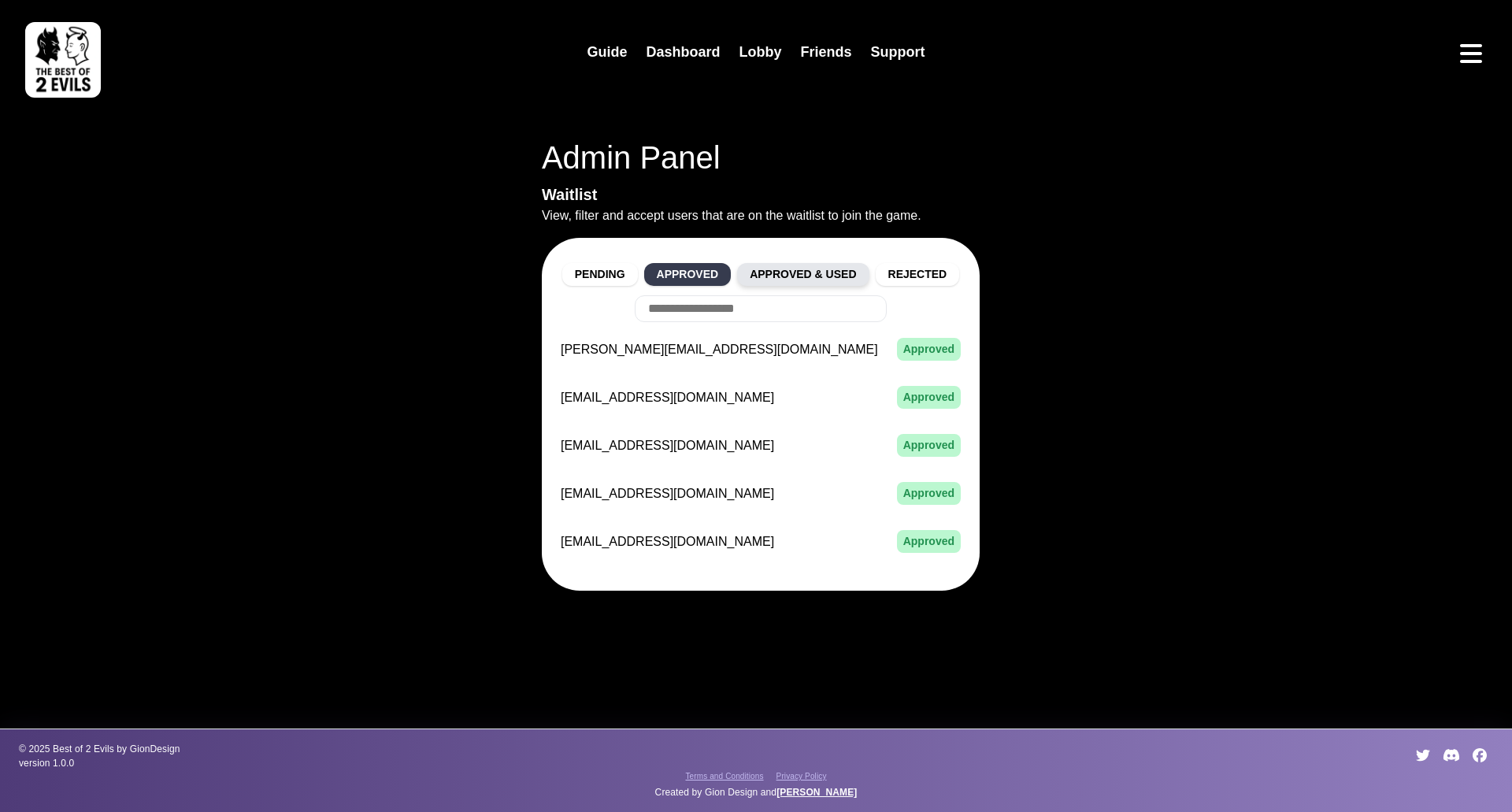
click at [763, 268] on button "Approved & Used" at bounding box center [802, 275] width 131 height 23
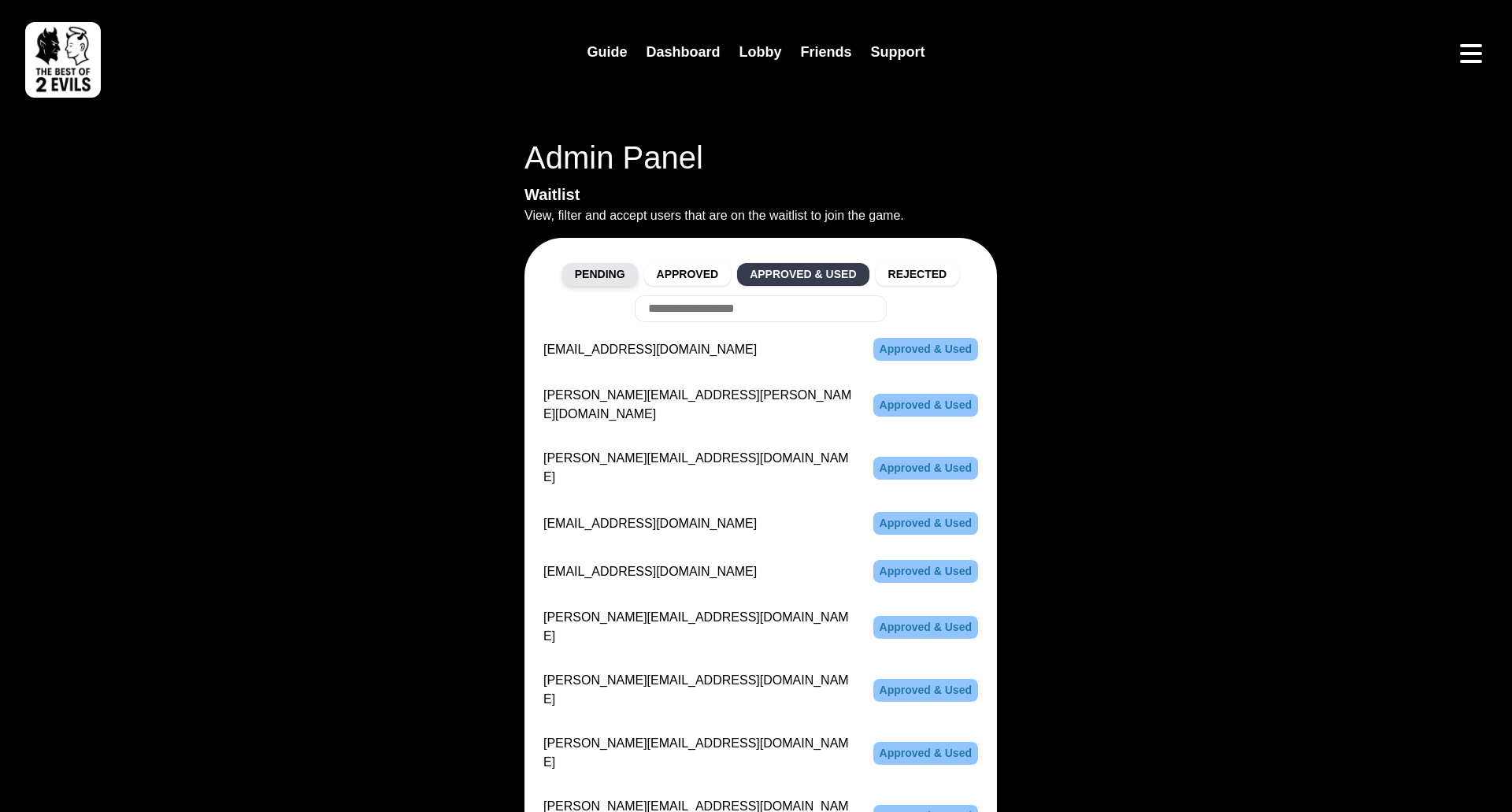
click at [611, 279] on button "Pending" at bounding box center [599, 275] width 76 height 23
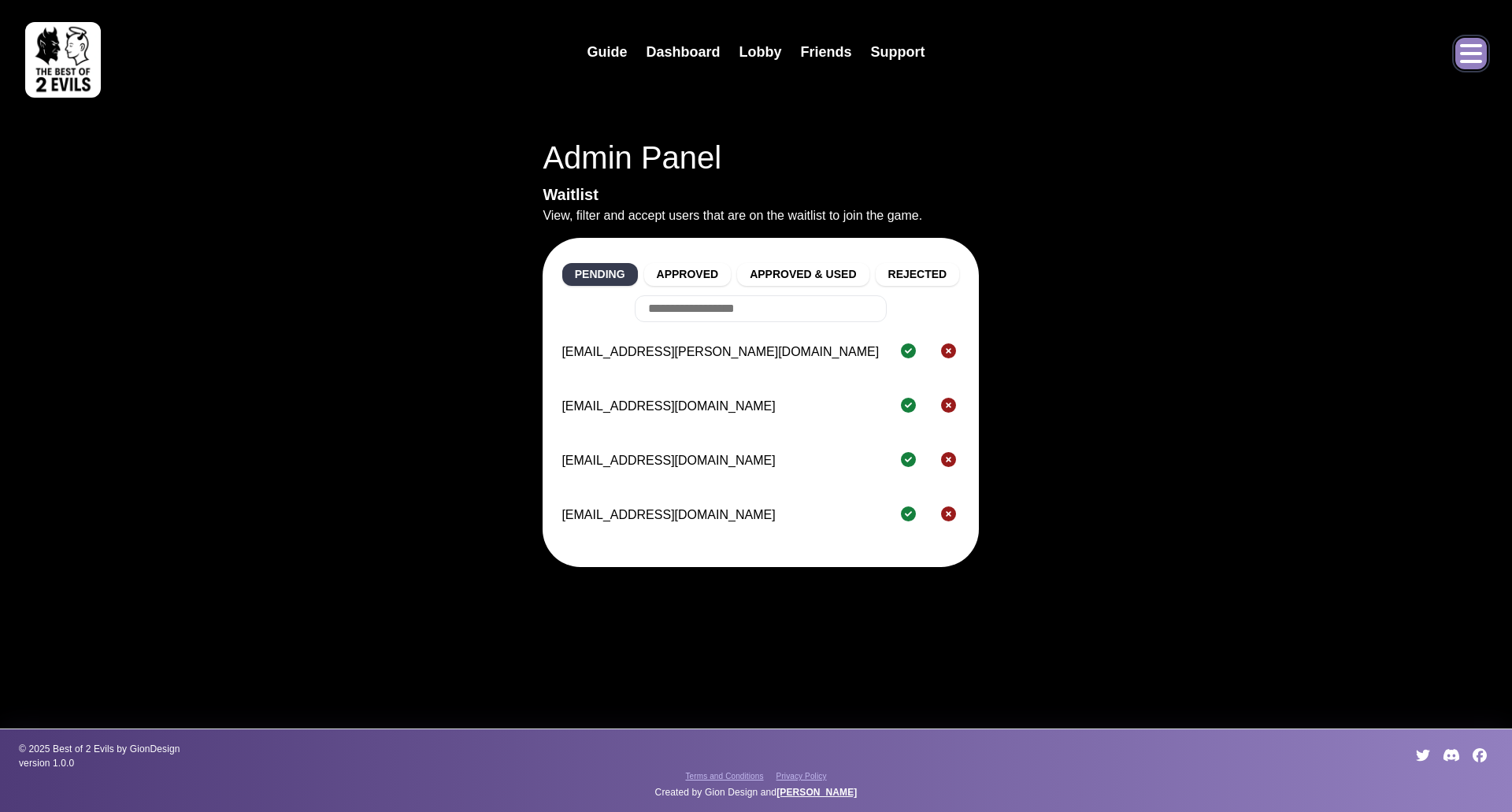
click at [1467, 59] on icon "Open menu" at bounding box center [1471, 54] width 25 height 25
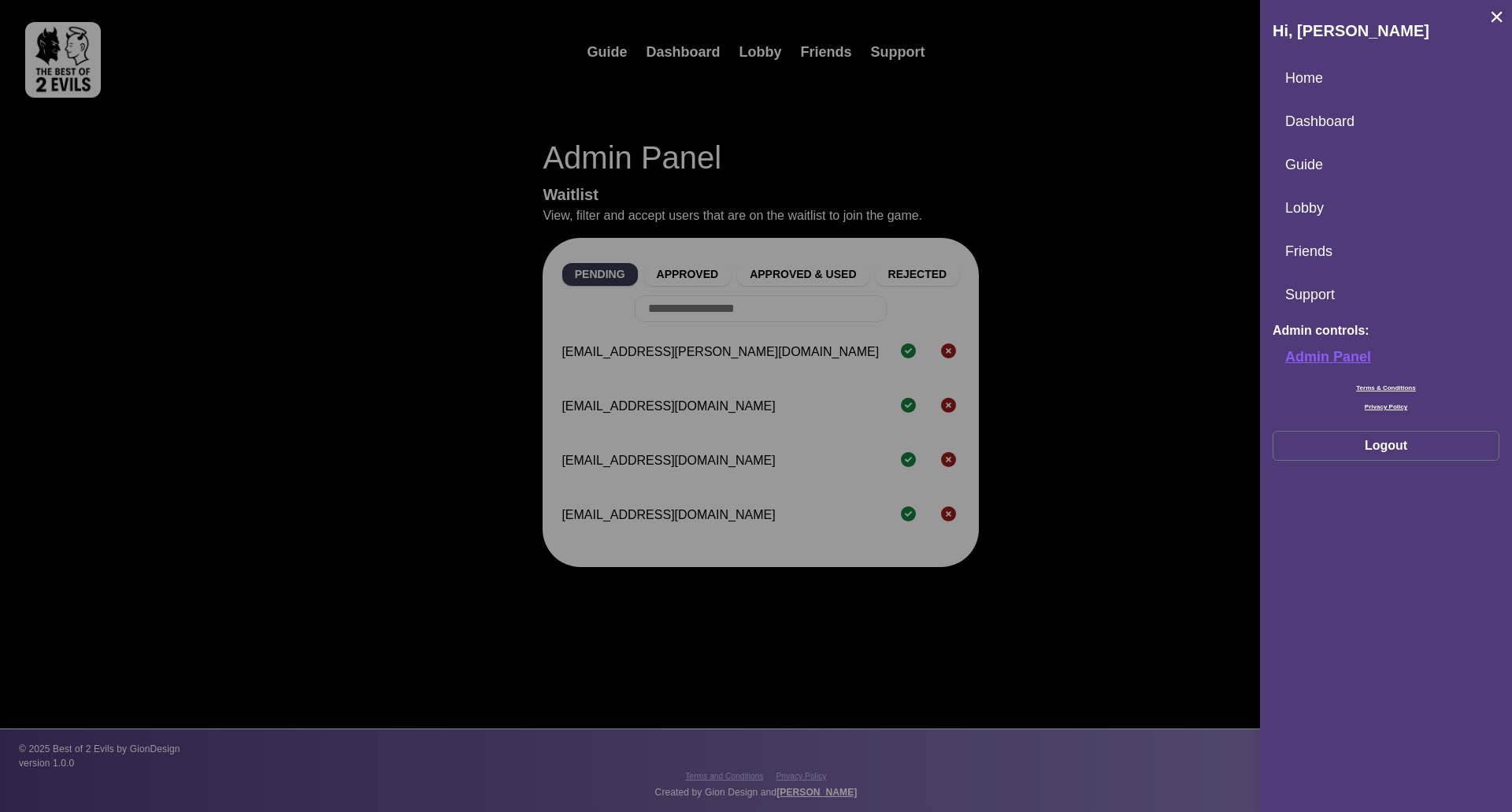
click at [1138, 171] on div at bounding box center [756, 406] width 1512 height 812
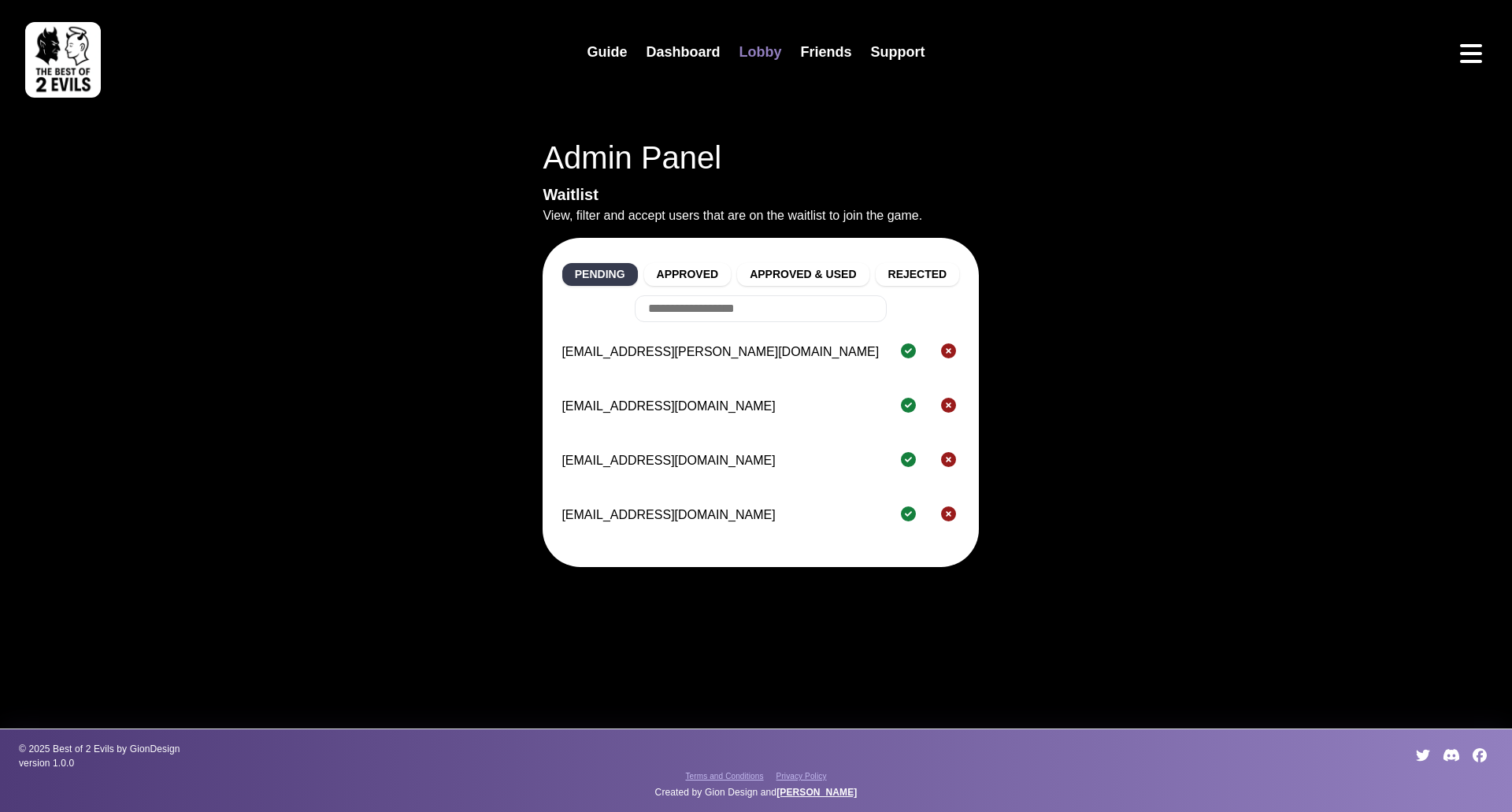
click at [766, 46] on link "Lobby" at bounding box center [760, 52] width 61 height 34
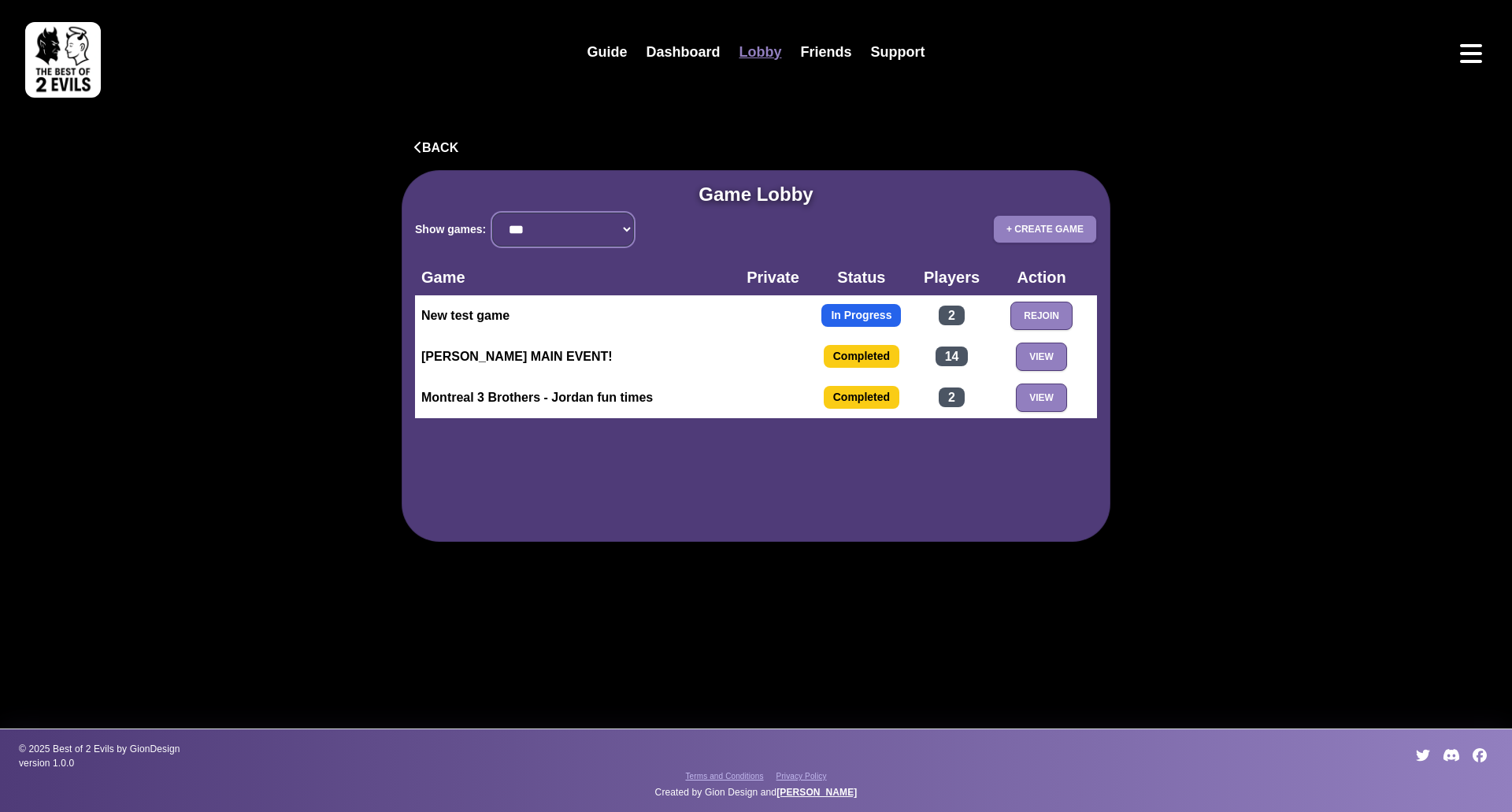
click at [621, 233] on select "**********" at bounding box center [563, 229] width 142 height 34
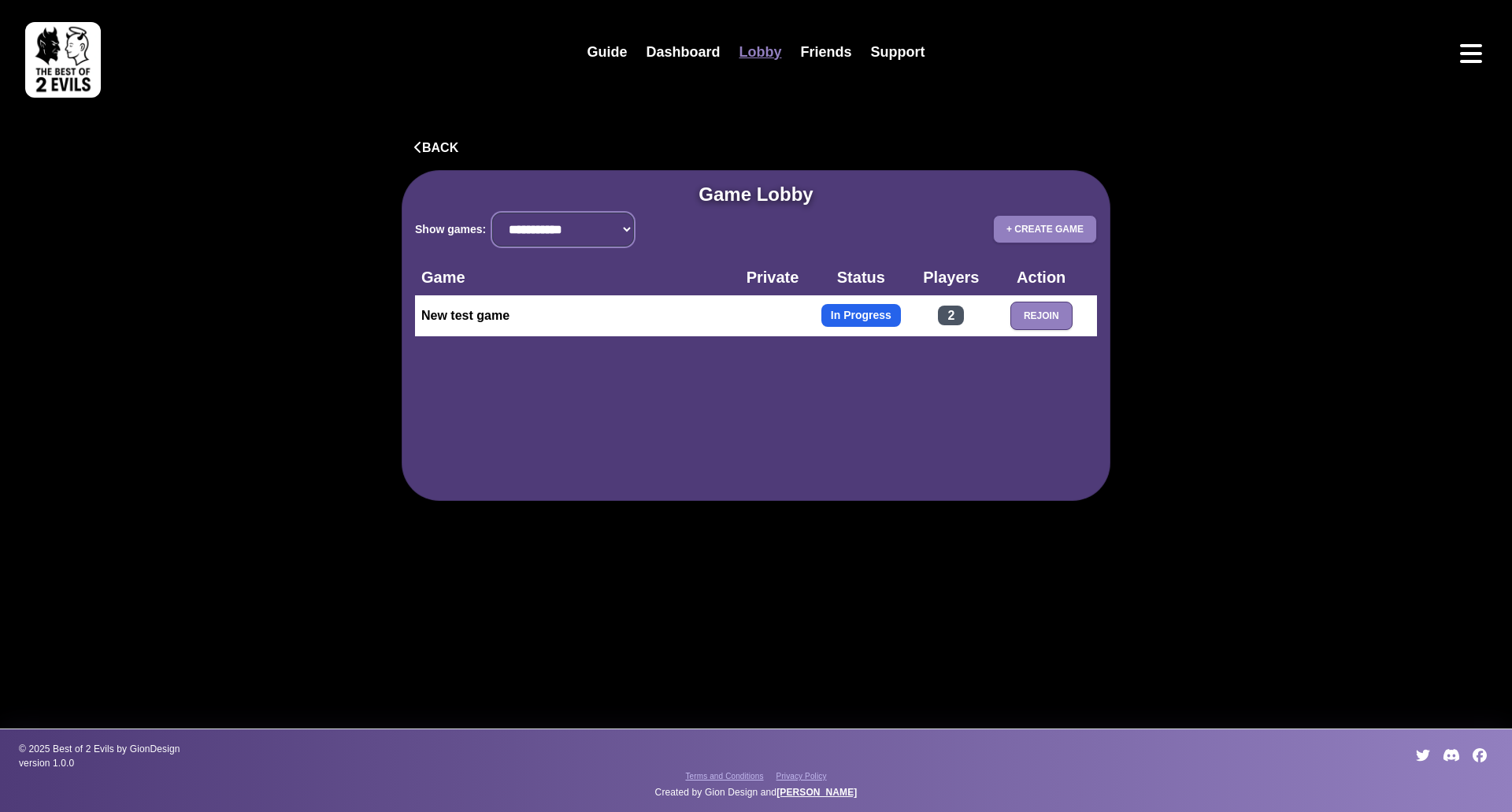
click at [617, 219] on select "**********" at bounding box center [563, 229] width 142 height 34
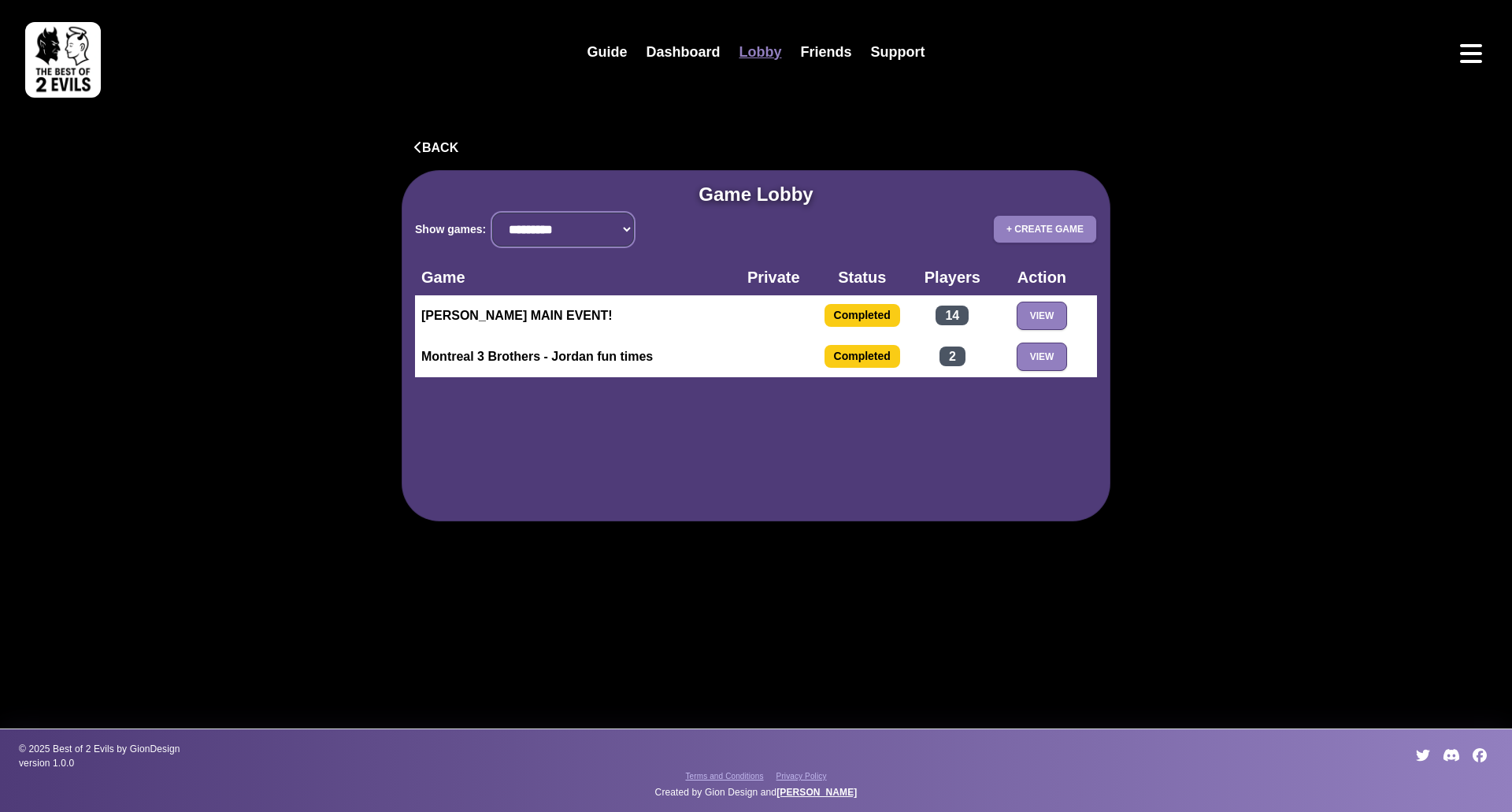
click at [593, 233] on select "**********" at bounding box center [563, 229] width 142 height 34
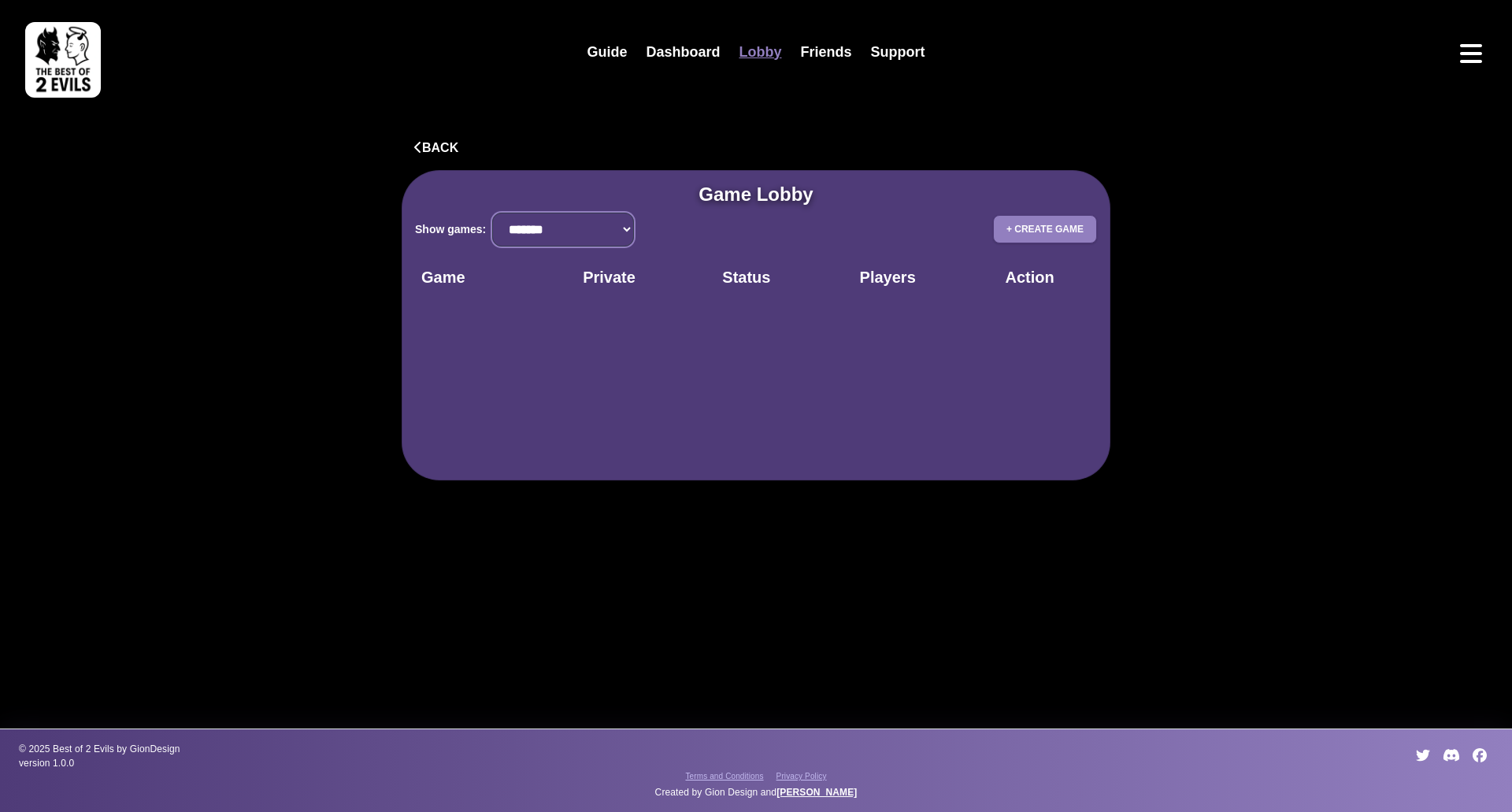
click at [569, 229] on select "**********" at bounding box center [563, 229] width 142 height 34
select select "***"
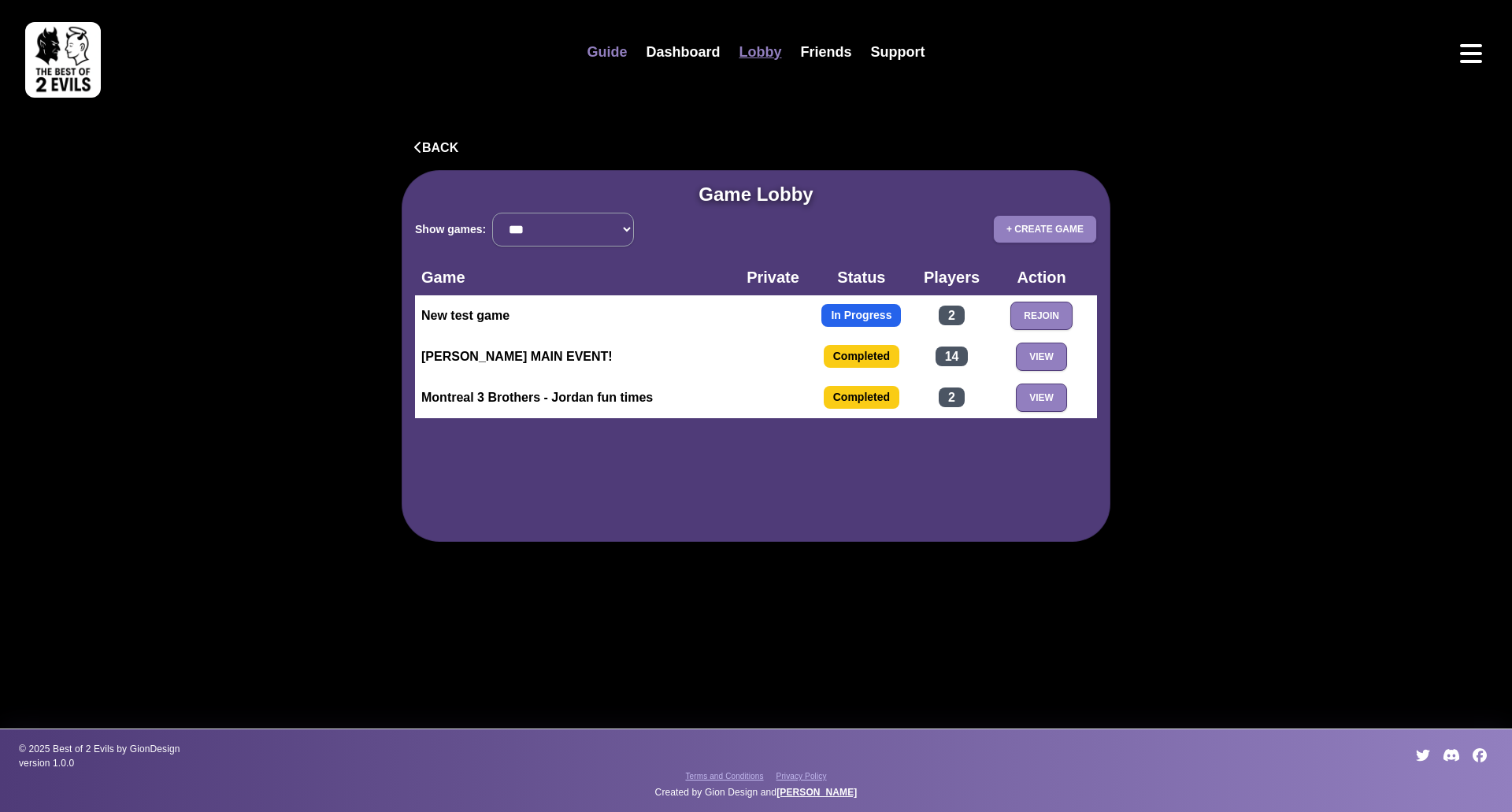
click at [607, 57] on link "Guide" at bounding box center [607, 52] width 59 height 34
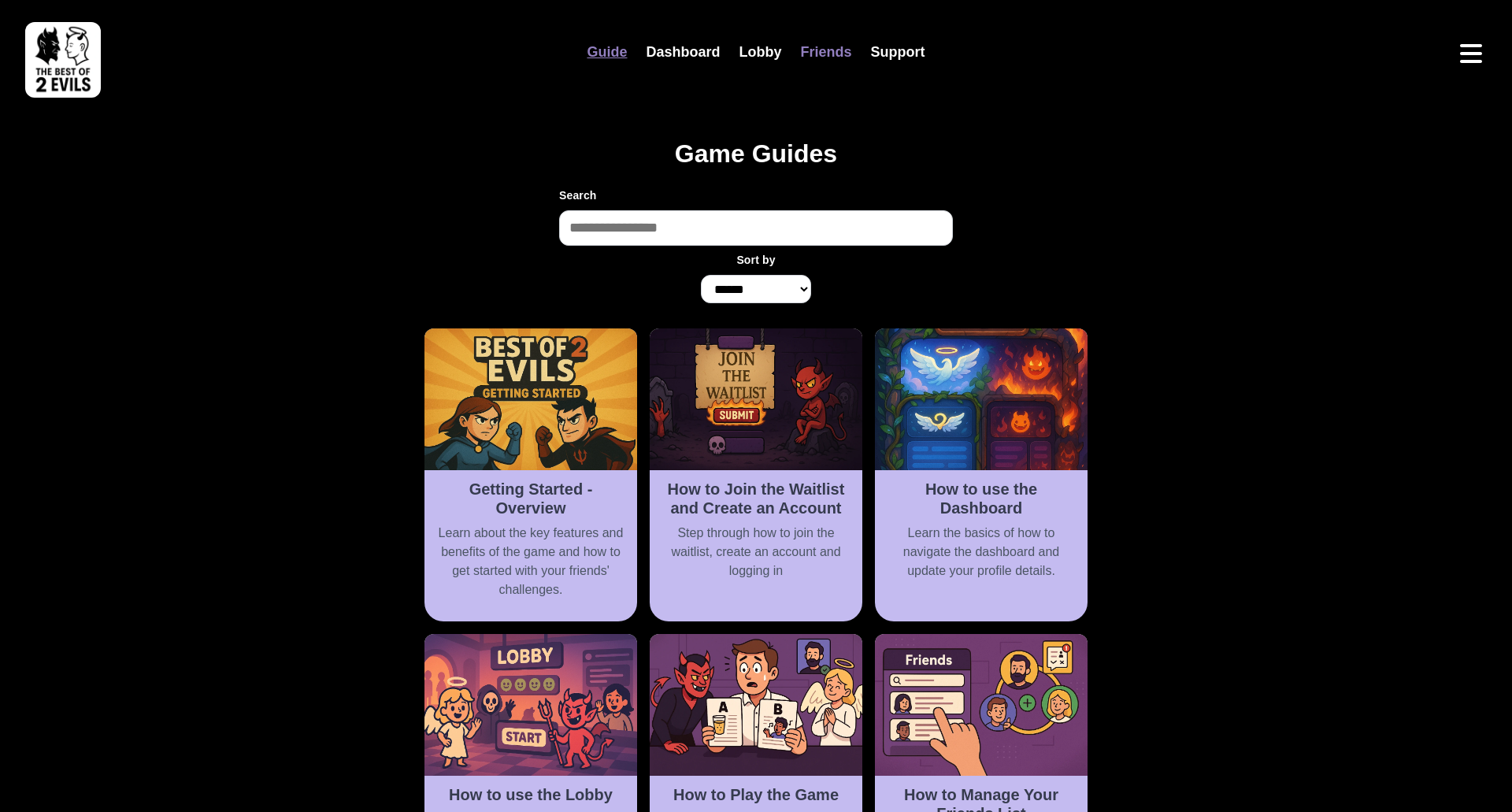
click at [801, 55] on link "Friends" at bounding box center [826, 52] width 70 height 34
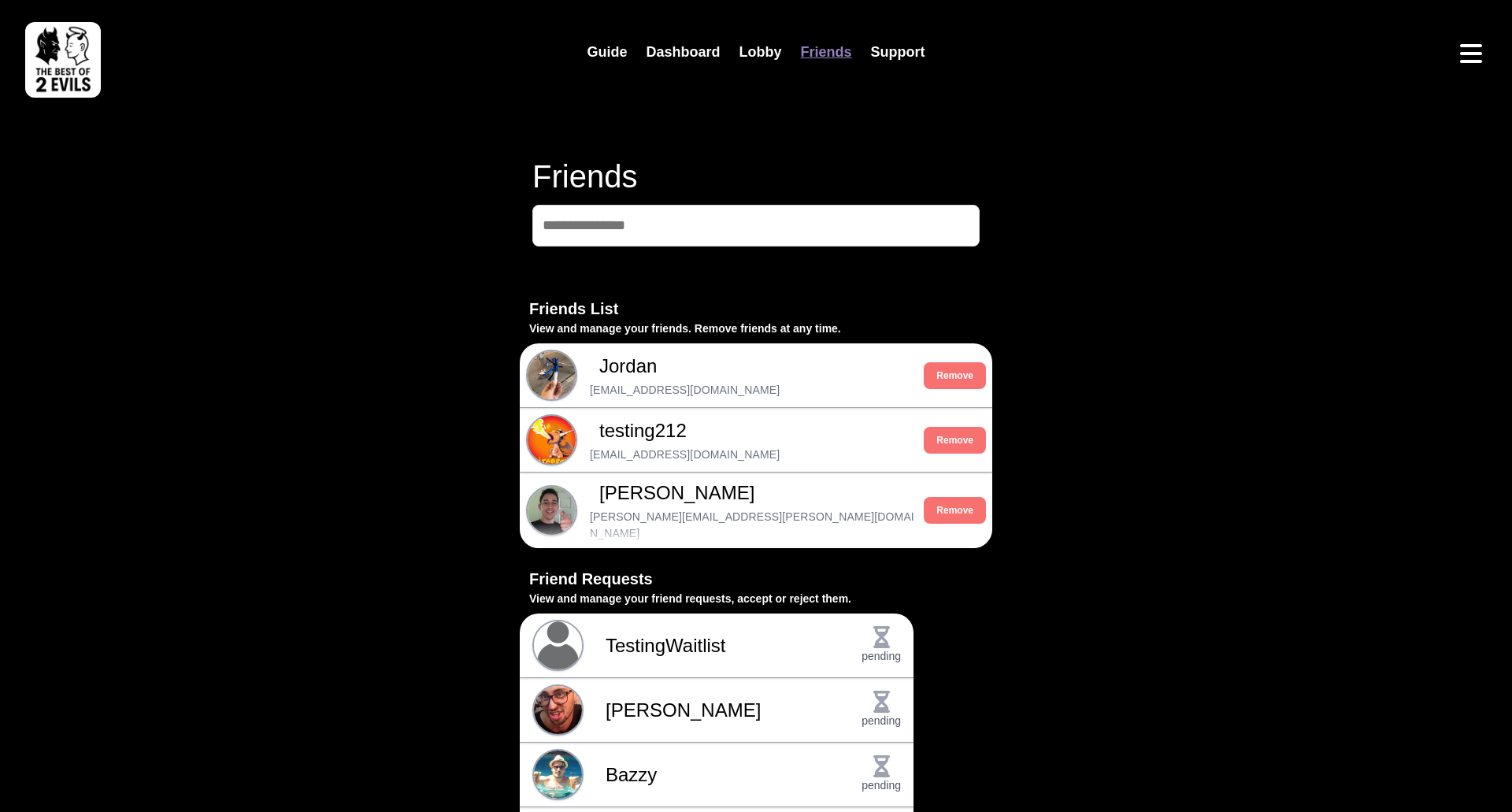
click at [482, 526] on div "Guide Dashboard Lobby Friends Support Friends Friends List View and manage your…" at bounding box center [756, 525] width 1512 height 1049
click at [914, 56] on link "Support" at bounding box center [898, 52] width 73 height 34
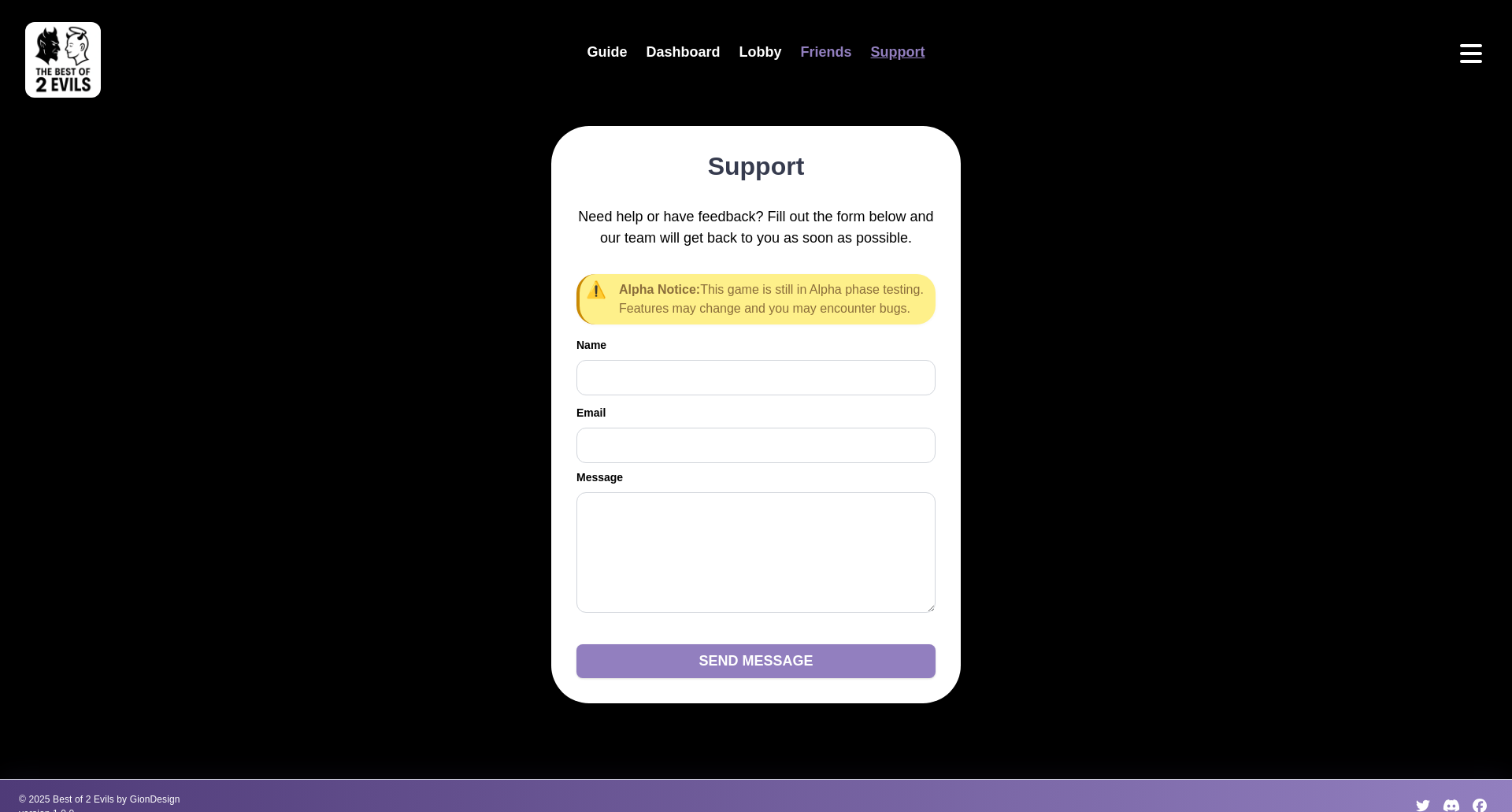
click at [830, 60] on link "Friends" at bounding box center [826, 52] width 70 height 34
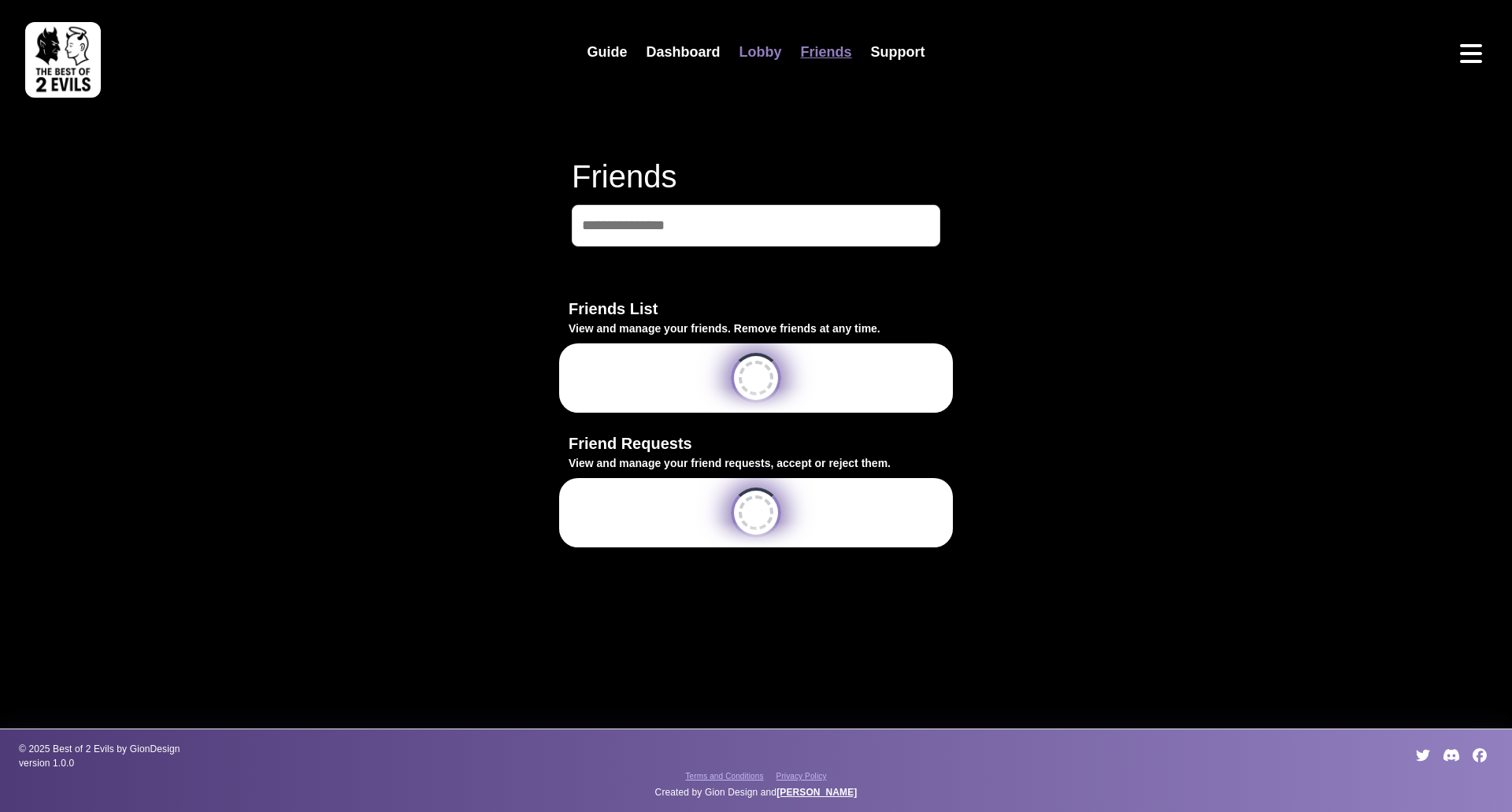
click at [776, 57] on link "Lobby" at bounding box center [760, 52] width 61 height 34
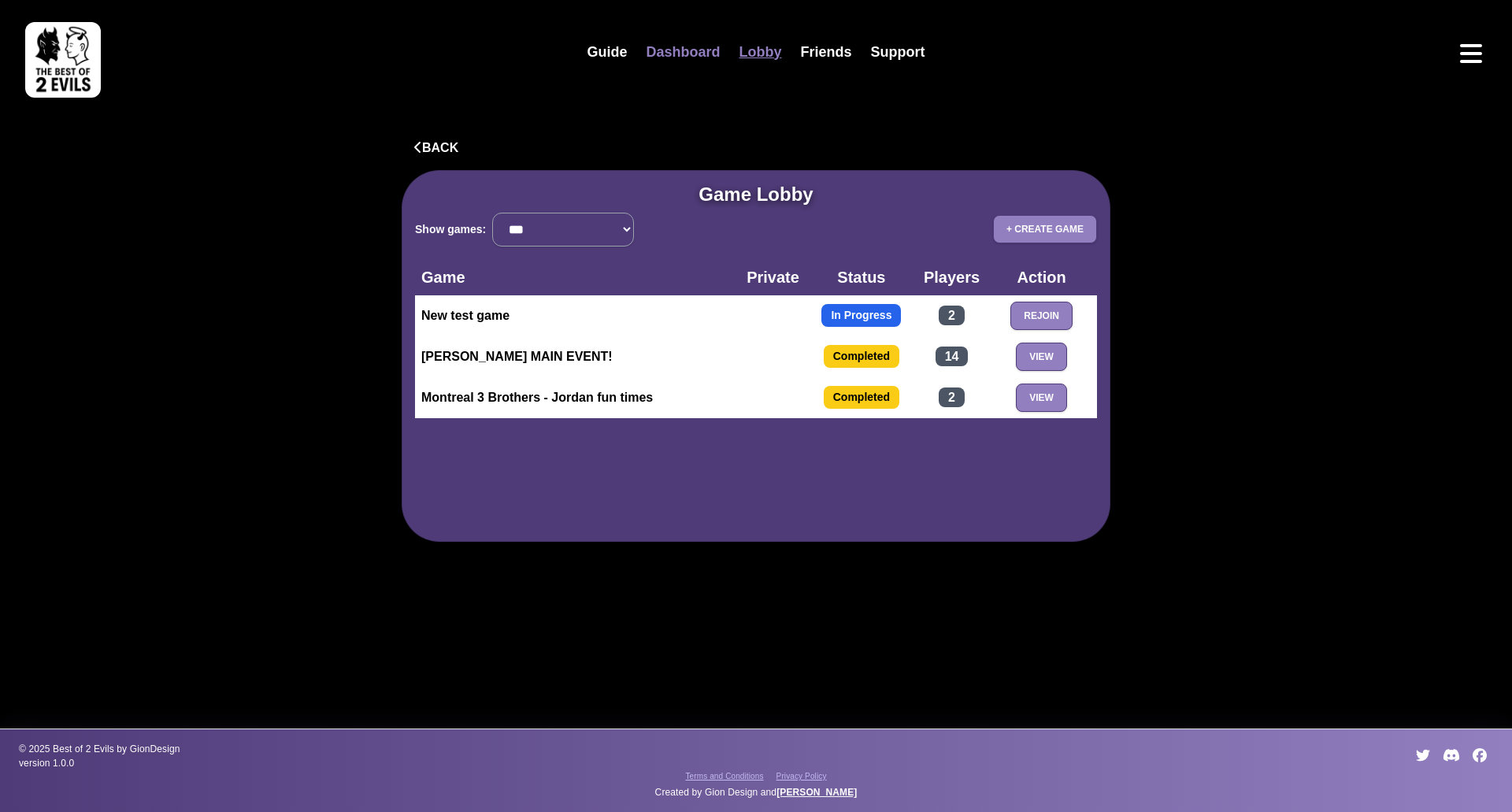
click at [717, 44] on link "Dashboard" at bounding box center [683, 52] width 93 height 34
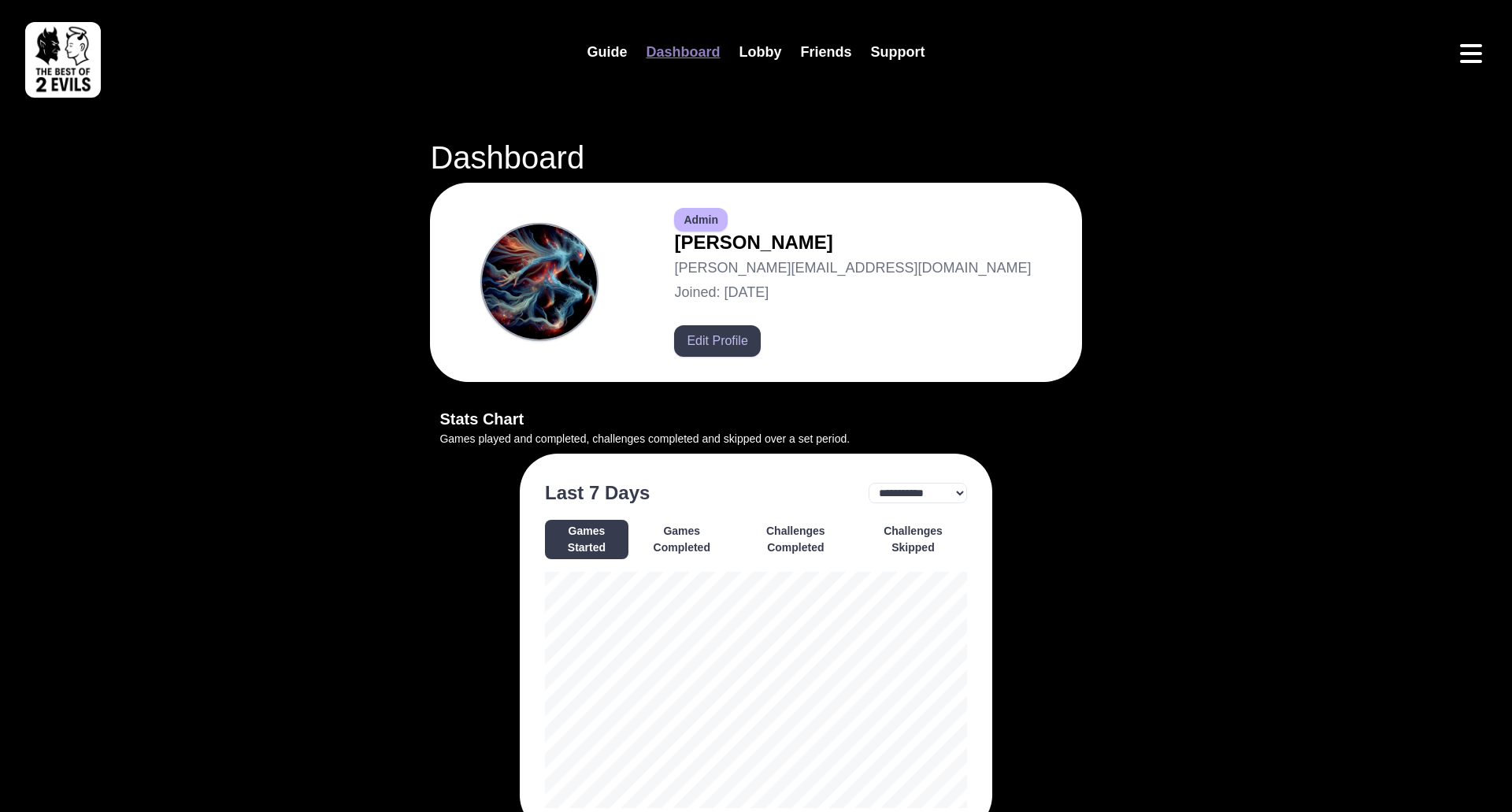
click at [760, 339] on button "Edit Profile" at bounding box center [717, 341] width 86 height 32
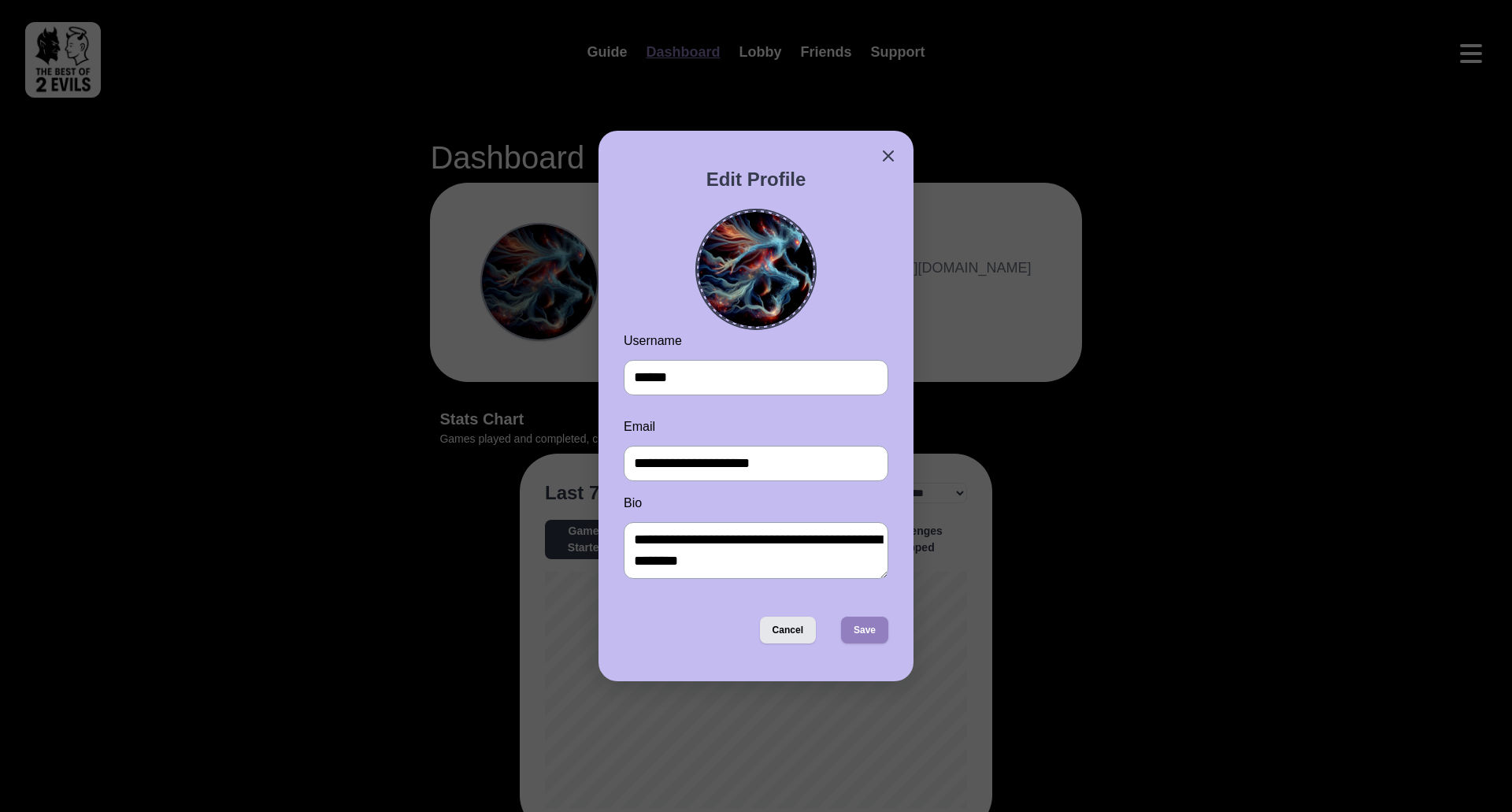
click at [757, 276] on img at bounding box center [756, 269] width 115 height 115
click at [0, 0] on input "file" at bounding box center [0, 0] width 0 height 0
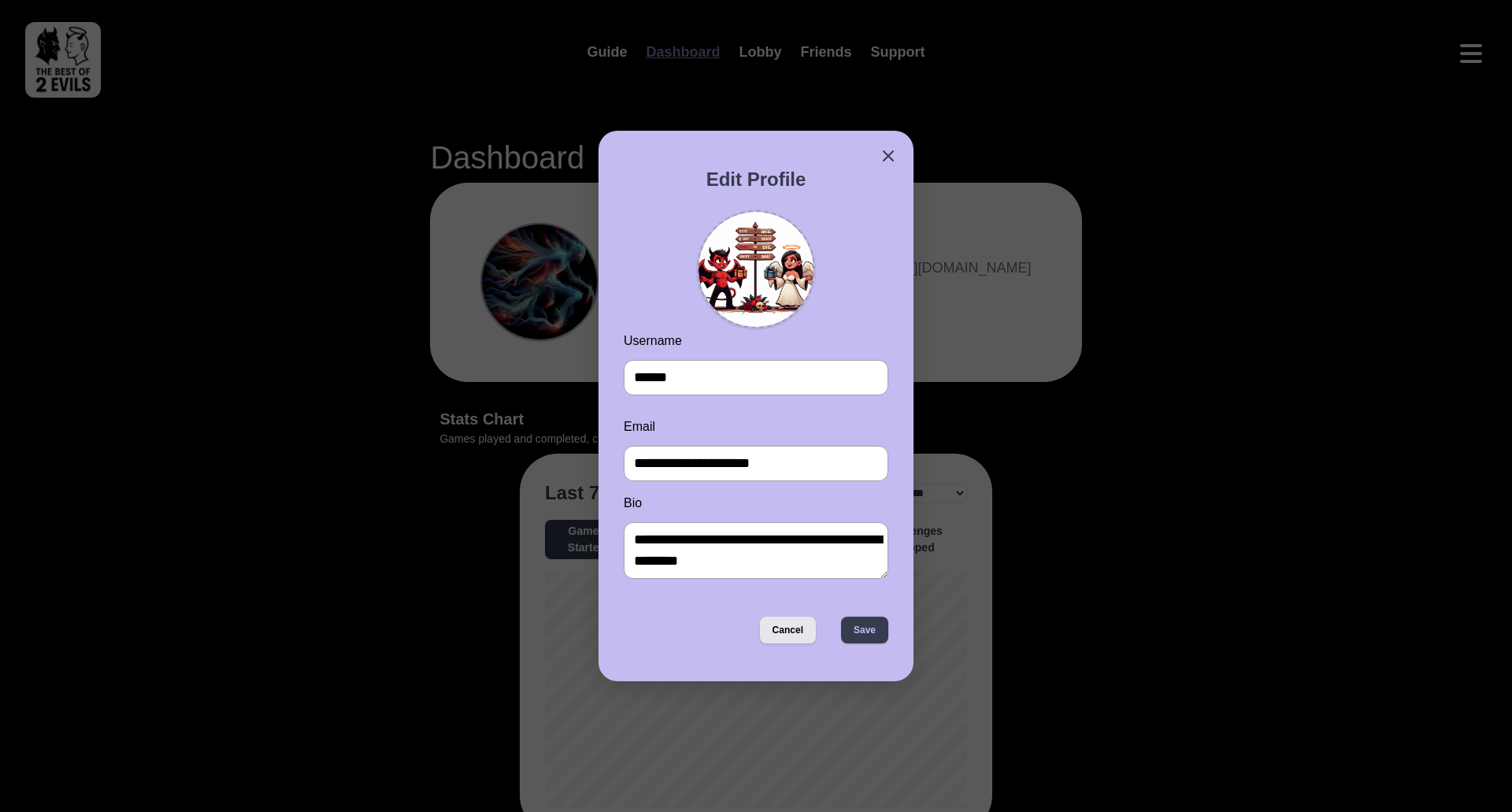
click at [867, 641] on button "Save" at bounding box center [864, 630] width 47 height 27
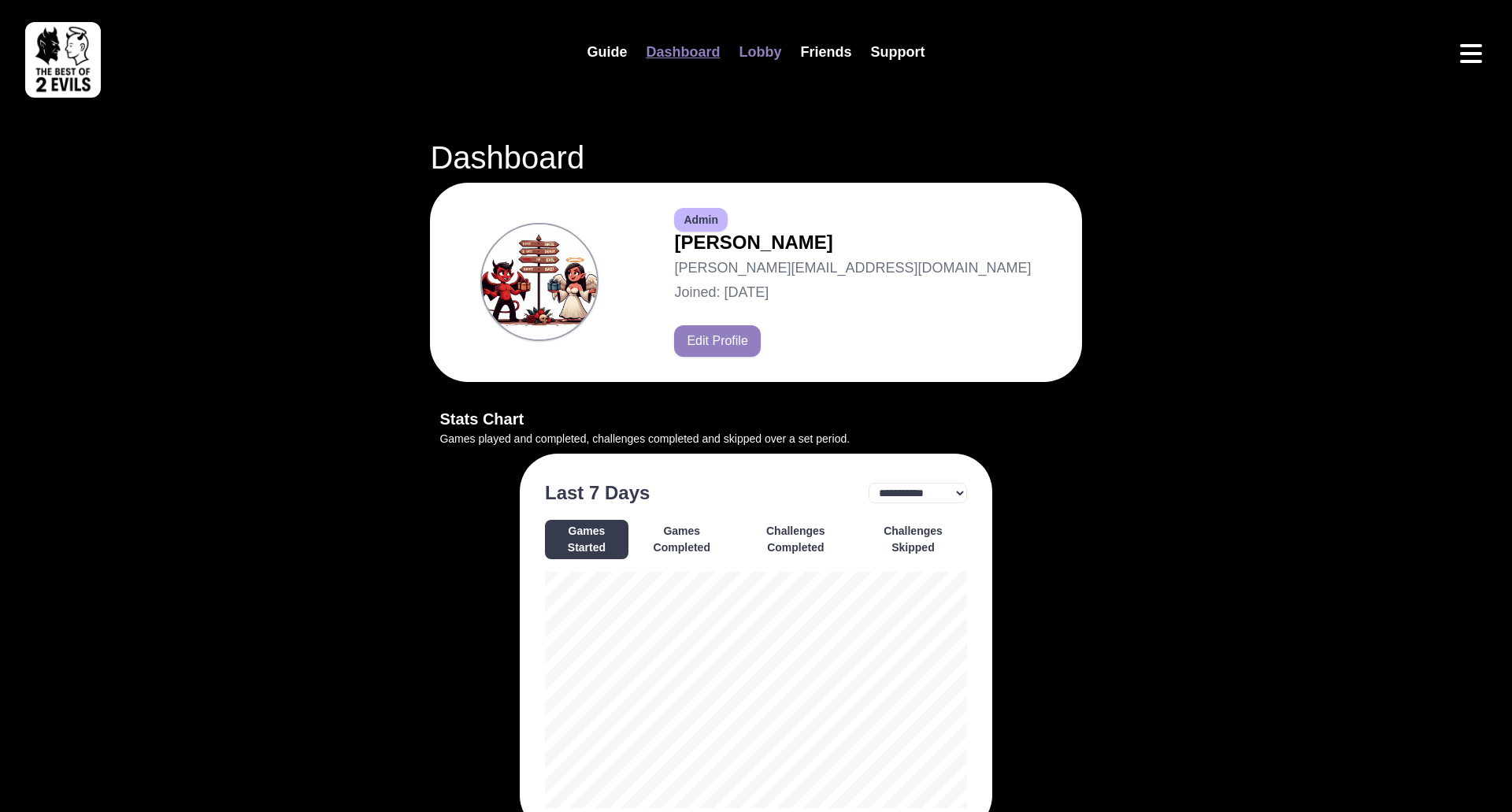
click at [772, 49] on link "Lobby" at bounding box center [760, 52] width 61 height 34
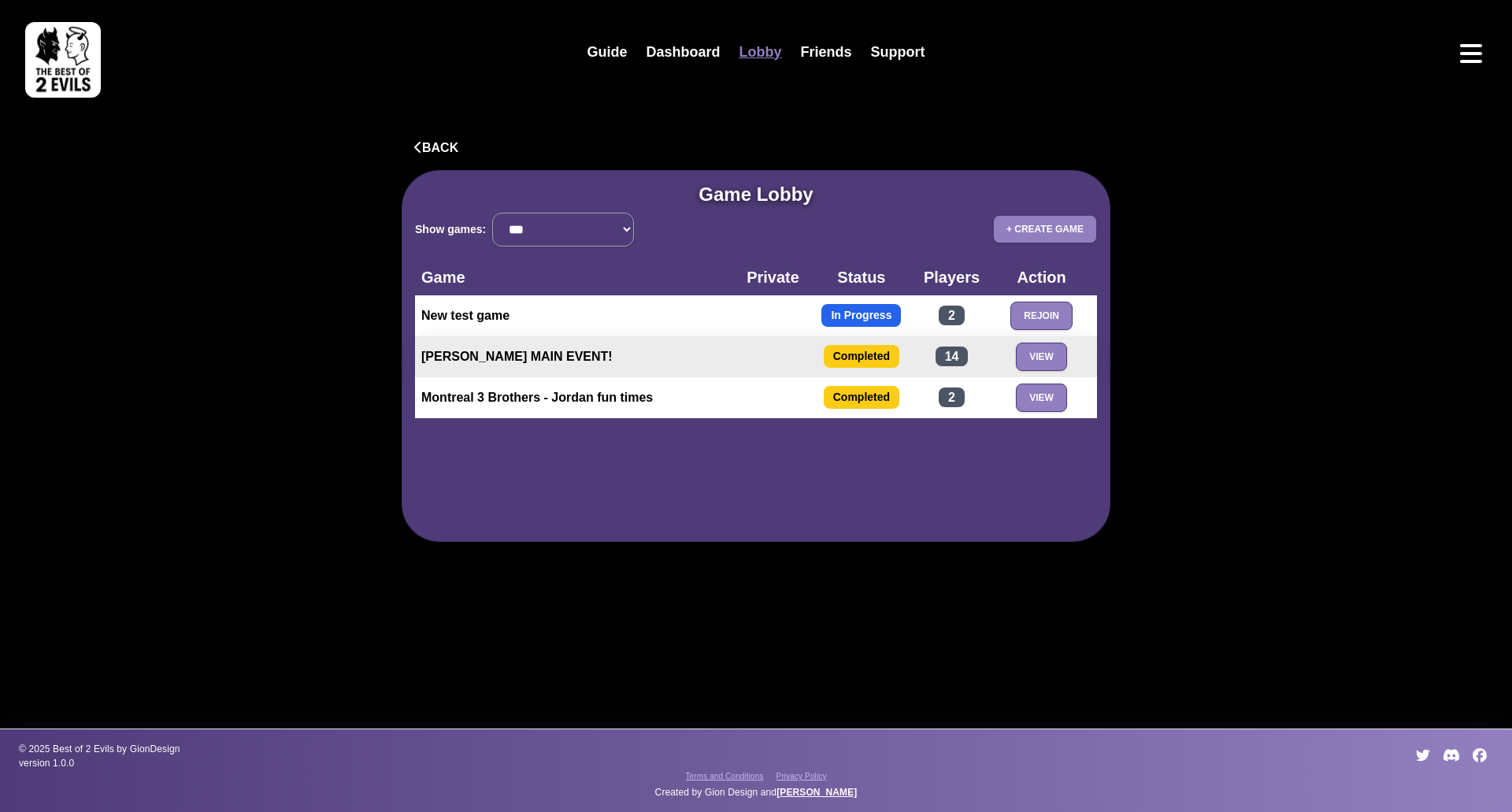
click at [528, 358] on td "[PERSON_NAME] MAIN EVENT!" at bounding box center [577, 356] width 326 height 41
click at [1045, 347] on button "View" at bounding box center [1041, 357] width 51 height 29
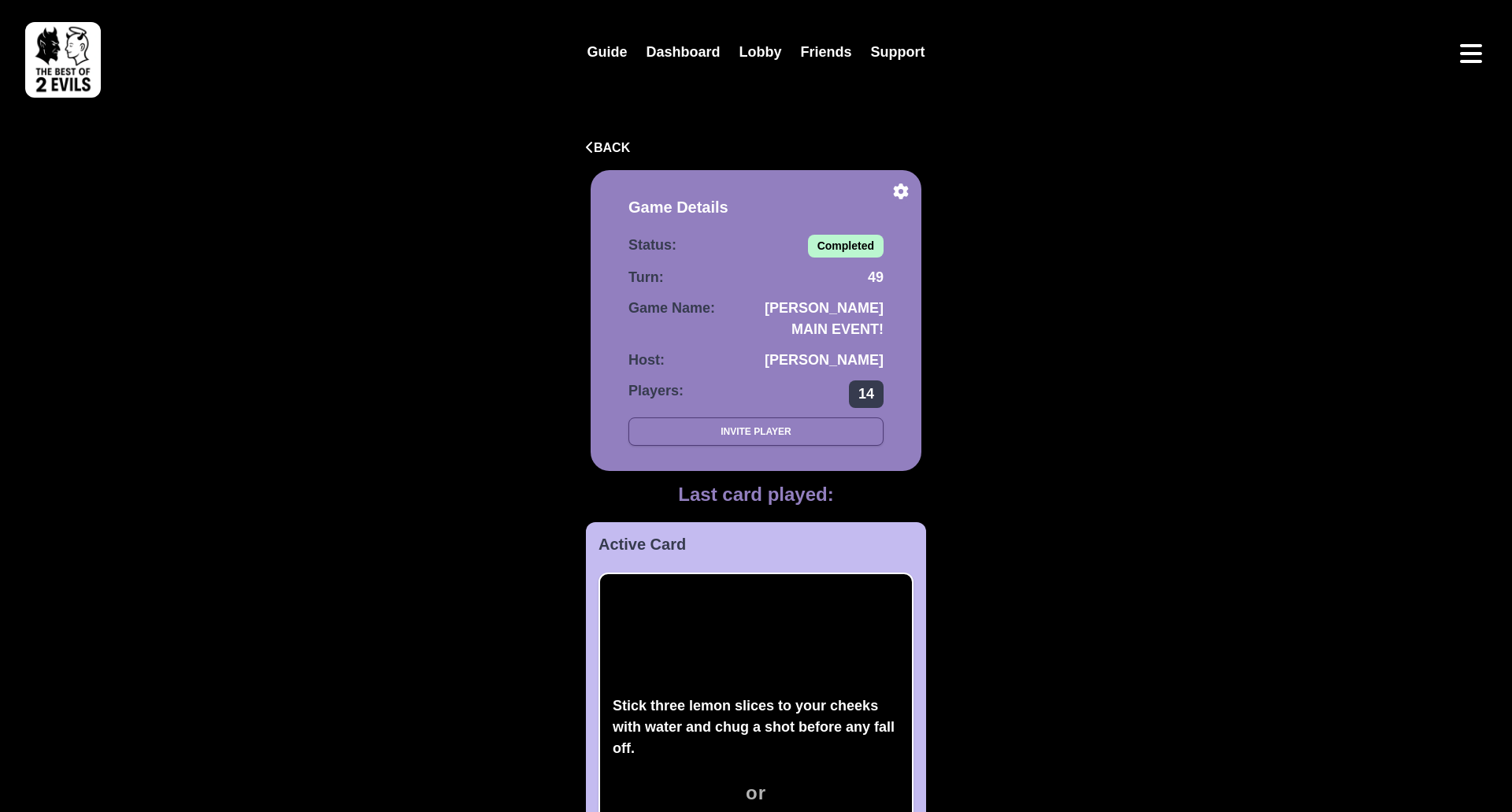
click at [875, 395] on span "14" at bounding box center [867, 394] width 34 height 28
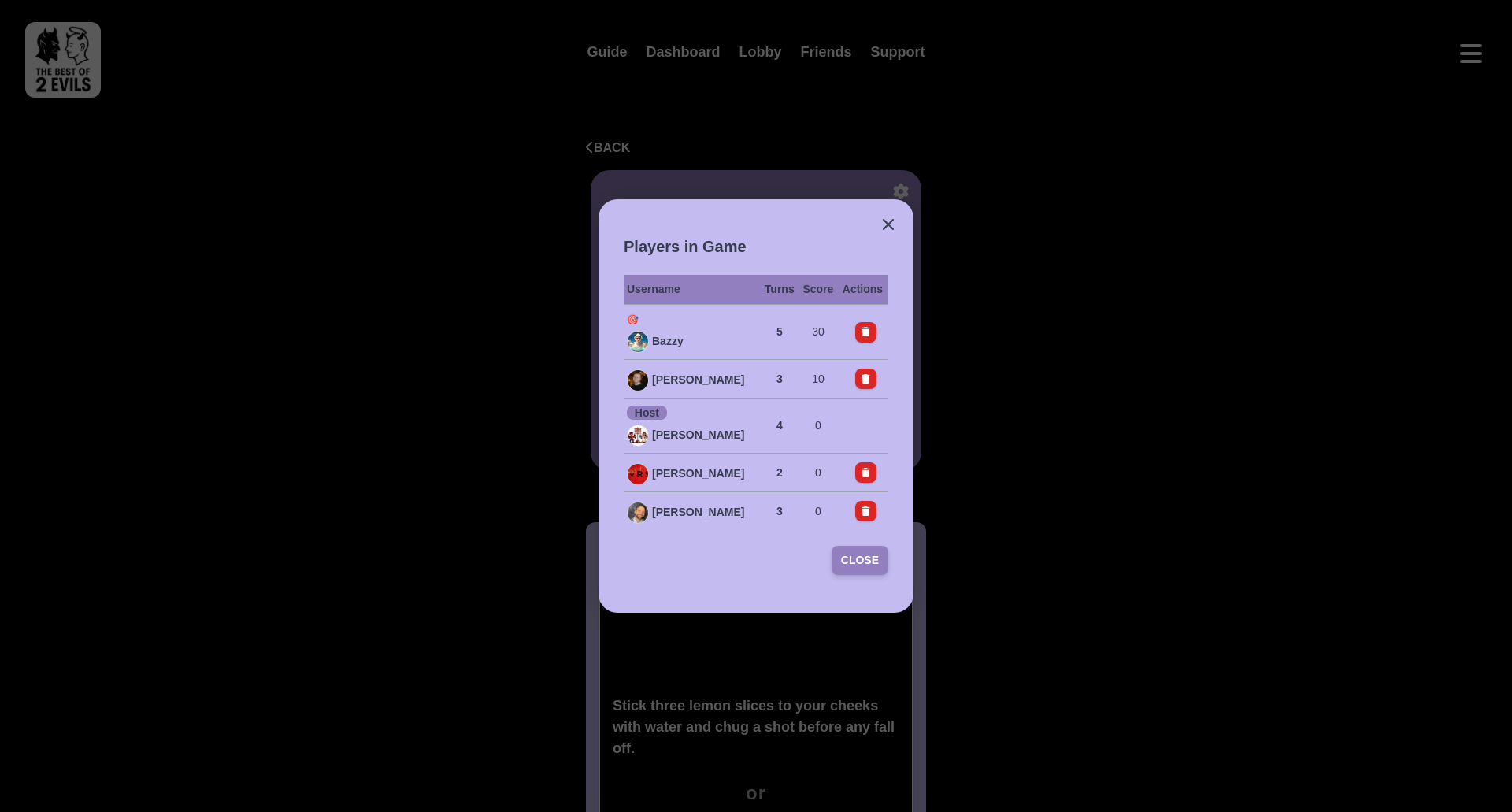
click at [860, 561] on button "Close" at bounding box center [860, 560] width 56 height 29
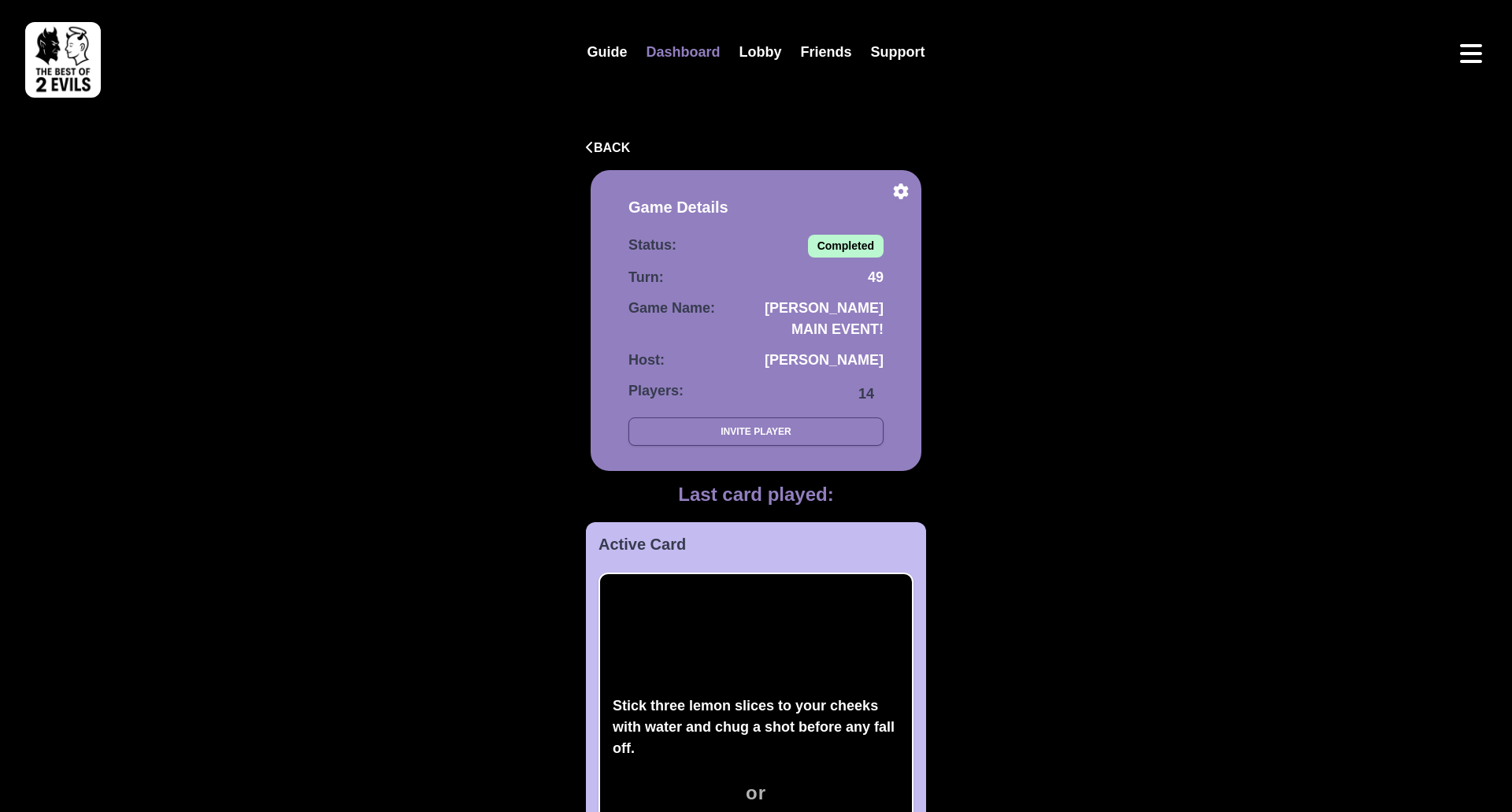
click at [692, 42] on link "Dashboard" at bounding box center [683, 52] width 93 height 34
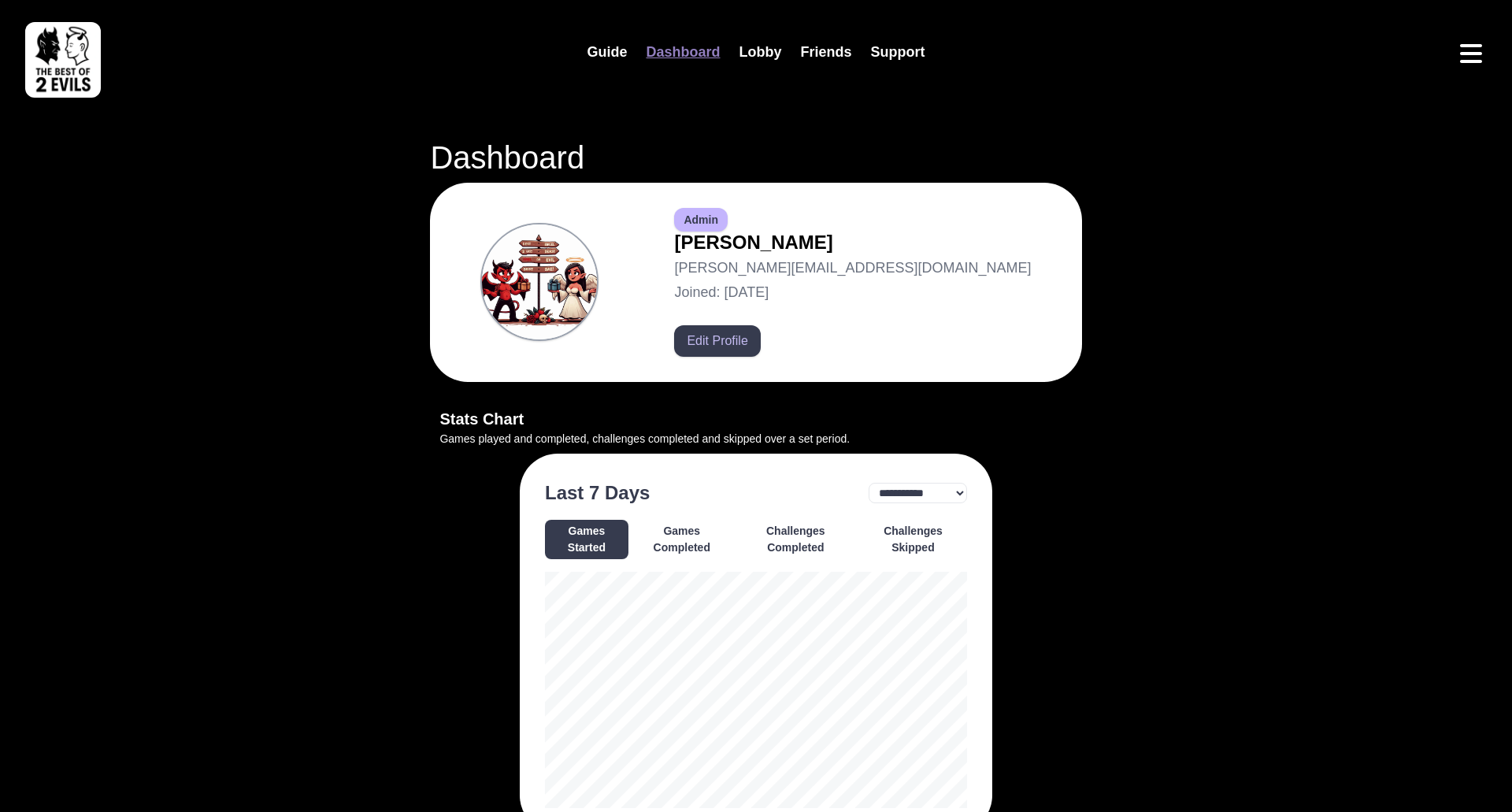
click at [760, 346] on button "Edit Profile" at bounding box center [717, 341] width 86 height 32
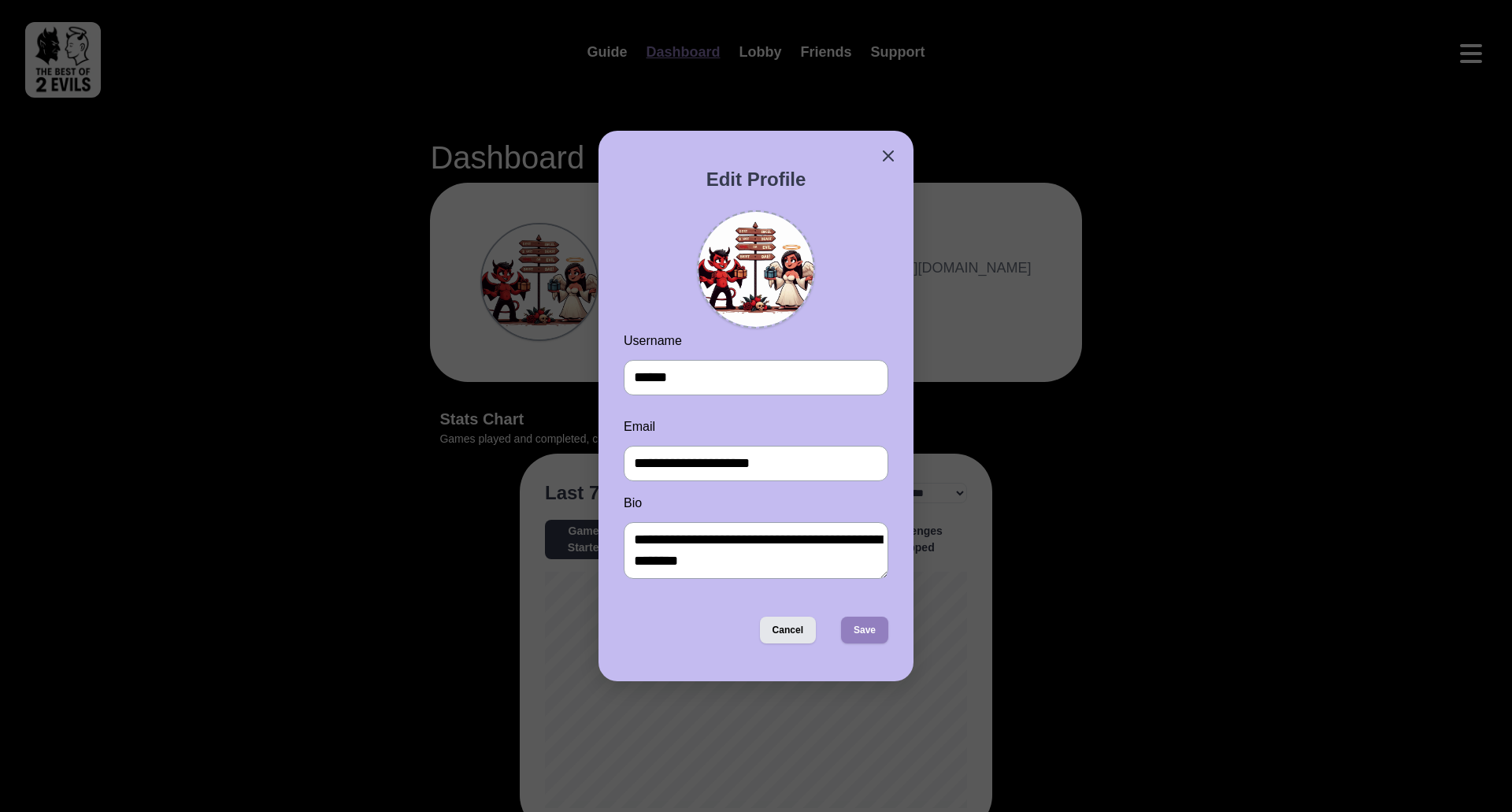
click at [791, 623] on button "Cancel" at bounding box center [788, 630] width 56 height 27
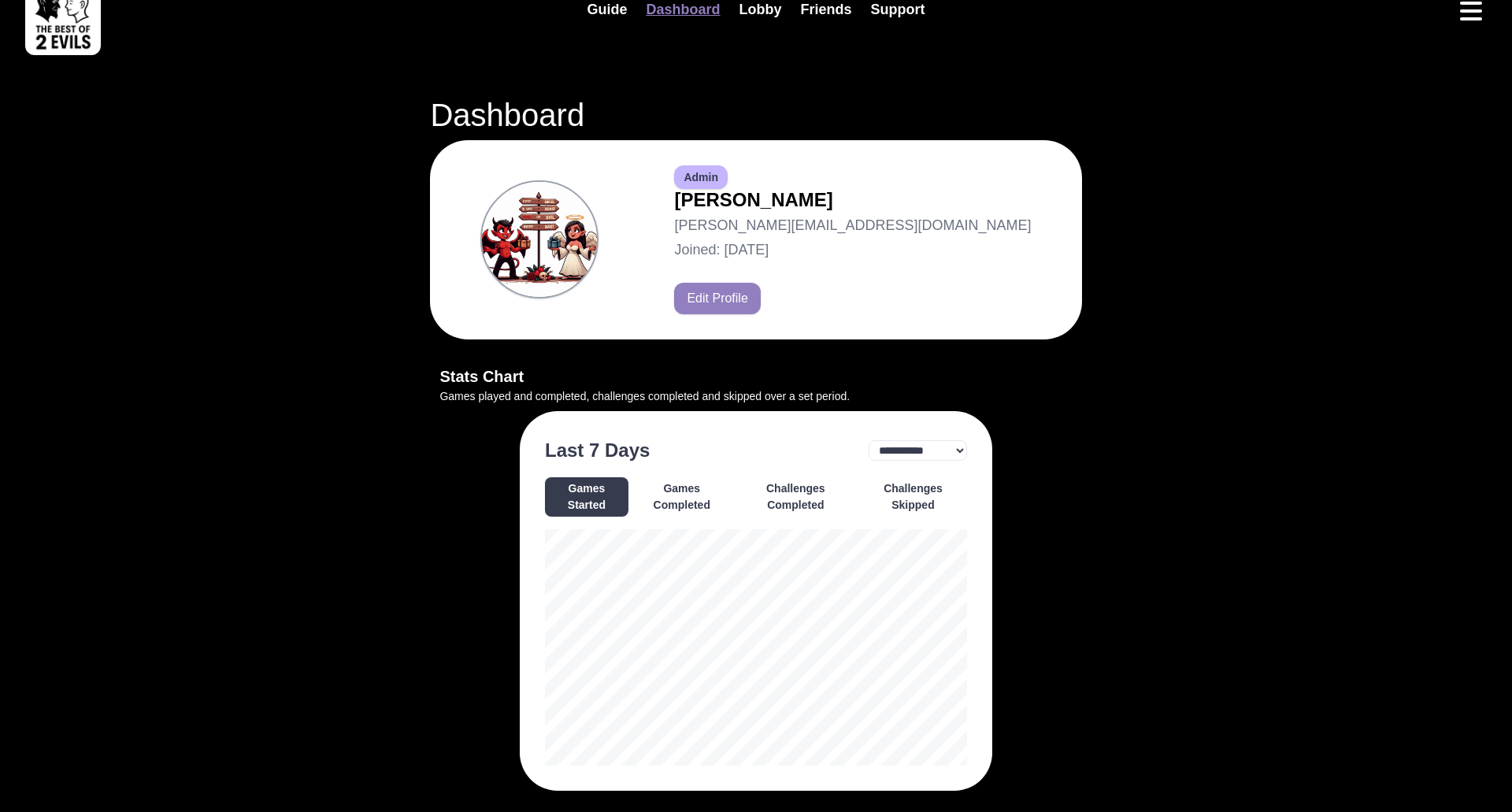
scroll to position [43, 0]
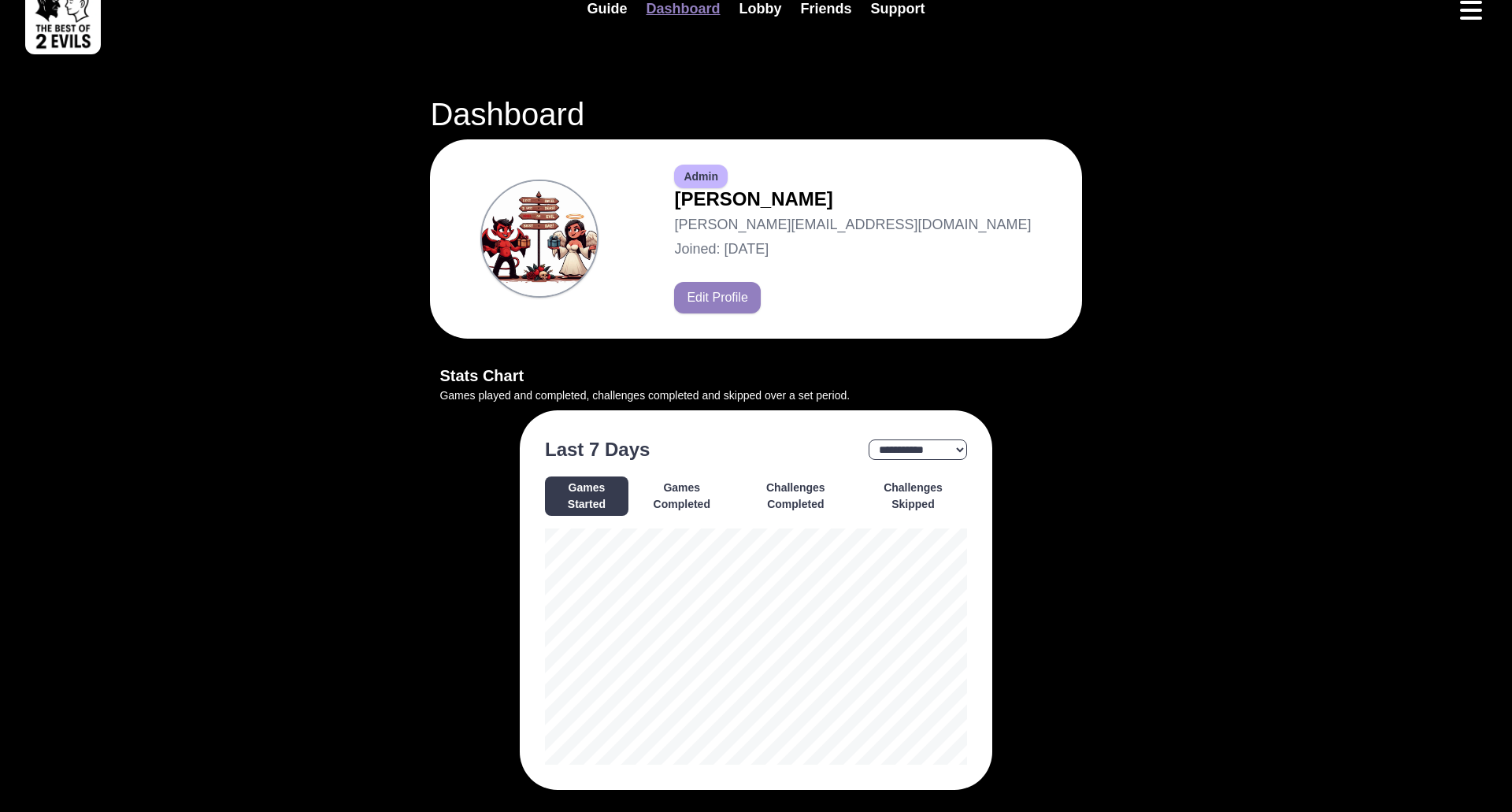
click at [941, 440] on select "**********" at bounding box center [917, 449] width 99 height 20
select select "**"
click at [891, 492] on button "Challenges Skipped" at bounding box center [913, 496] width 108 height 39
click at [814, 490] on button "Challenges Completed" at bounding box center [796, 496] width 121 height 39
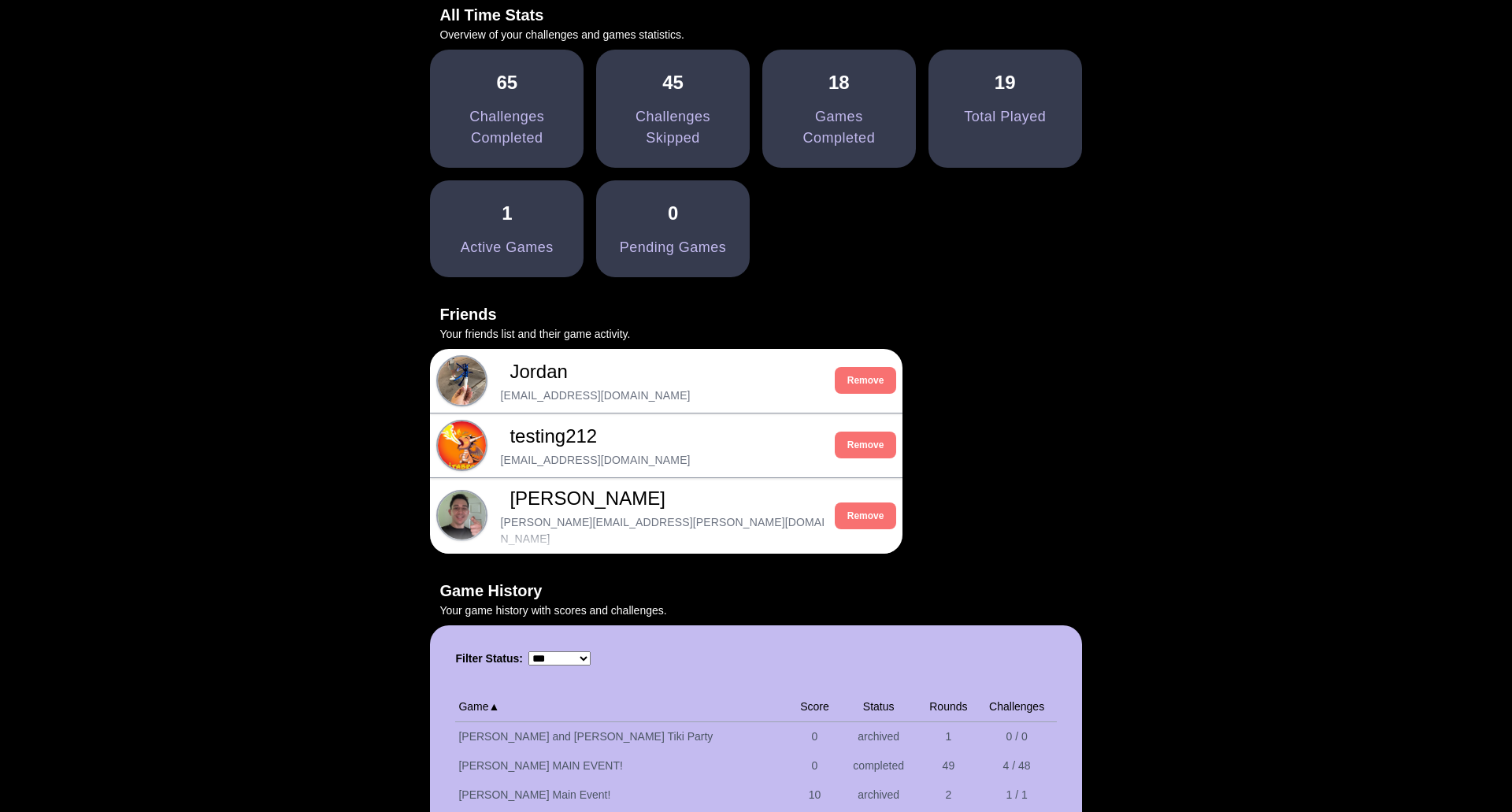
scroll to position [888, 0]
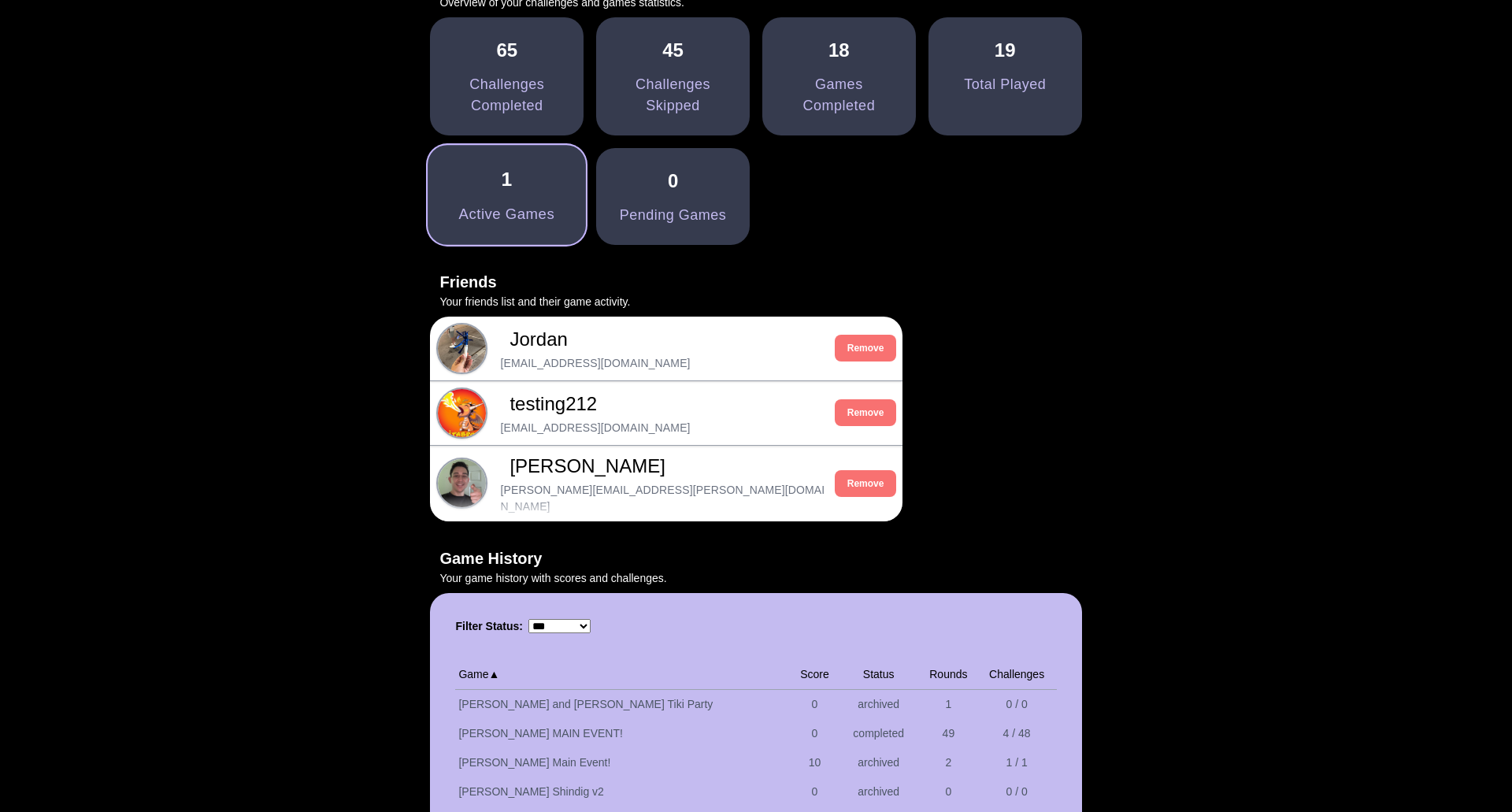
click at [555, 212] on div "Active Games" at bounding box center [508, 214] width 96 height 22
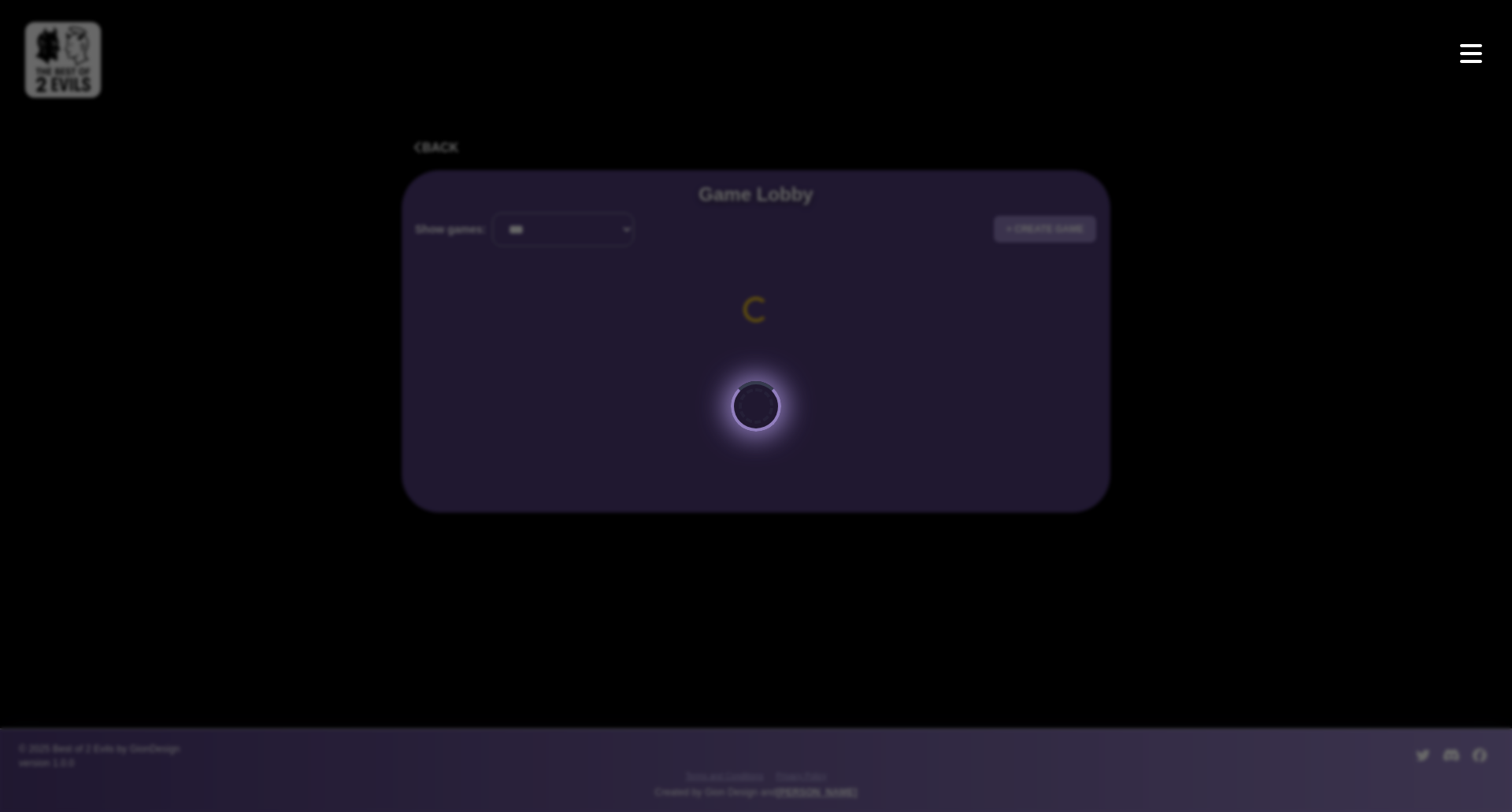
select select "**********"
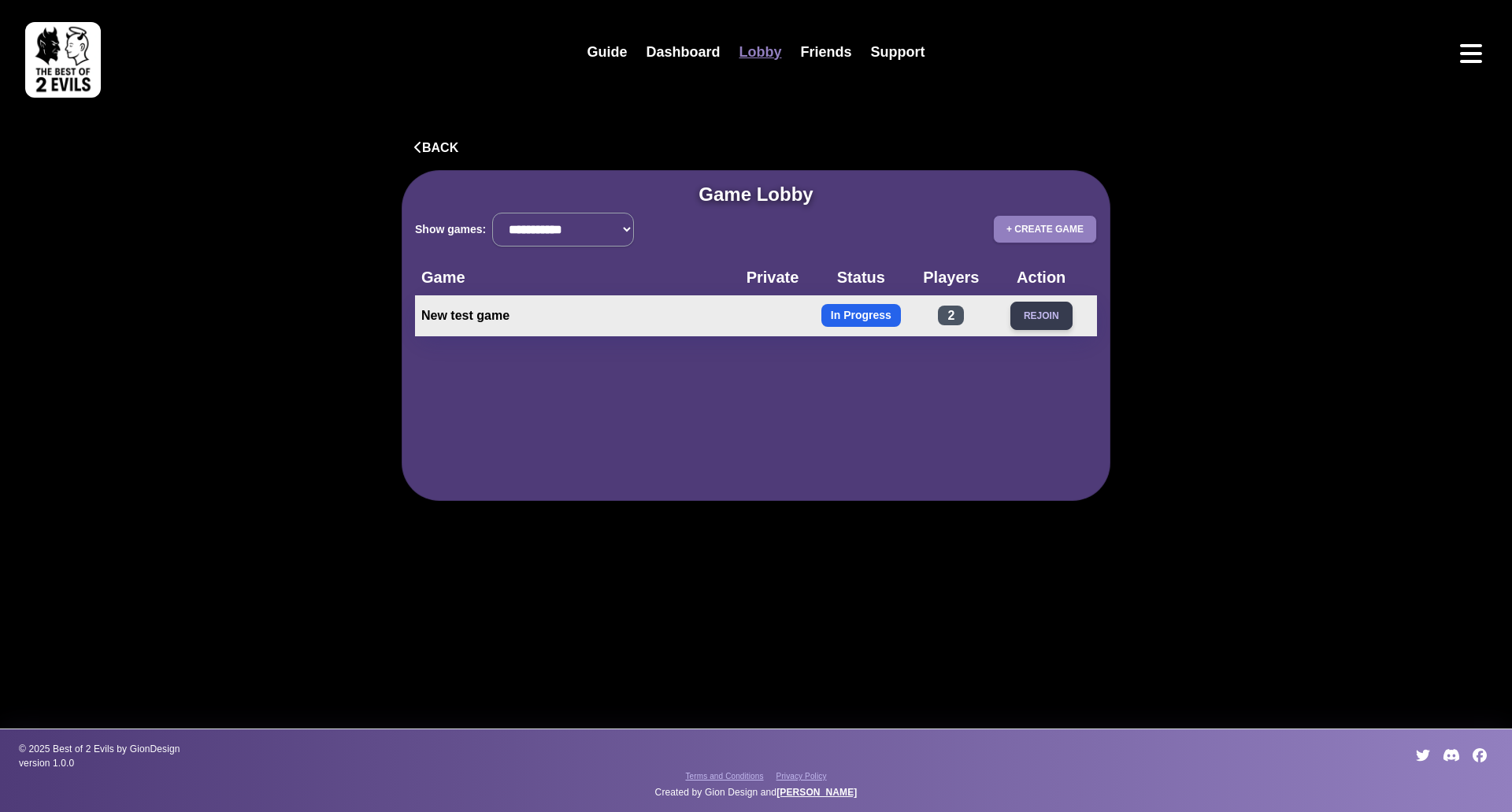
click at [1024, 322] on button "Rejoin" at bounding box center [1041, 316] width 62 height 29
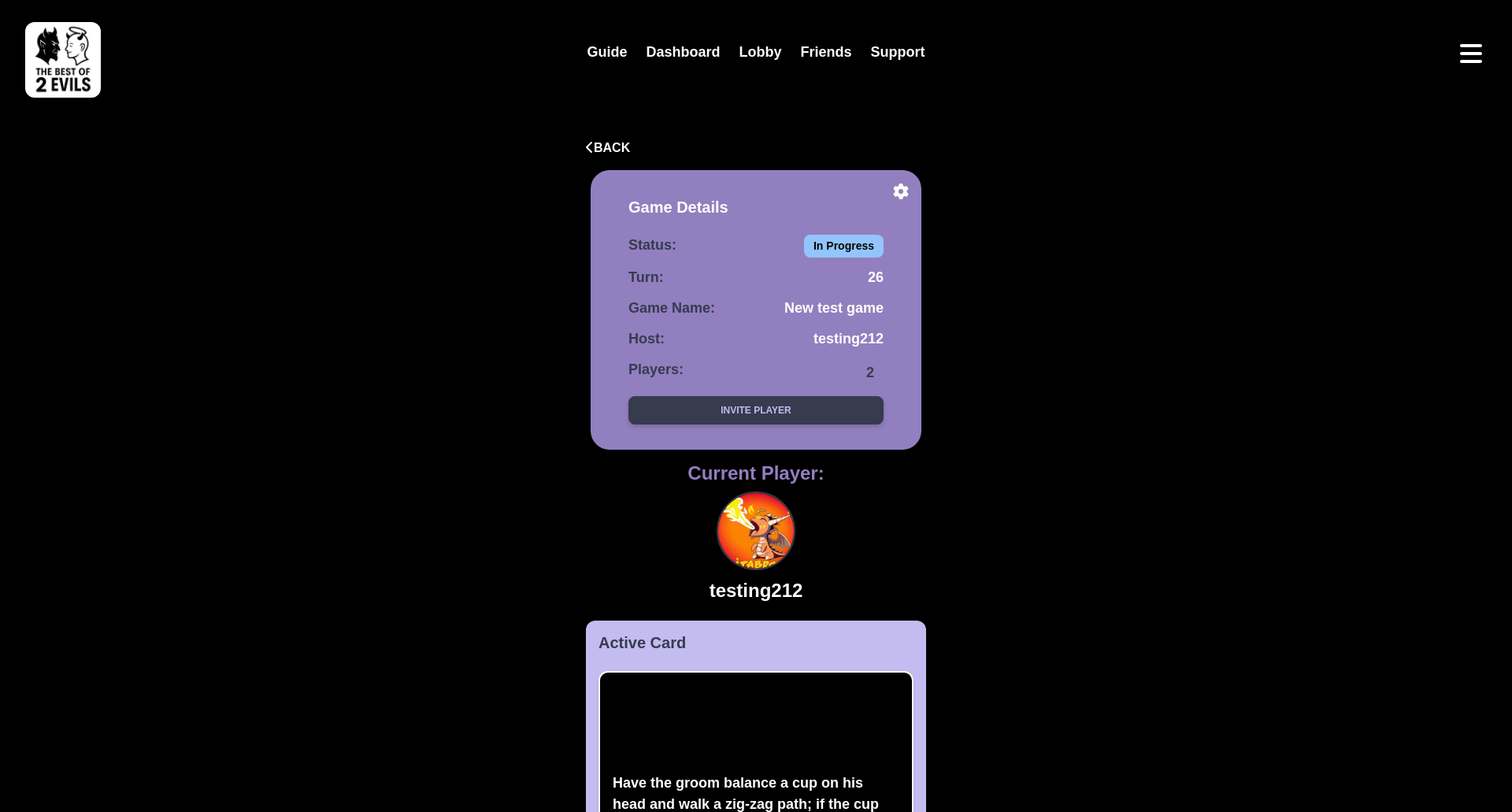
click at [766, 418] on button "Invite Player" at bounding box center [756, 411] width 256 height 29
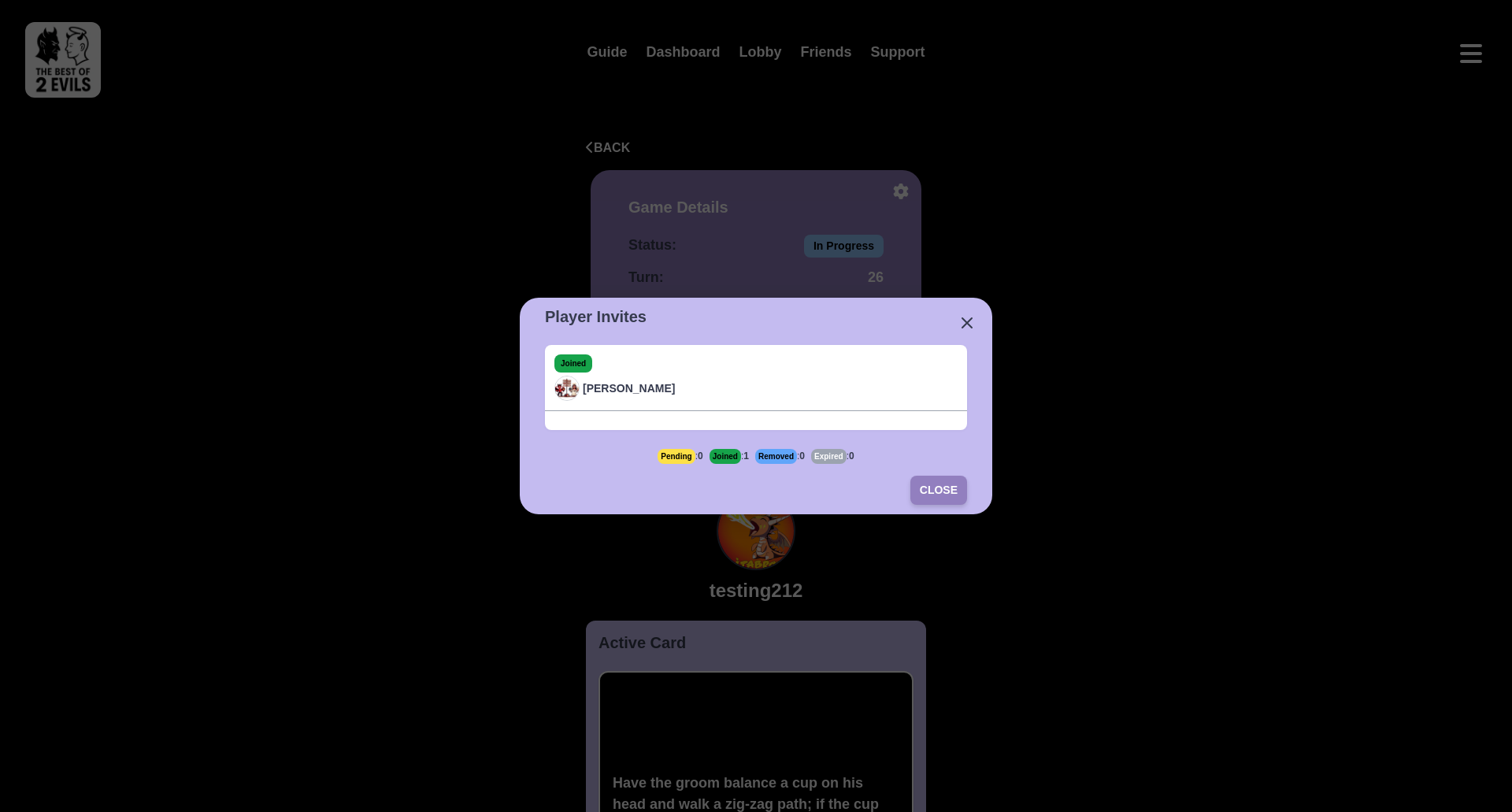
click at [944, 492] on button "Close" at bounding box center [938, 490] width 56 height 29
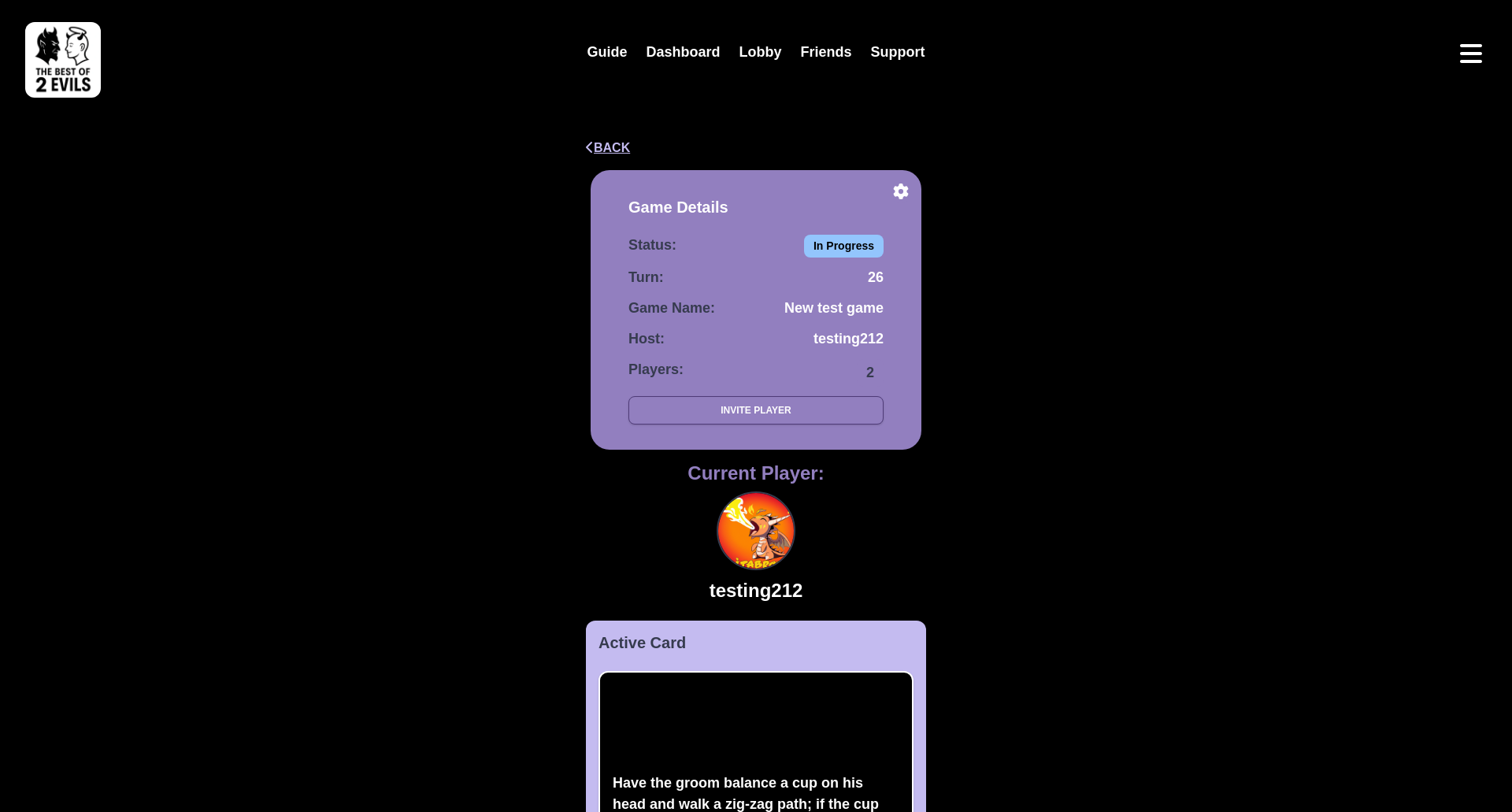
click at [621, 141] on button "Back" at bounding box center [608, 148] width 44 height 19
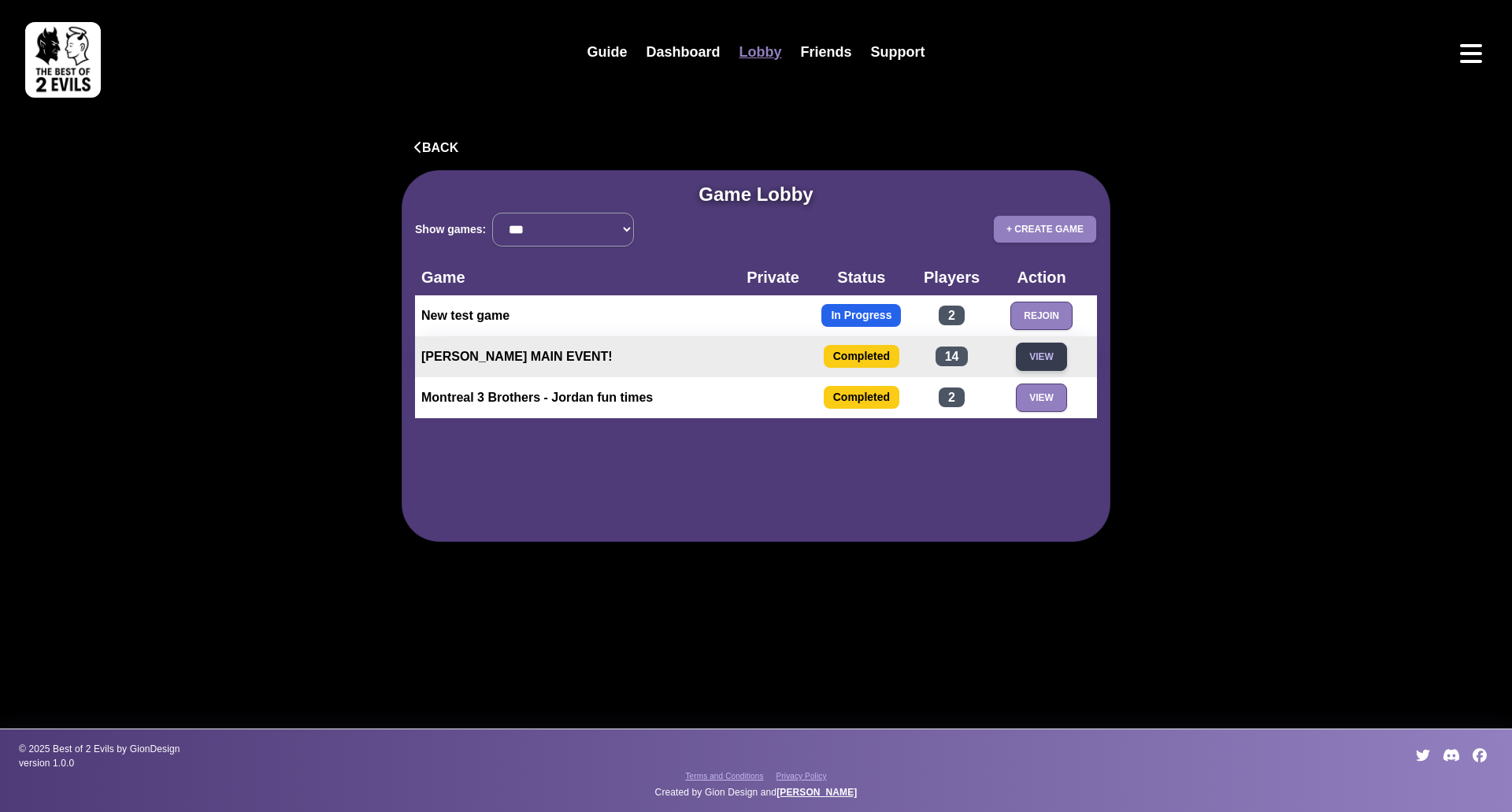
click at [1041, 366] on button "View" at bounding box center [1041, 357] width 51 height 29
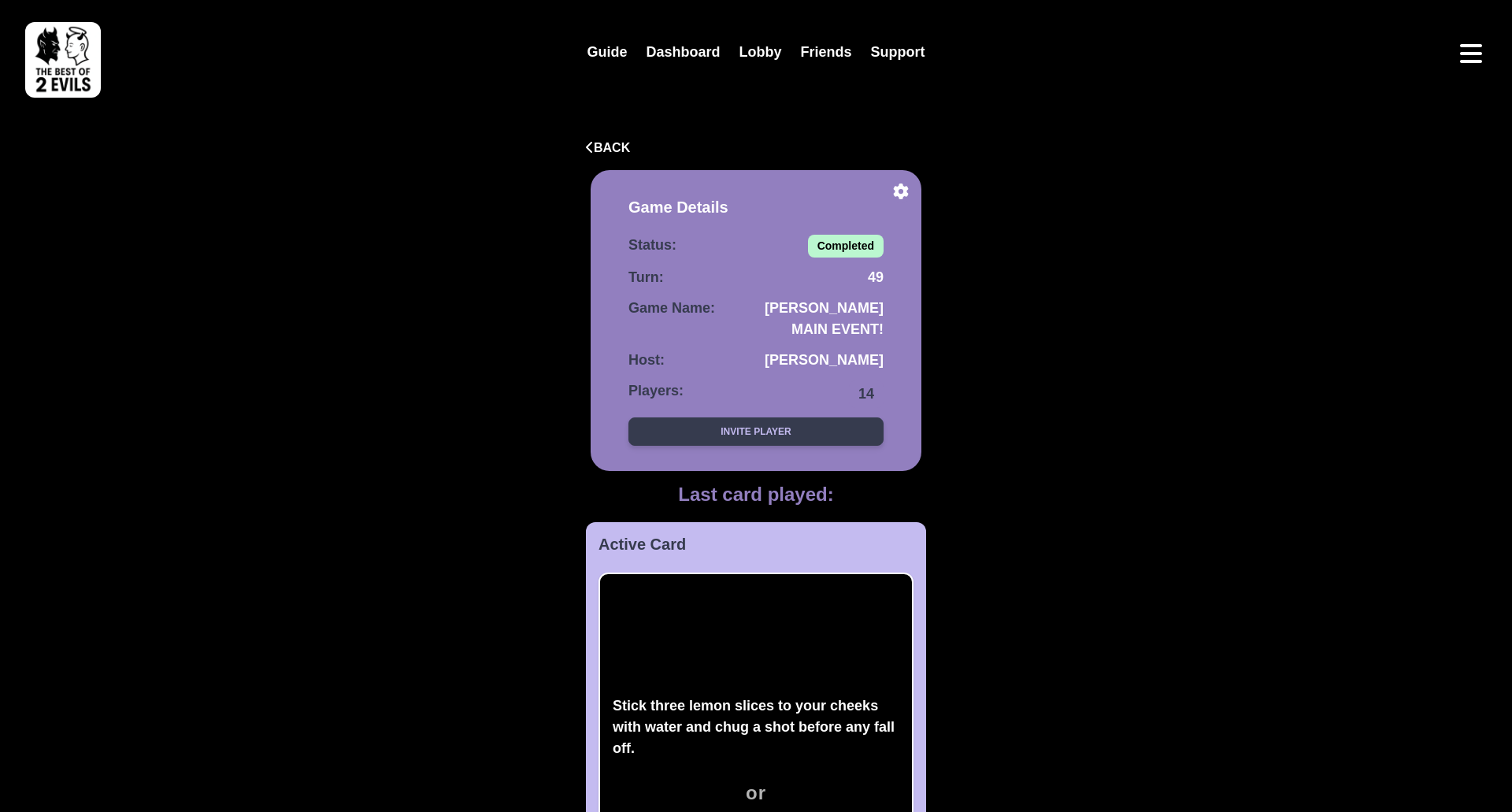
click at [783, 440] on button "Invite Player" at bounding box center [756, 432] width 256 height 29
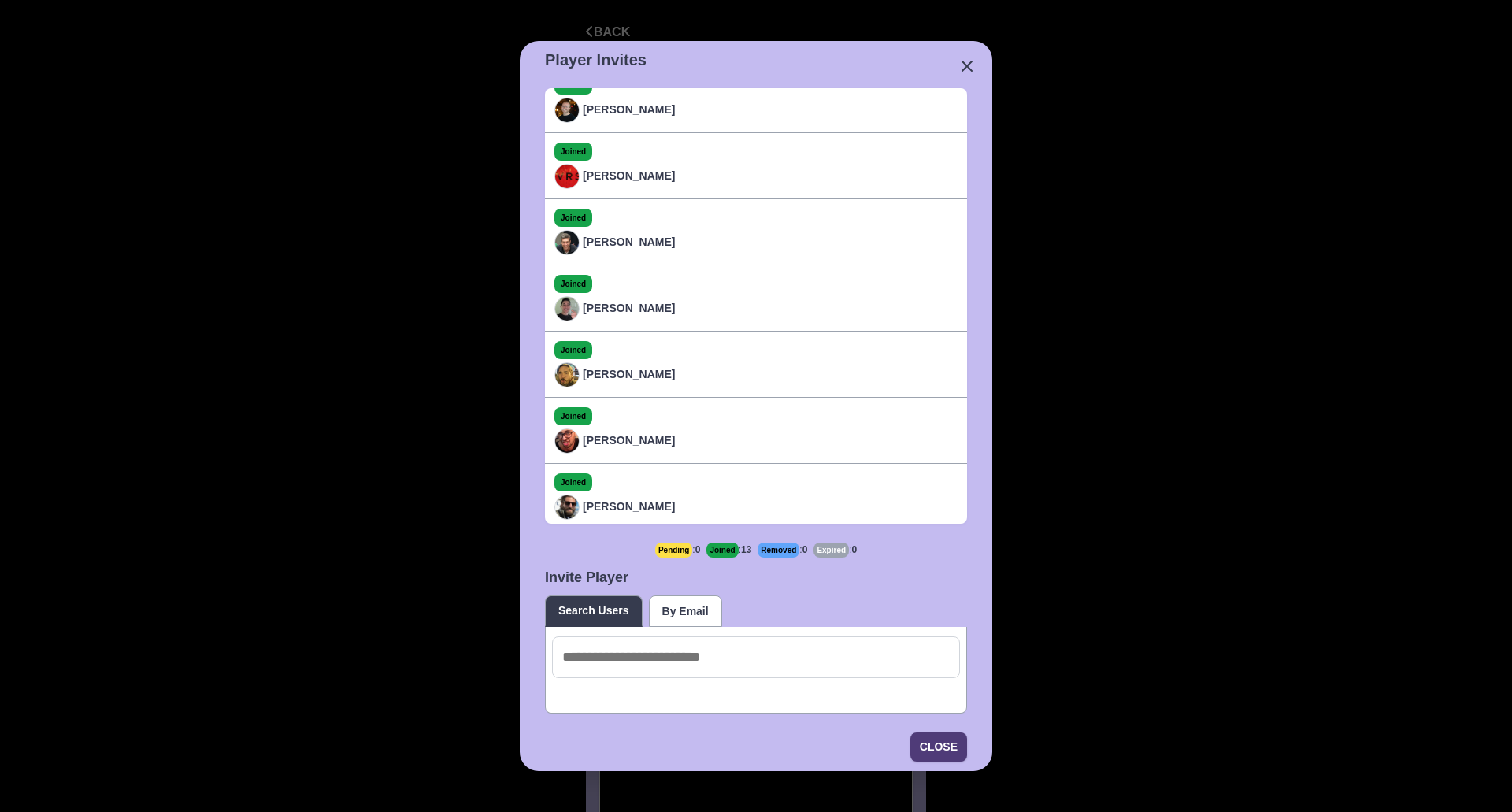
scroll to position [169, 0]
click at [592, 615] on button "Search Users" at bounding box center [594, 611] width 98 height 32
click at [596, 657] on input at bounding box center [756, 658] width 408 height 42
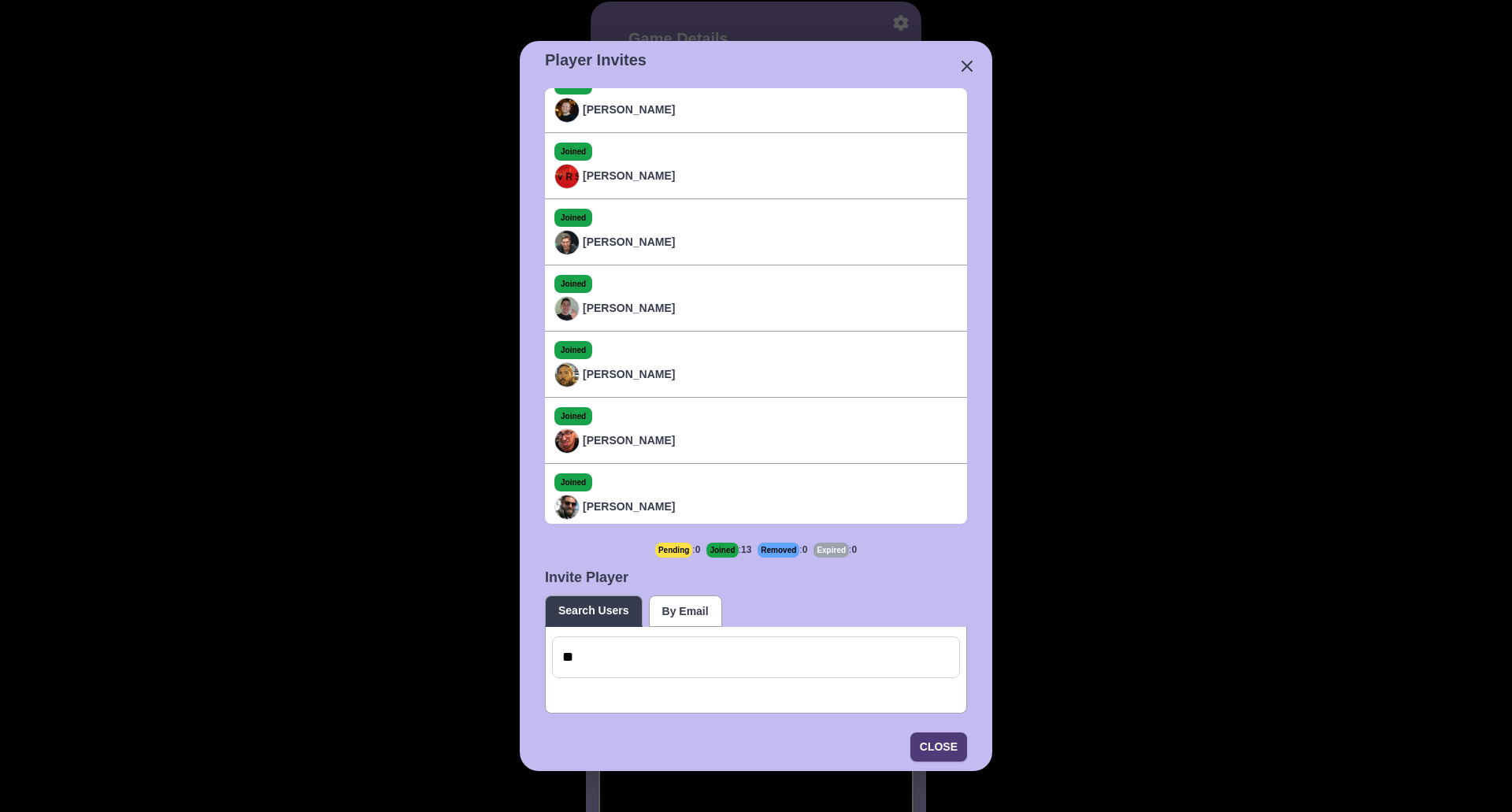
type input "*"
click at [683, 618] on button "By Email" at bounding box center [686, 611] width 73 height 32
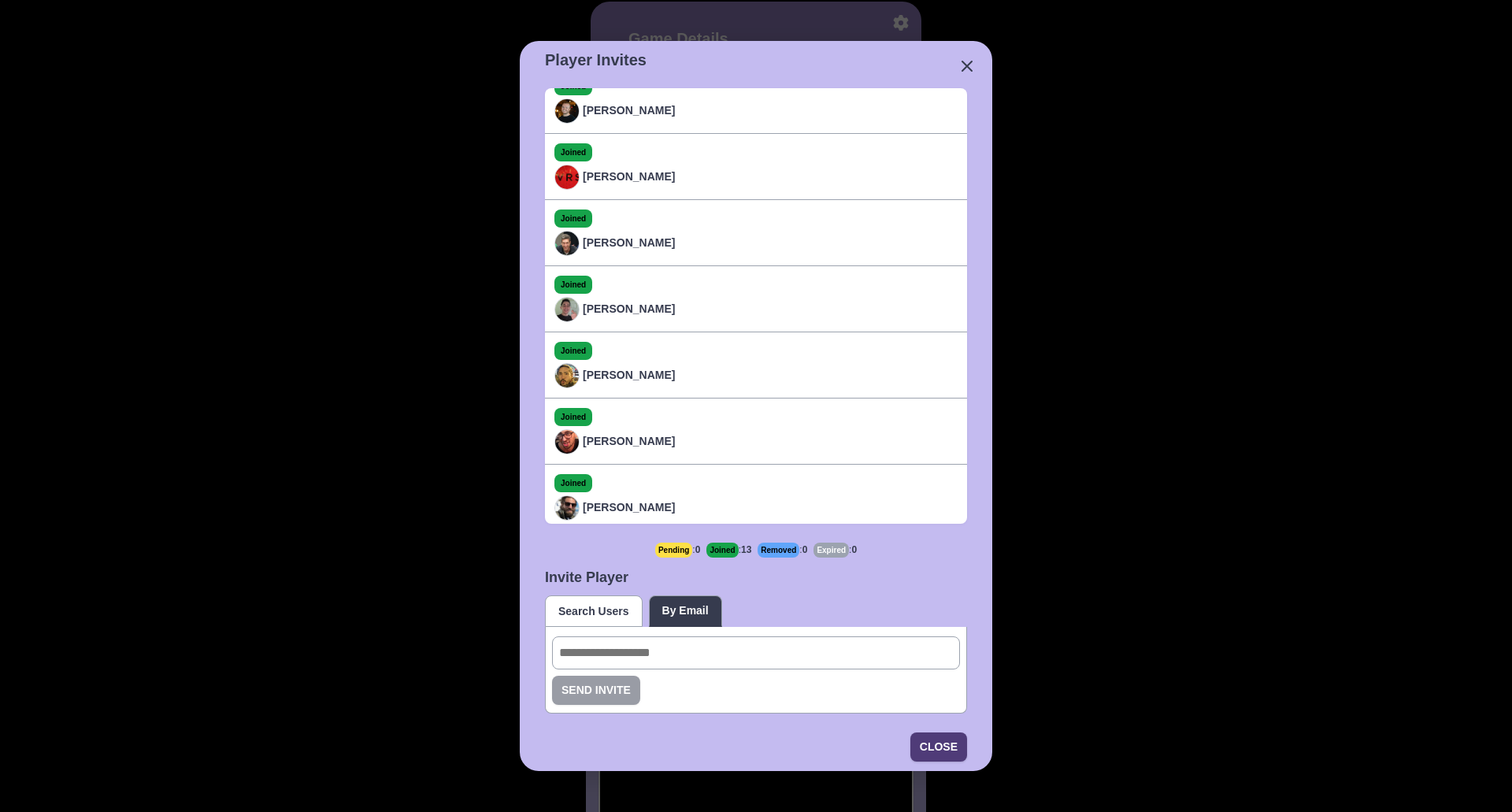
scroll to position [418, 0]
click at [634, 656] on input "email" at bounding box center [756, 653] width 408 height 34
click at [938, 748] on button "Close" at bounding box center [938, 747] width 56 height 29
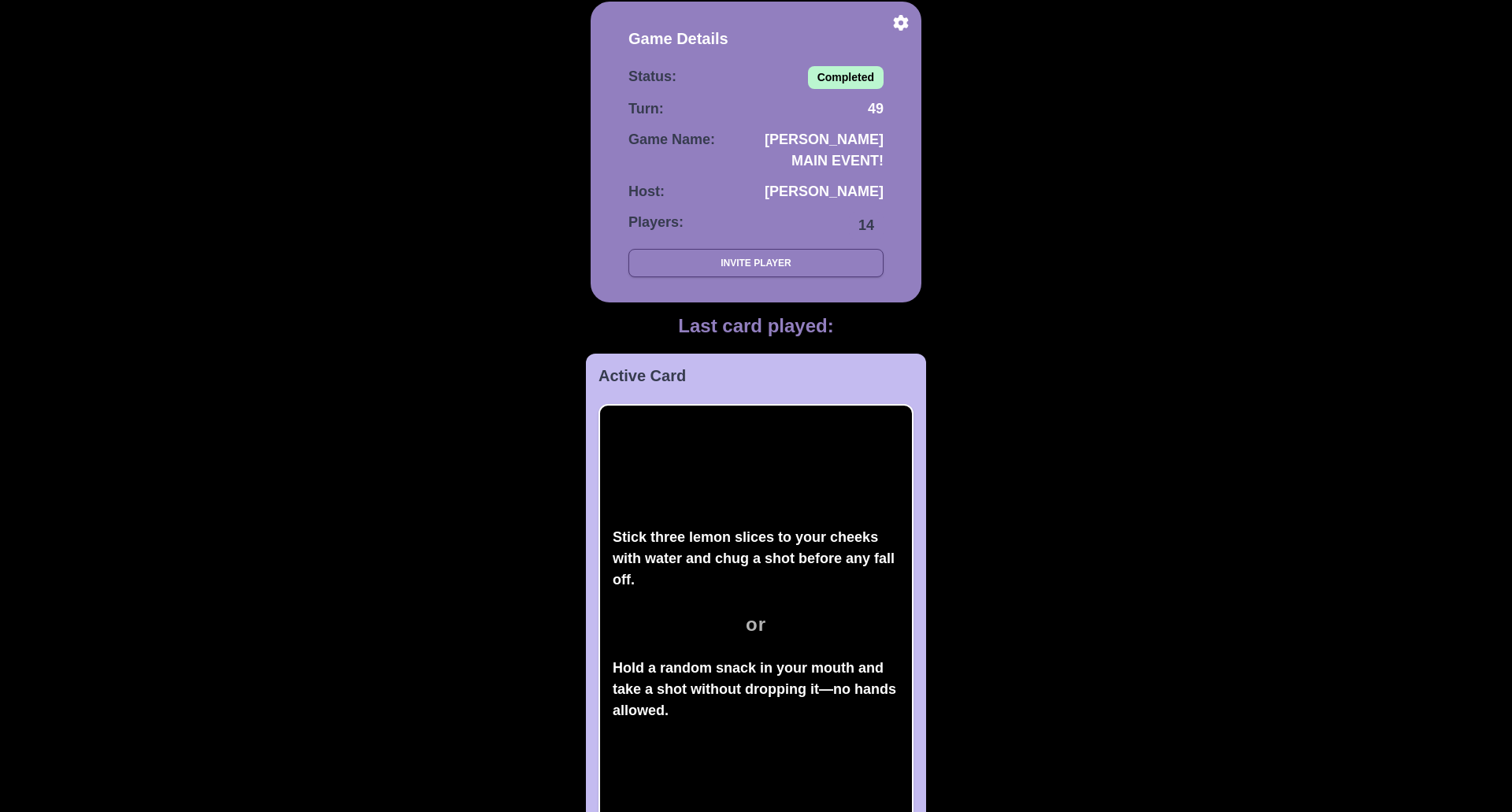
scroll to position [0, 0]
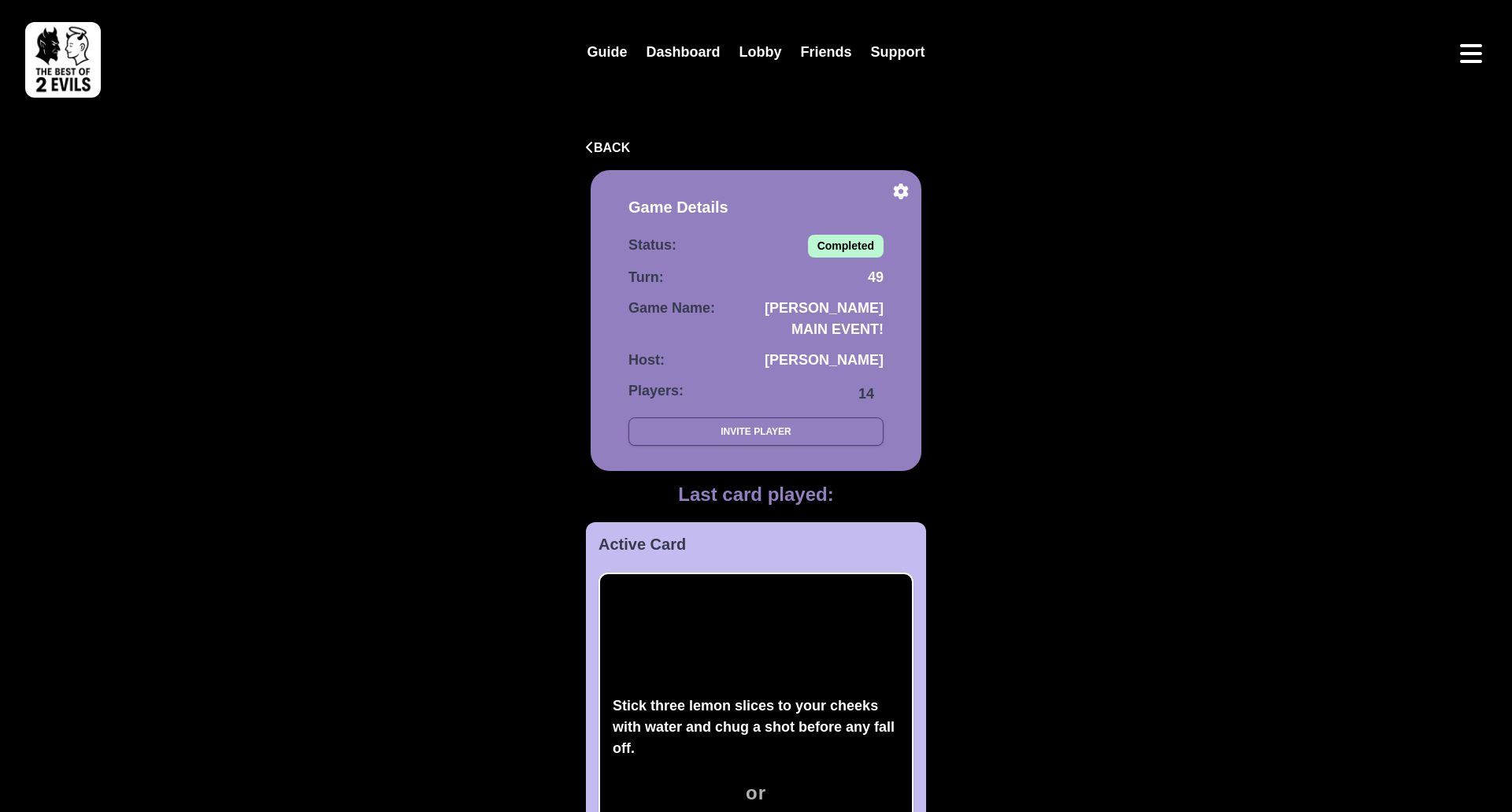
click at [77, 62] on img at bounding box center [62, 59] width 76 height 76
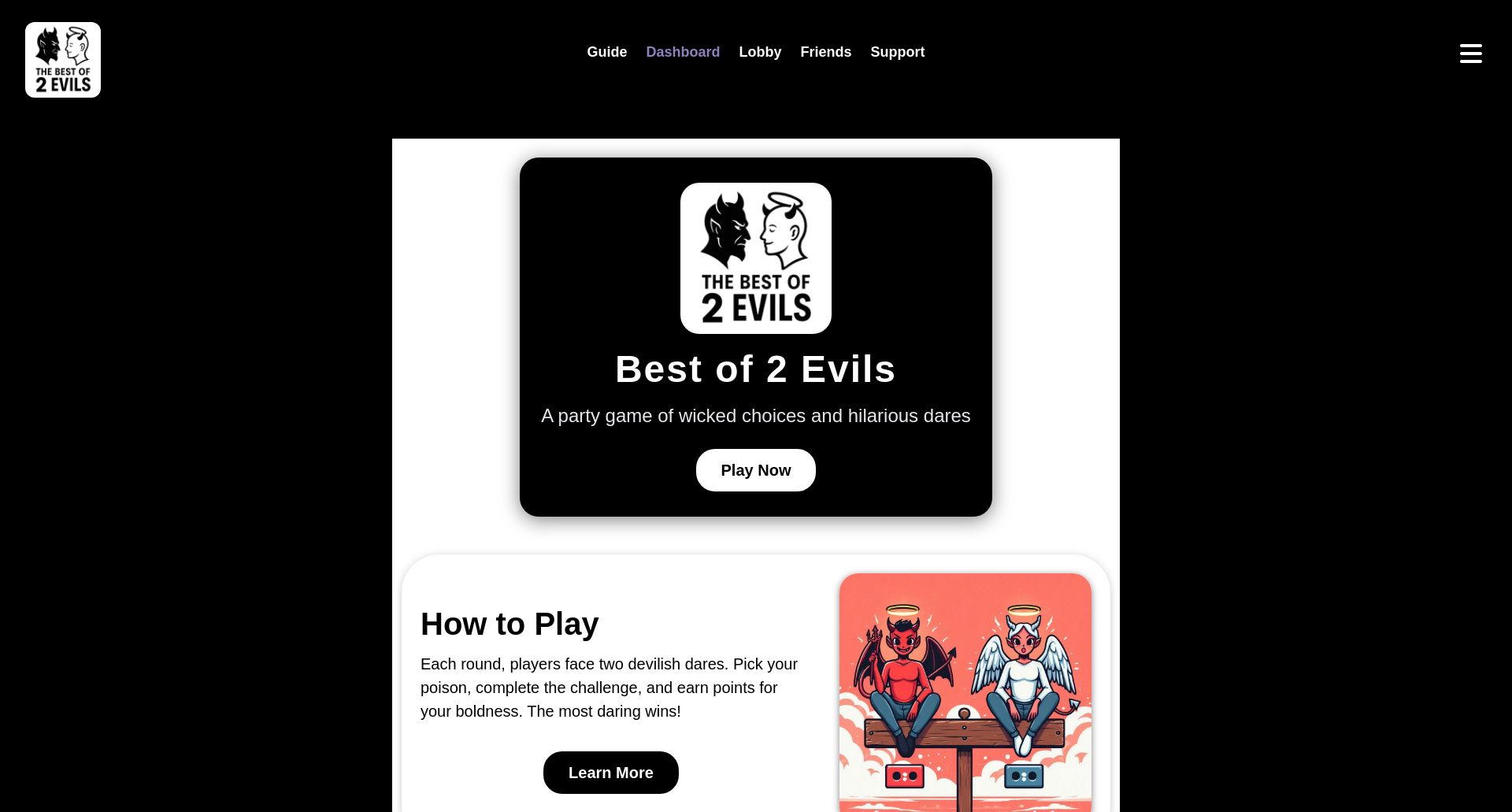
click at [694, 48] on link "Dashboard" at bounding box center [683, 52] width 93 height 34
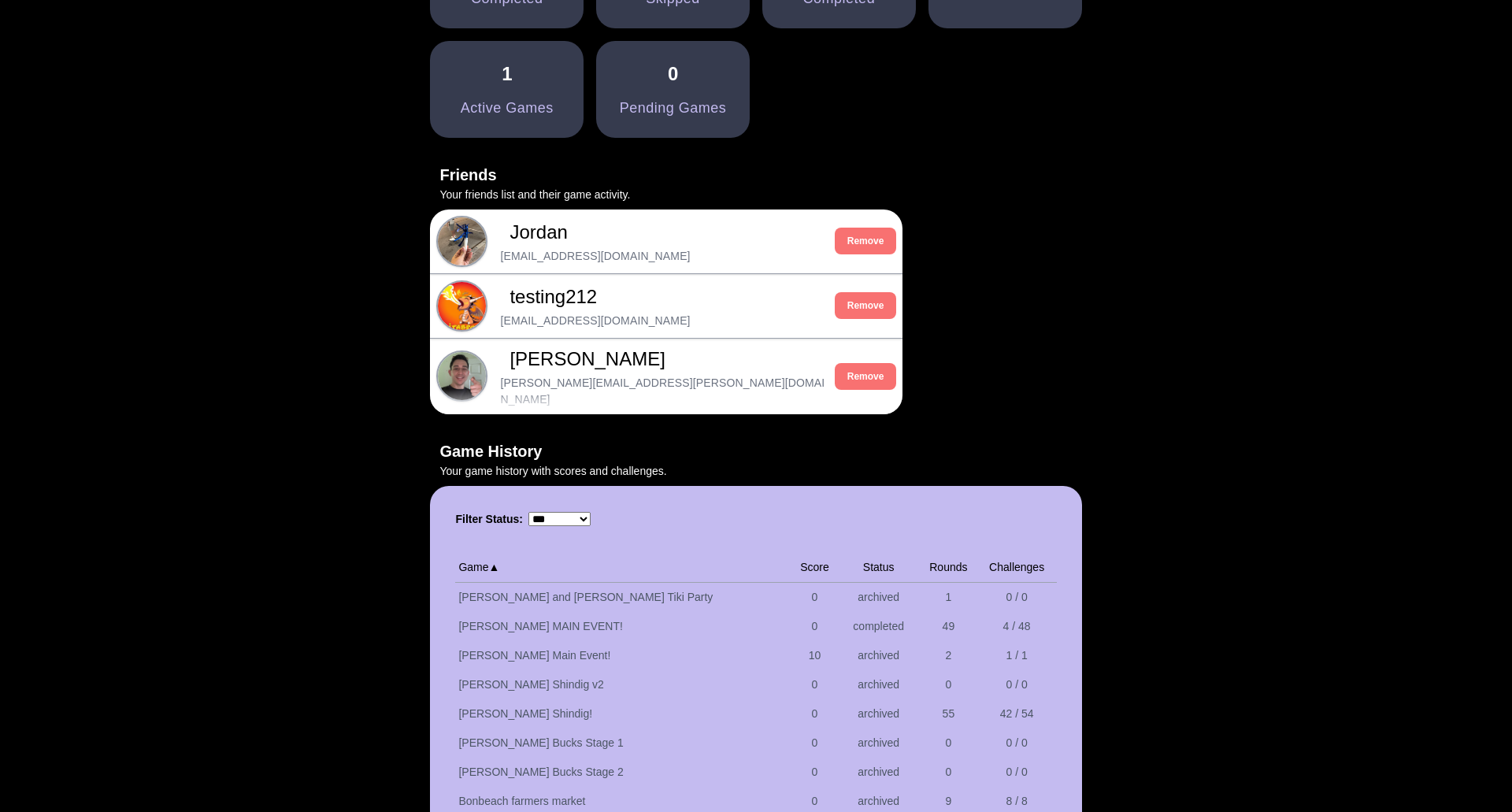
scroll to position [996, 0]
